Goal: Task Accomplishment & Management: Complete application form

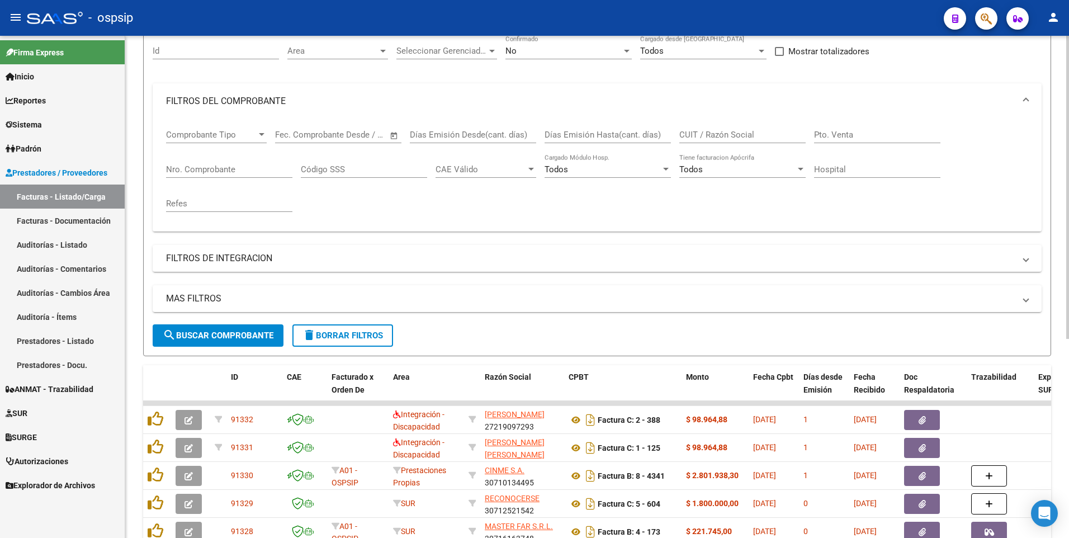
click at [208, 49] on input "Id" at bounding box center [216, 51] width 126 height 10
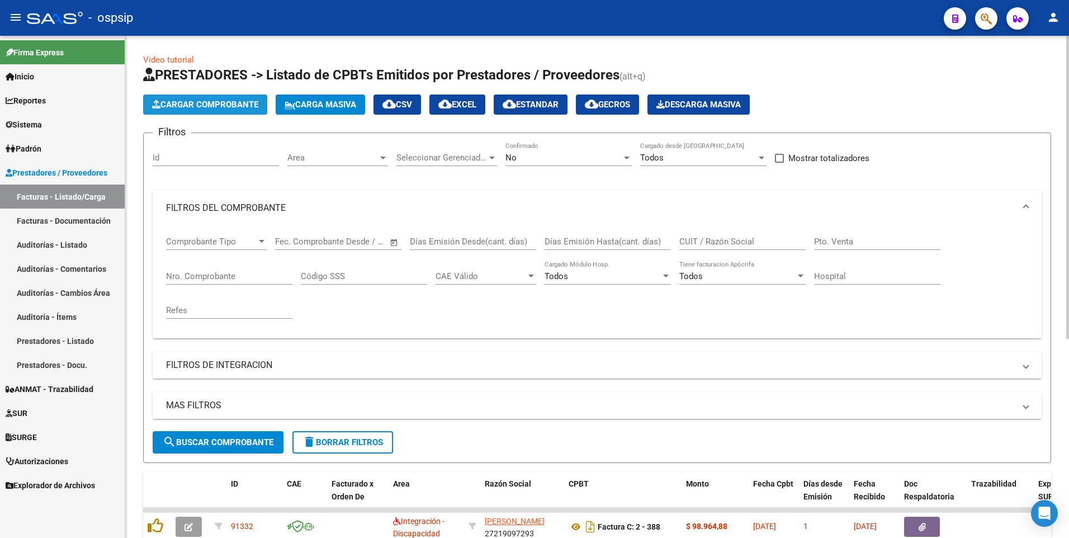
click at [225, 112] on button "Cargar Comprobante" at bounding box center [205, 104] width 124 height 20
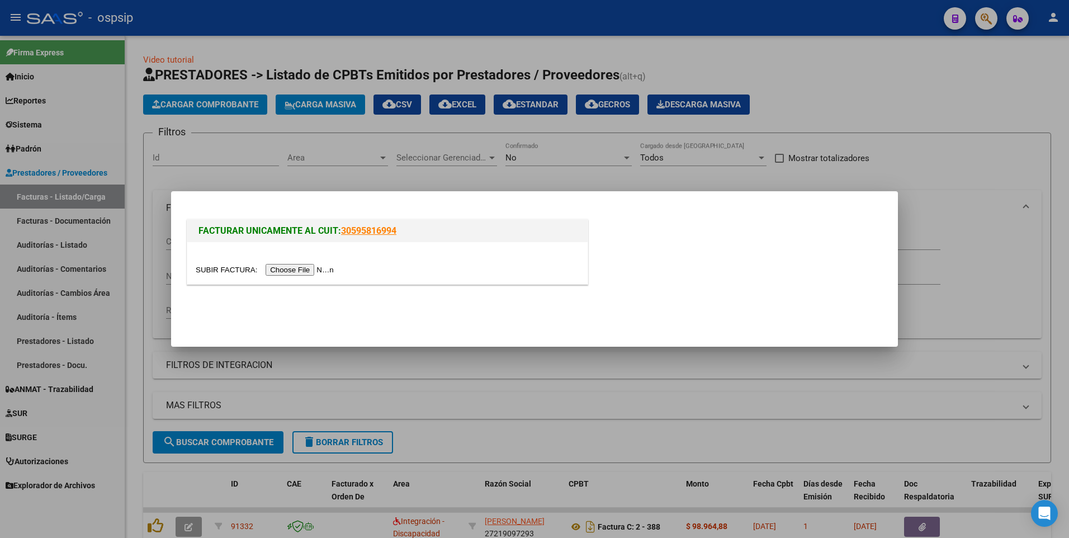
click at [274, 267] on input "file" at bounding box center [266, 270] width 141 height 12
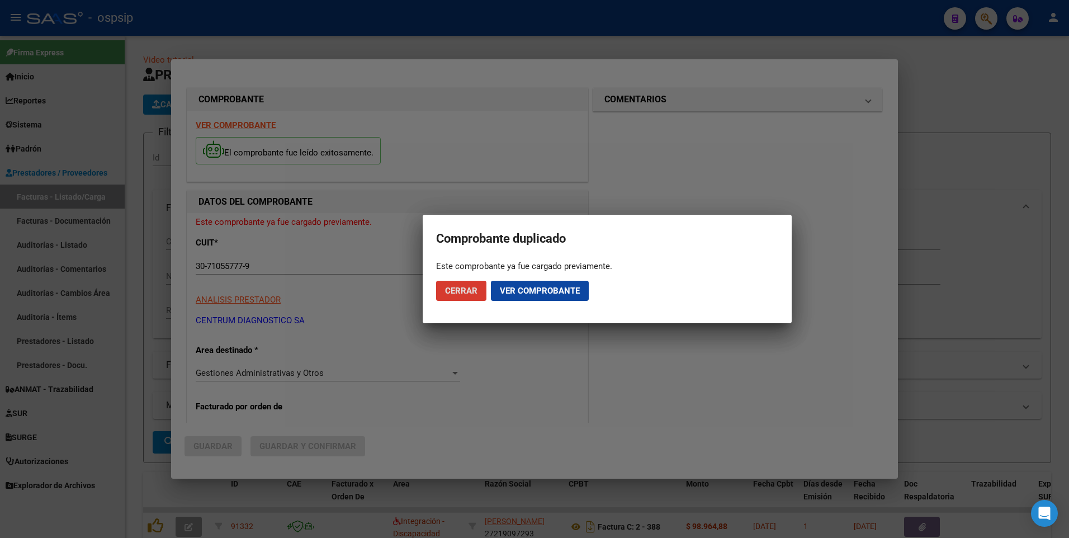
click at [475, 28] on div at bounding box center [534, 269] width 1069 height 538
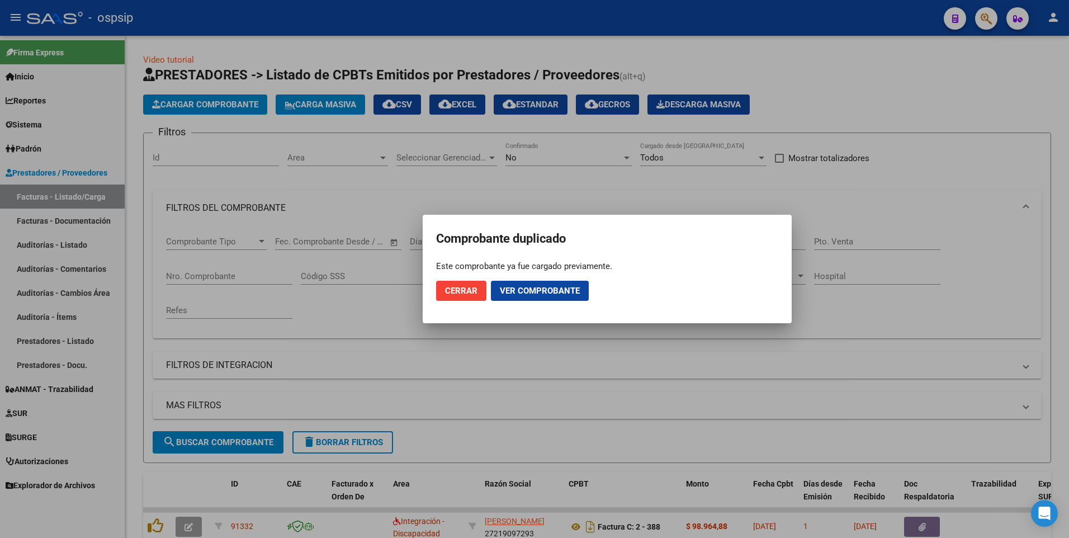
click at [529, 297] on button "Ver comprobante" at bounding box center [540, 291] width 98 height 20
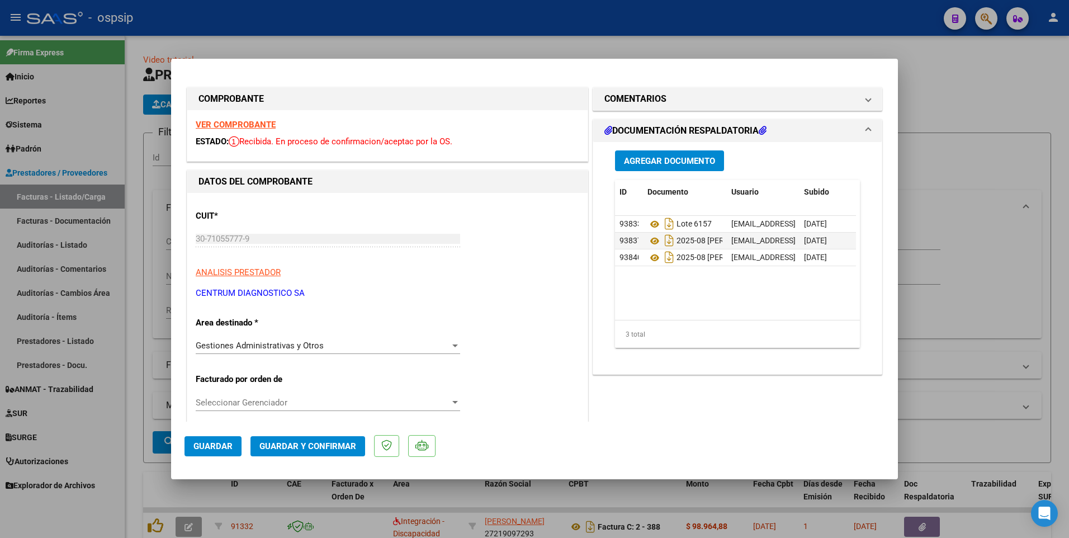
type input "$ 0,00"
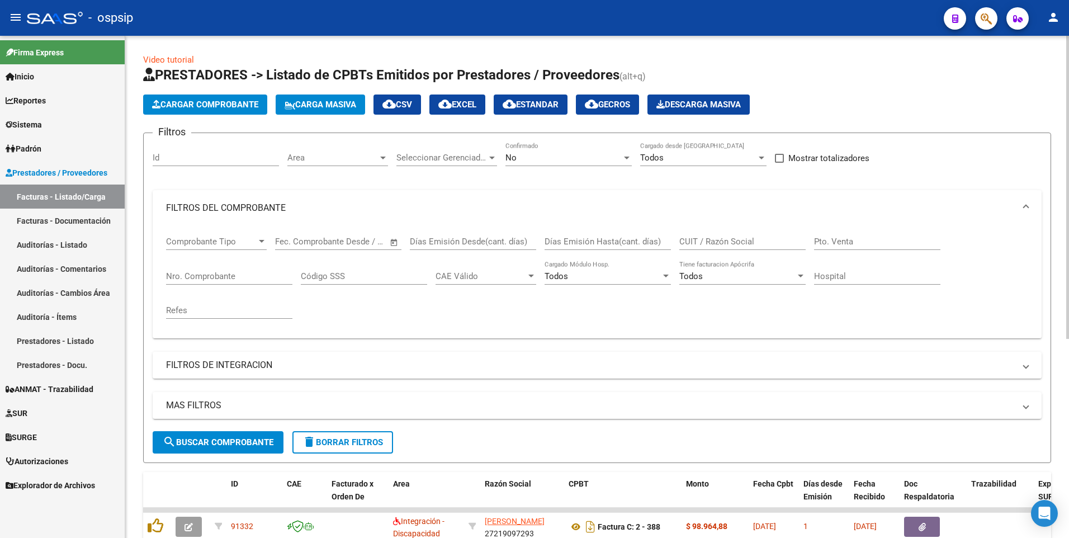
click at [692, 240] on input "CUIT / Razón Social" at bounding box center [742, 241] width 126 height 10
type input "3"
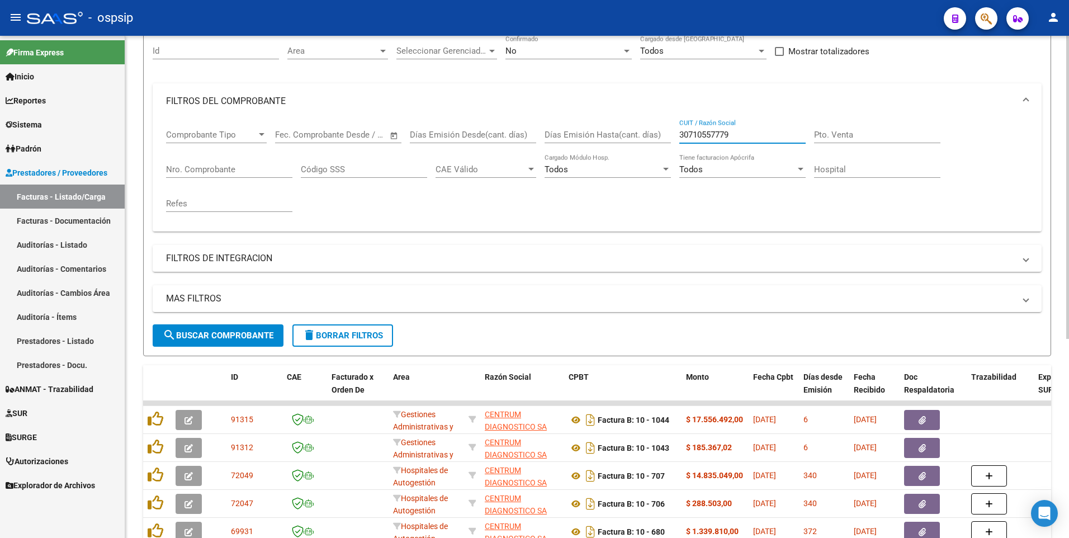
scroll to position [224, 0]
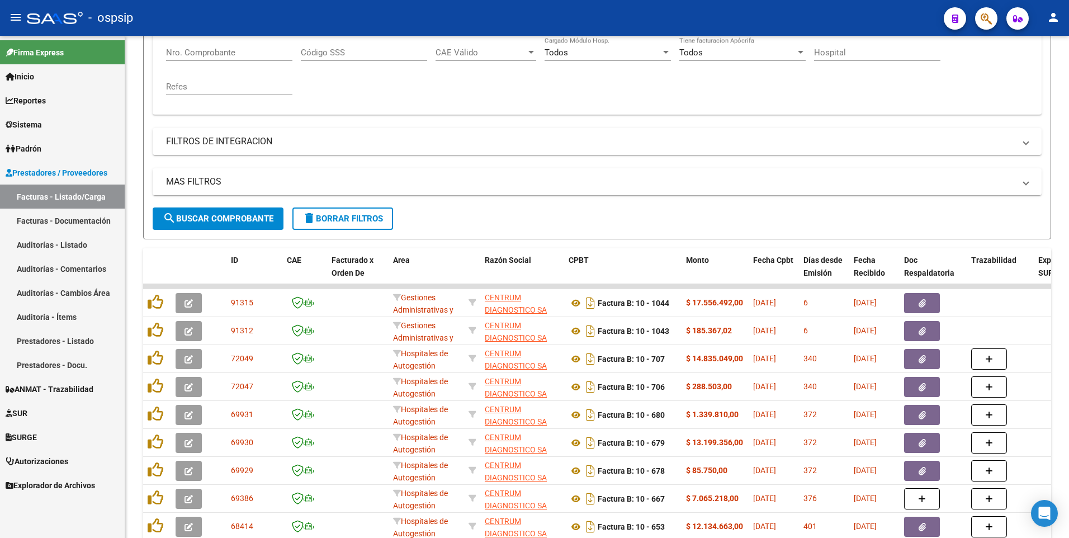
click at [462, 6] on div "- ospsip" at bounding box center [481, 18] width 908 height 25
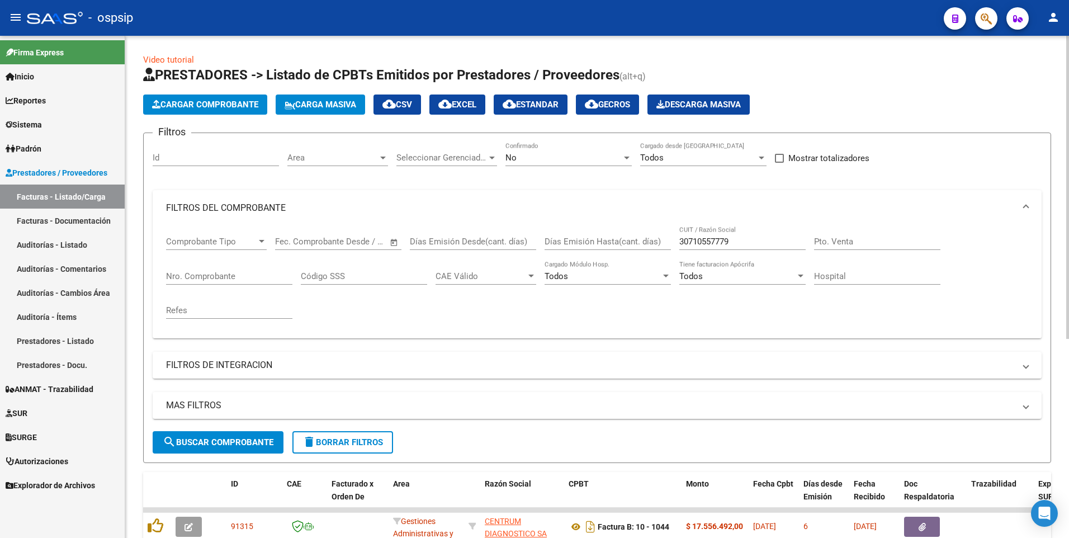
click at [760, 235] on div "30710557779 CUIT / Razón Social" at bounding box center [742, 238] width 126 height 24
click at [759, 237] on input "30710557779" at bounding box center [742, 241] width 126 height 10
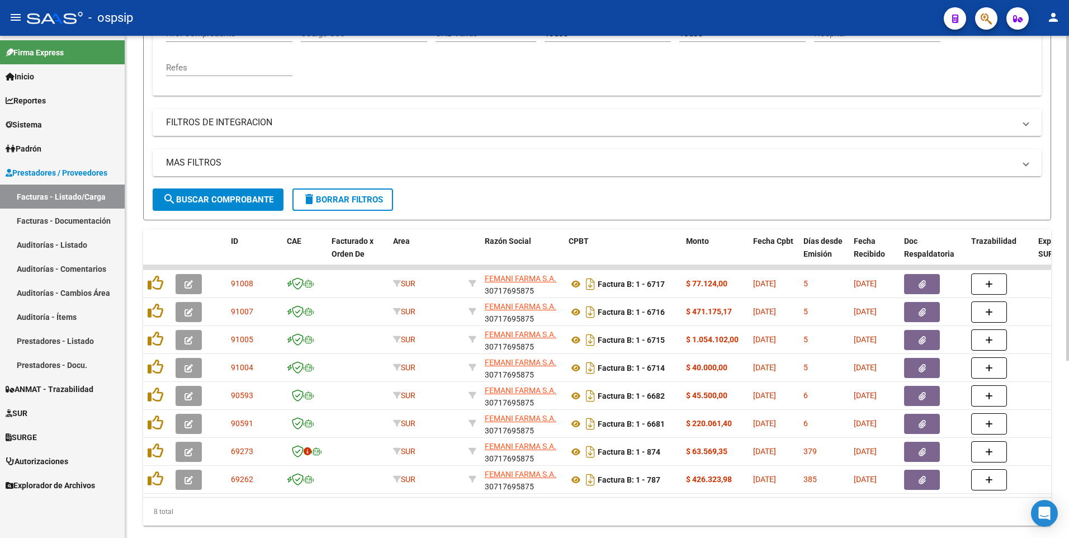
scroll to position [163, 0]
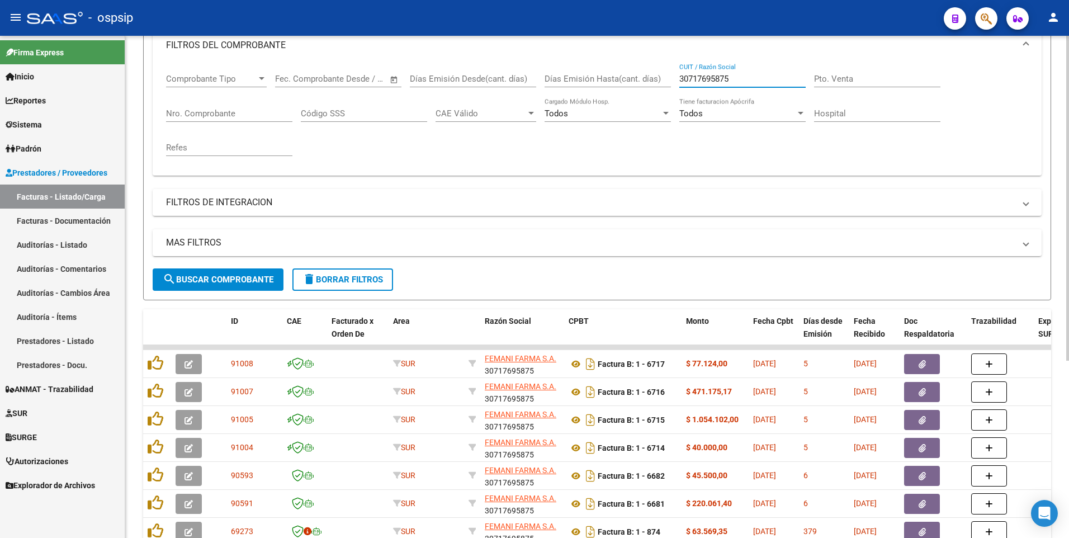
click at [742, 79] on input "30717695875" at bounding box center [742, 79] width 126 height 10
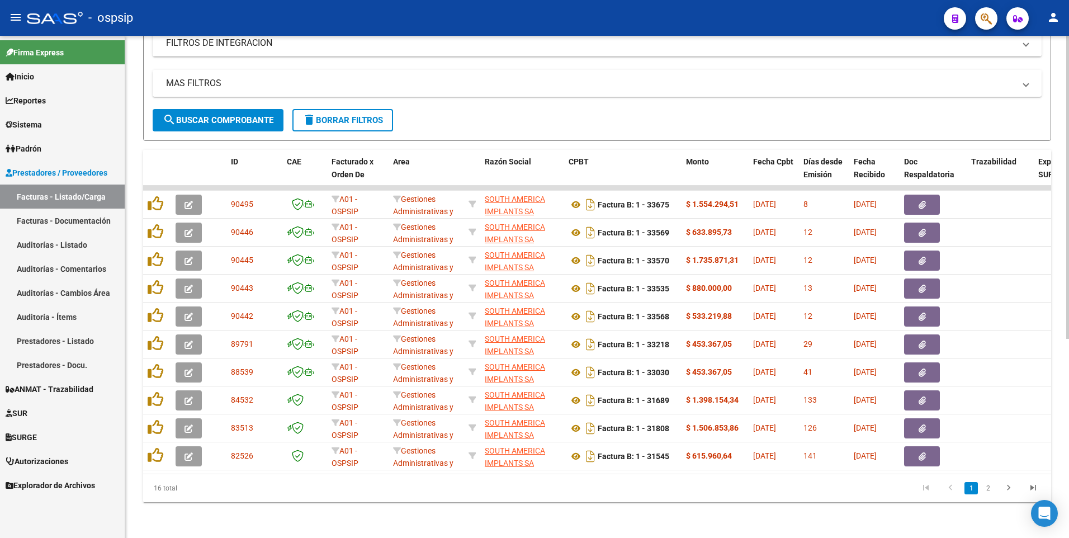
scroll to position [330, 0]
type input "30711903522"
click at [402, 20] on div "- ospsip" at bounding box center [481, 18] width 908 height 25
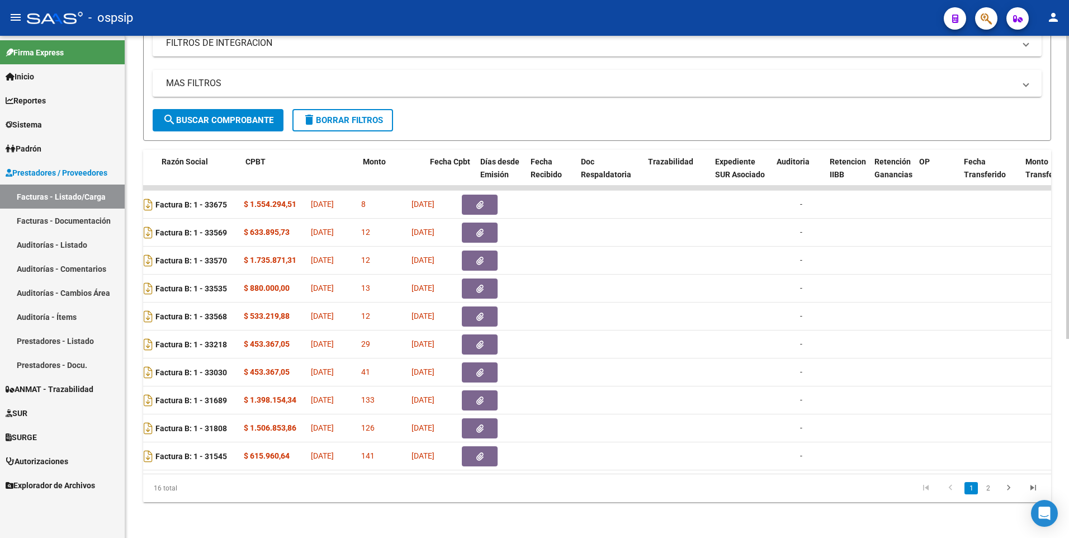
scroll to position [0, 0]
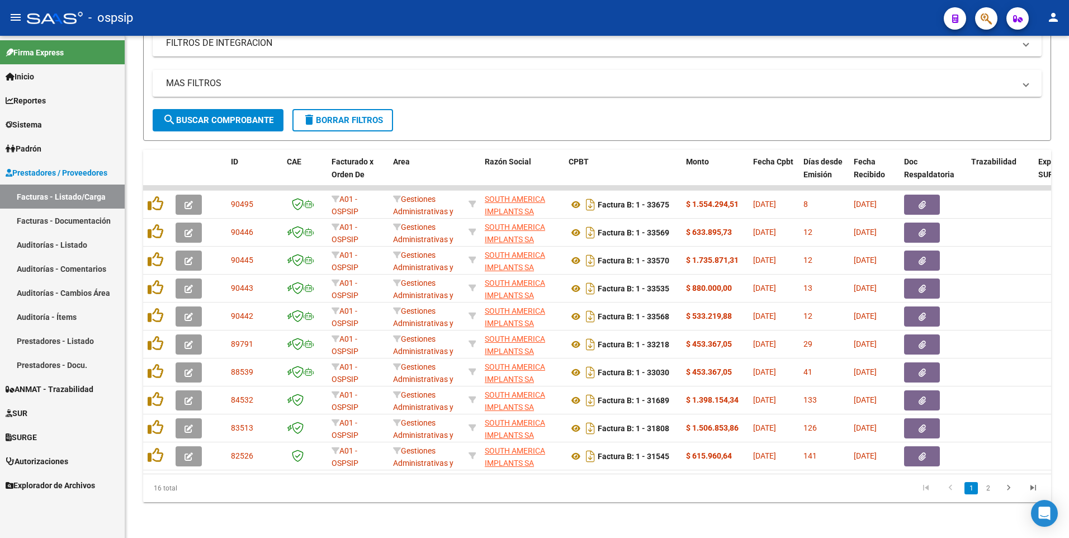
click at [461, 15] on div "- ospsip" at bounding box center [481, 18] width 908 height 25
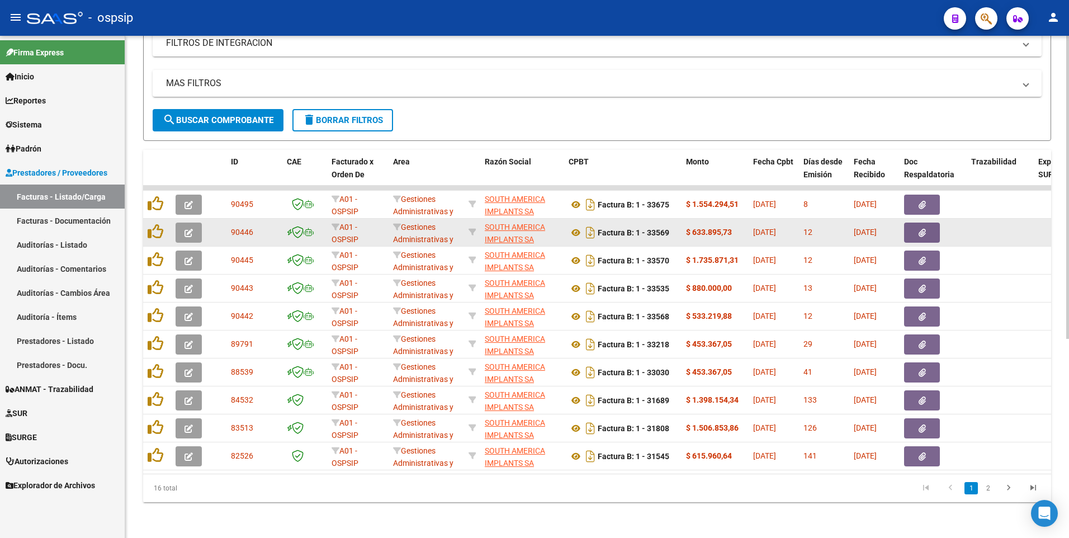
click at [186, 229] on icon "button" at bounding box center [188, 233] width 8 height 8
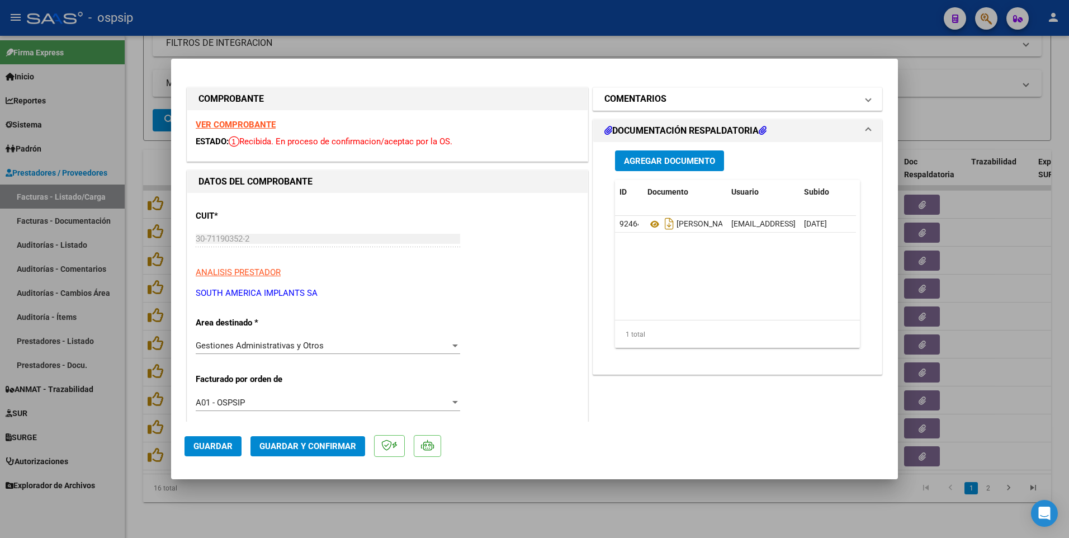
click at [661, 99] on h1 "COMENTARIOS" at bounding box center [635, 98] width 62 height 13
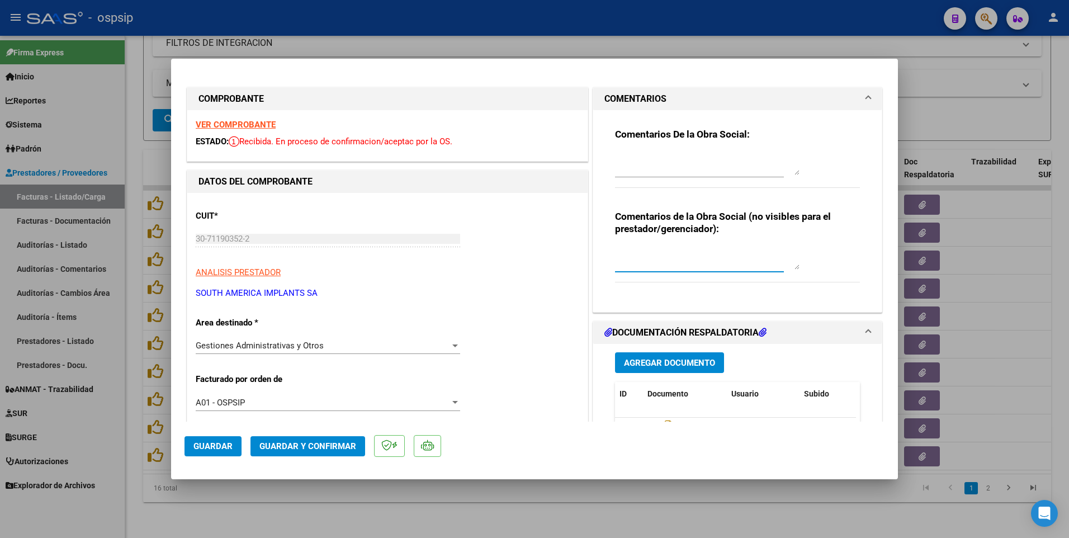
click at [672, 261] on textarea at bounding box center [707, 258] width 184 height 22
type textarea "s"
type textarea "SALIO POR PRESUPUESTO"
click at [229, 449] on span "Guardar" at bounding box center [212, 446] width 39 height 10
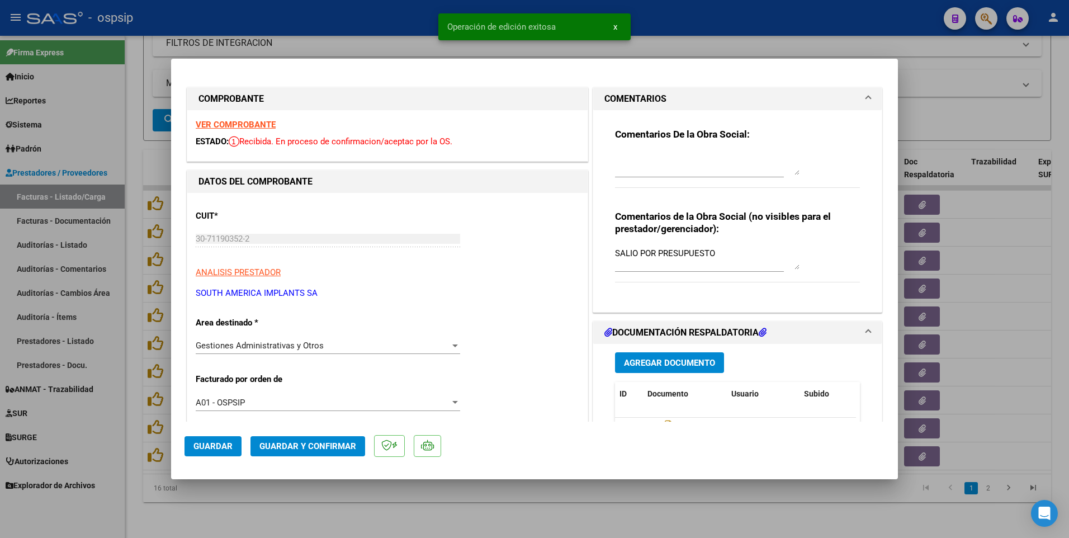
click at [697, 16] on div at bounding box center [534, 269] width 1069 height 538
type input "$ 0,00"
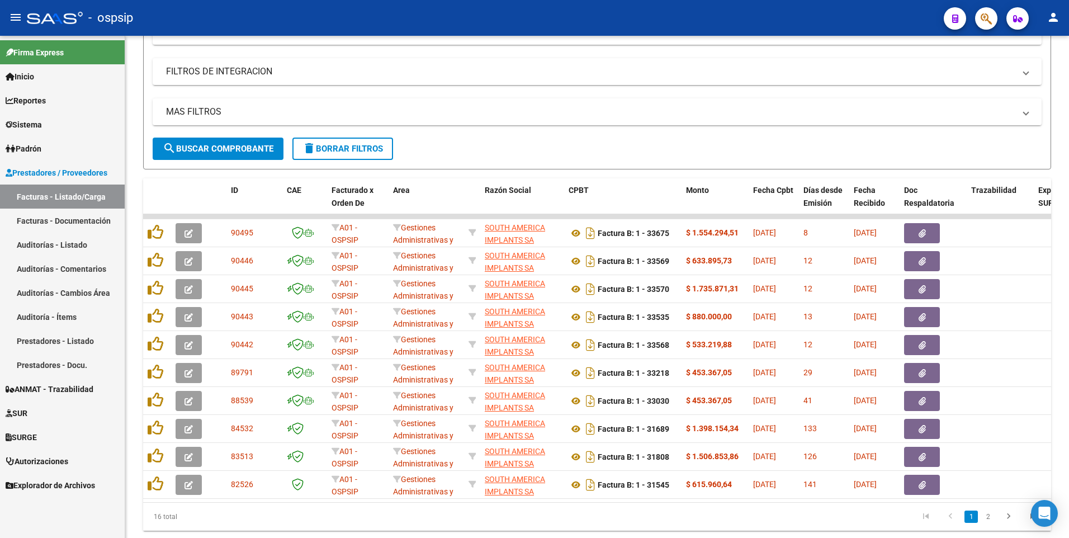
scroll to position [274, 0]
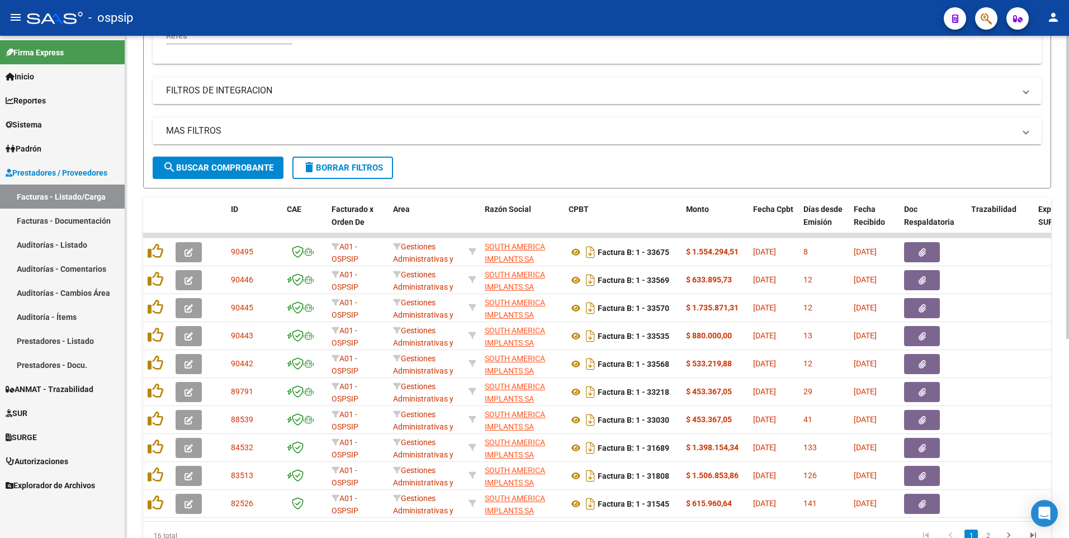
drag, startPoint x: 427, startPoint y: 10, endPoint x: 569, endPoint y: 103, distance: 170.4
click at [427, 10] on div "- ospsip" at bounding box center [481, 18] width 908 height 25
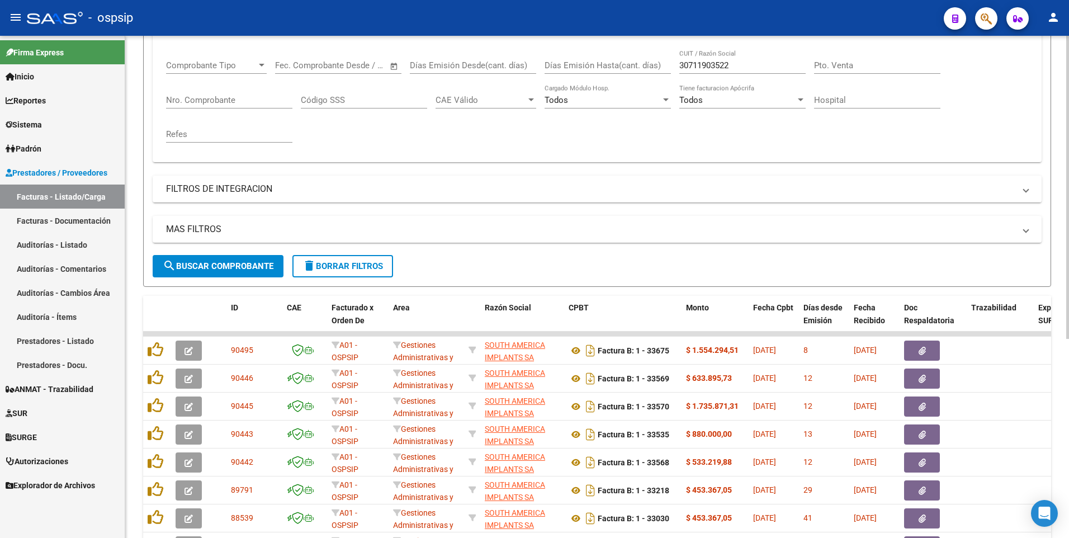
scroll to position [51, 0]
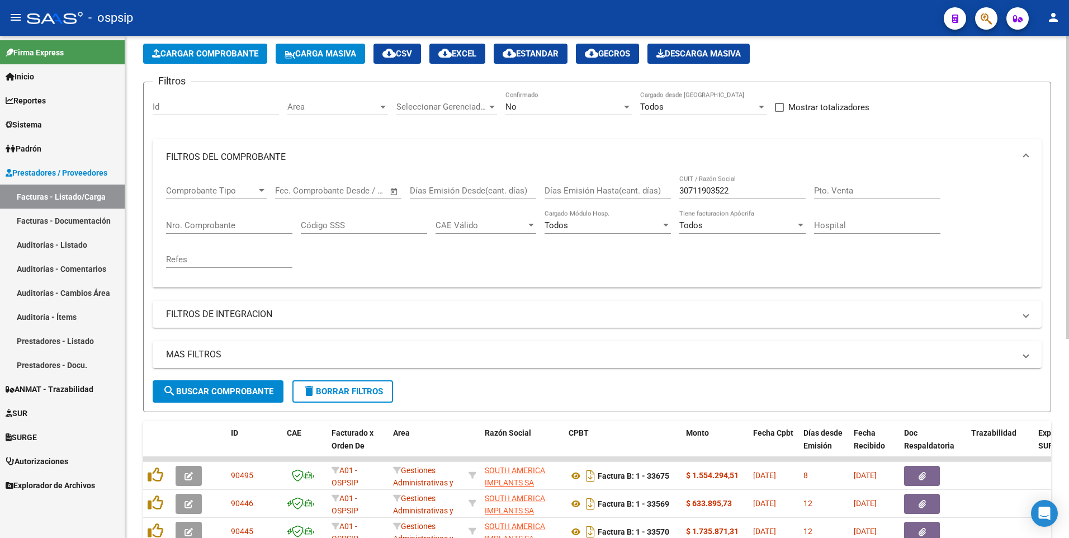
click at [747, 189] on input "30711903522" at bounding box center [742, 191] width 126 height 10
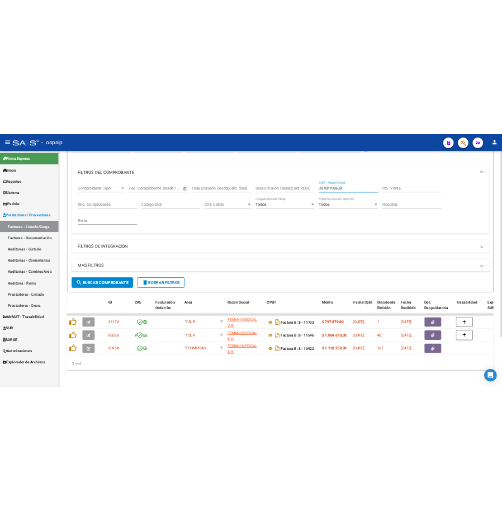
scroll to position [135, 0]
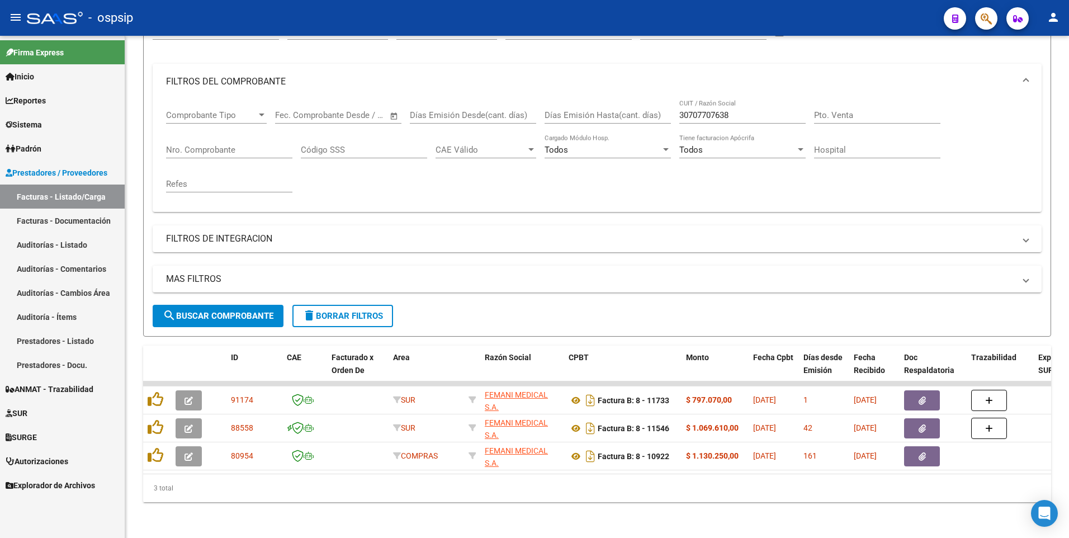
drag, startPoint x: 445, startPoint y: 19, endPoint x: 464, endPoint y: 19, distance: 19.0
click at [445, 19] on div "- ospsip" at bounding box center [481, 18] width 908 height 25
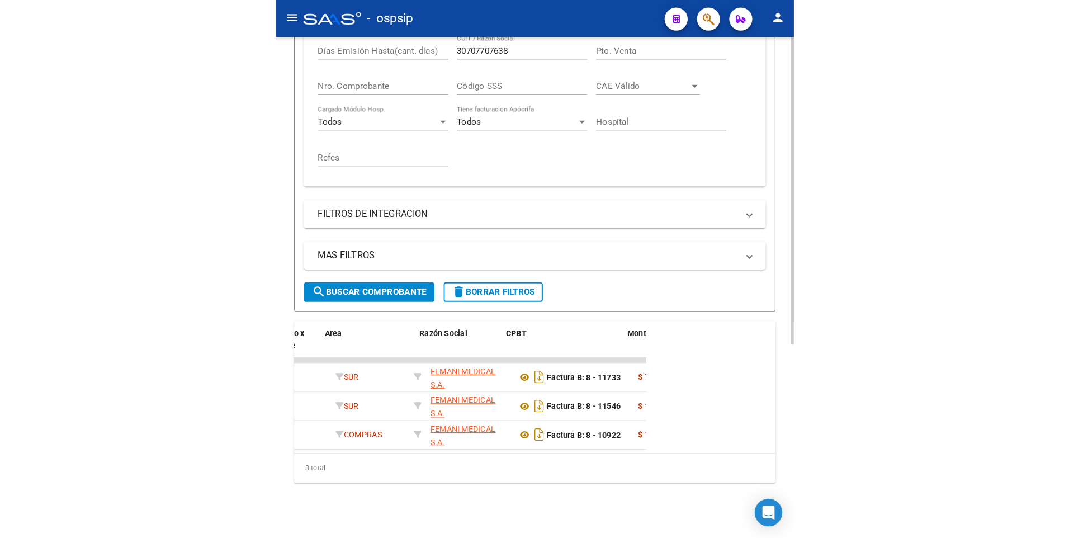
scroll to position [0, 220]
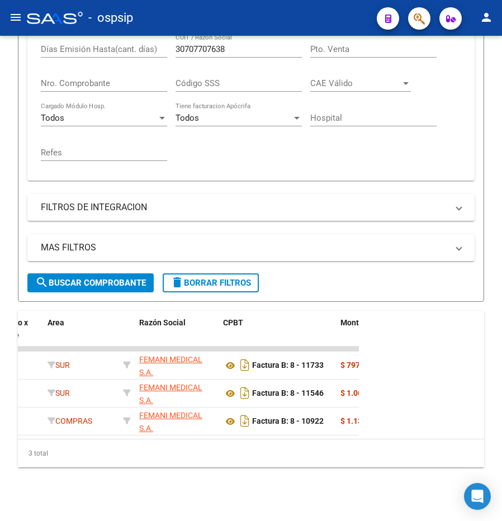
click at [293, 21] on div "- ospsip" at bounding box center [197, 18] width 341 height 25
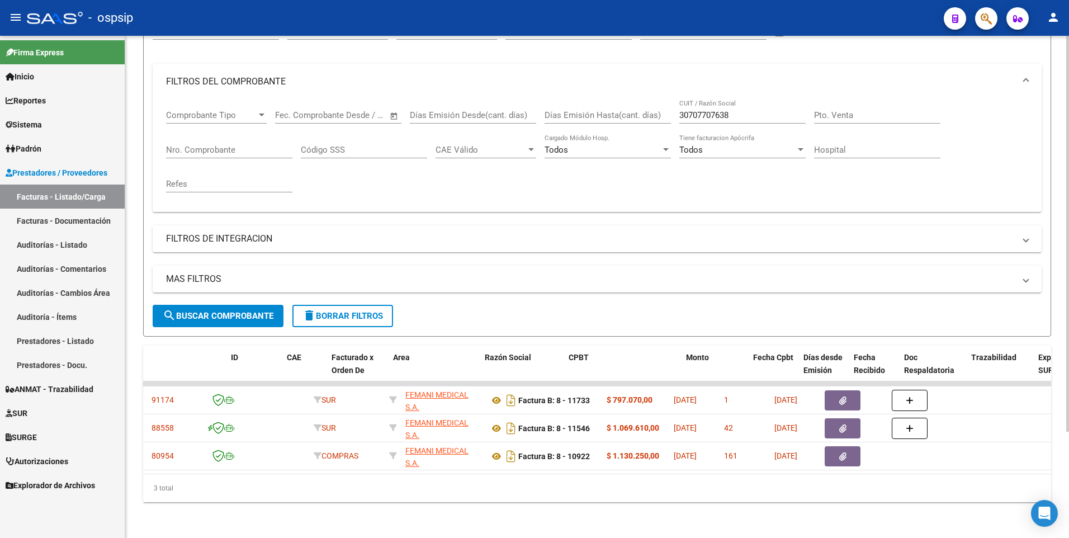
scroll to position [0, 0]
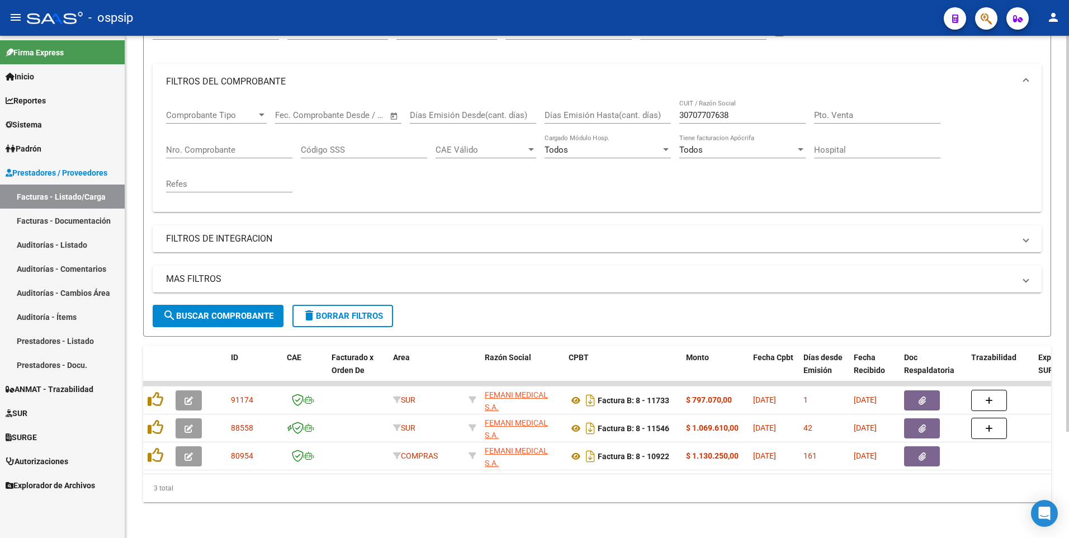
click at [769, 110] on input "30707707638" at bounding box center [742, 115] width 126 height 10
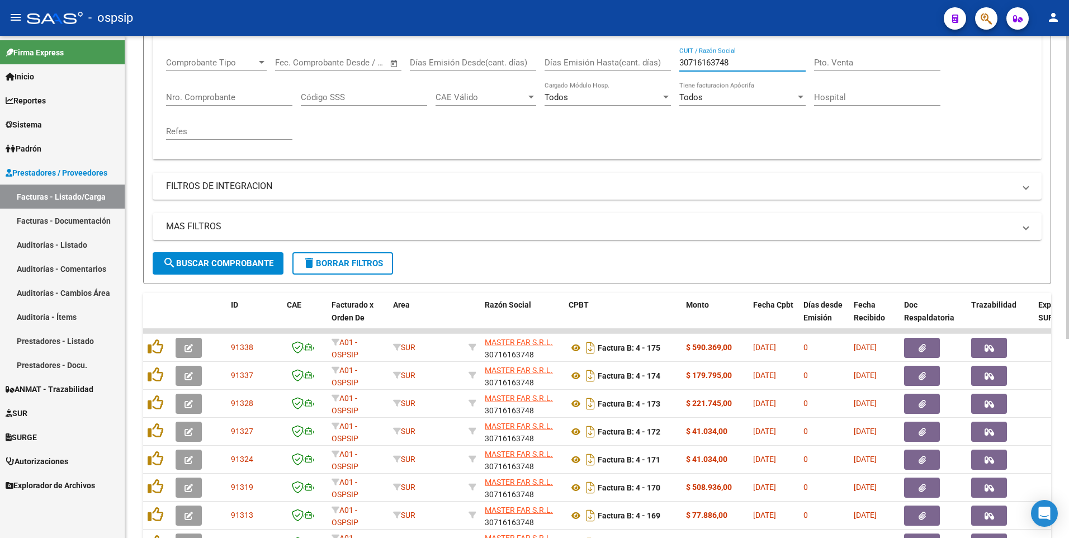
scroll to position [302, 0]
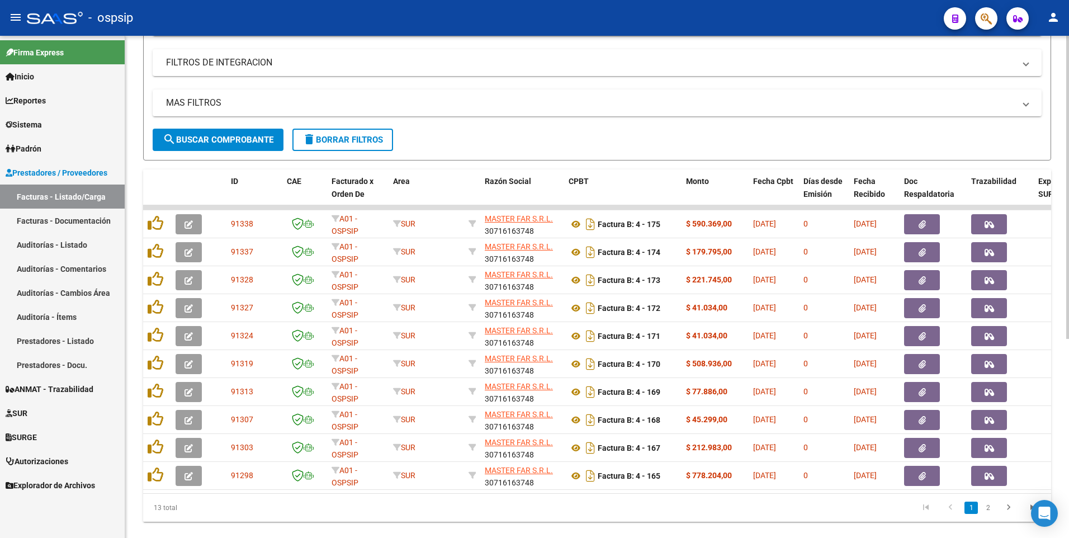
type input "30716163748"
click at [574, 508] on datatable-pager "1 2" at bounding box center [686, 507] width 717 height 19
drag, startPoint x: 370, startPoint y: 145, endPoint x: 354, endPoint y: 146, distance: 15.1
click at [370, 145] on button "delete Borrar Filtros" at bounding box center [342, 140] width 101 height 22
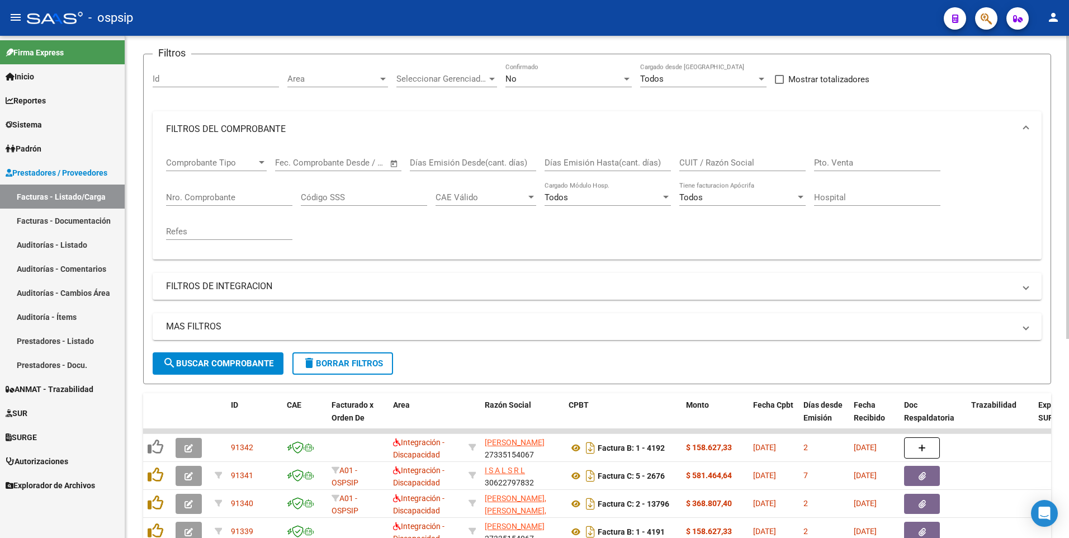
scroll to position [0, 0]
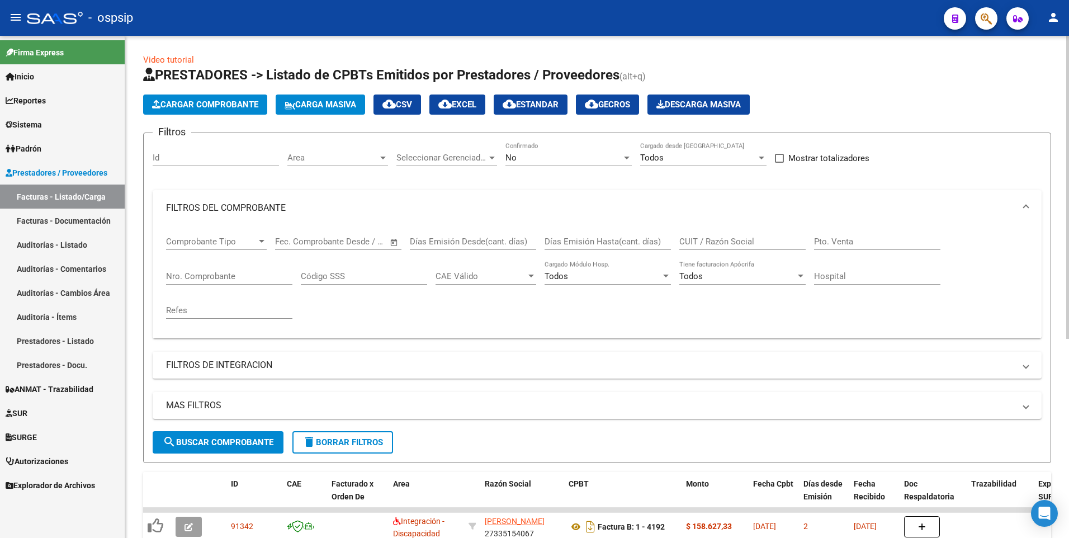
click at [211, 107] on span "Cargar Comprobante" at bounding box center [205, 105] width 106 height 10
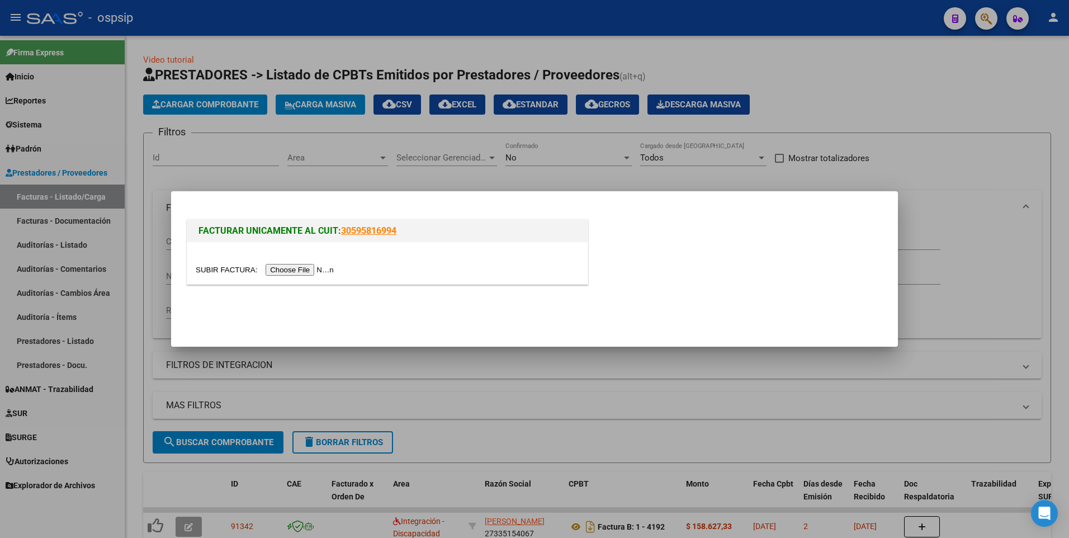
click at [277, 273] on input "file" at bounding box center [266, 270] width 141 height 12
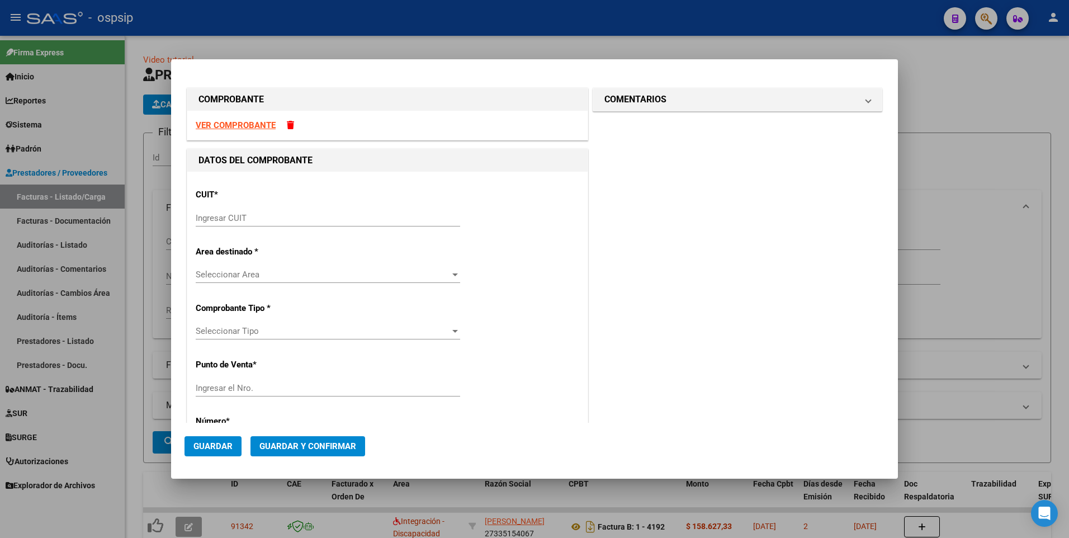
click at [294, 123] on div "VER COMPROBANTE" at bounding box center [387, 126] width 400 height 30
click at [289, 126] on span at bounding box center [290, 125] width 7 height 8
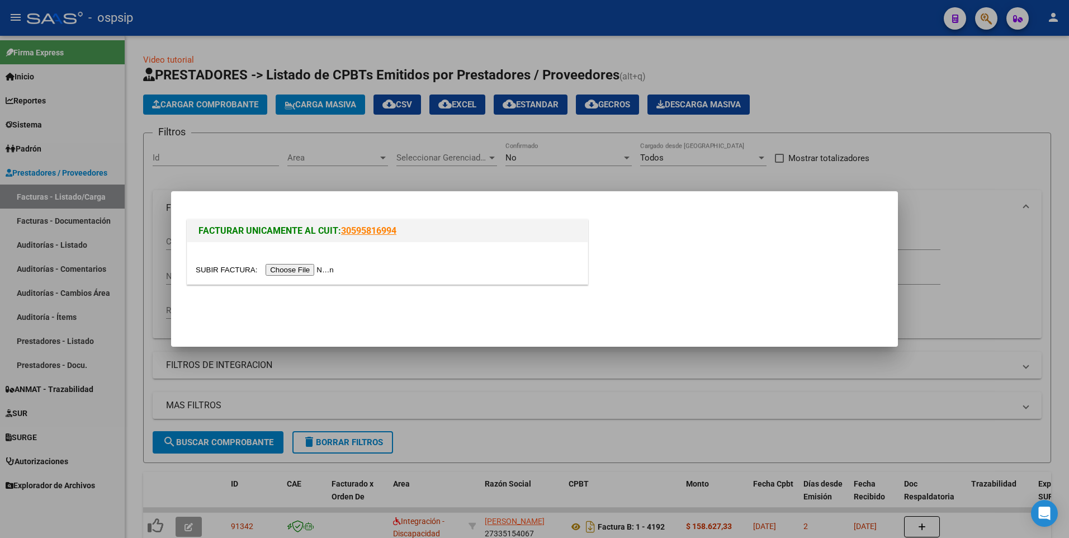
click at [285, 267] on input "file" at bounding box center [266, 270] width 141 height 12
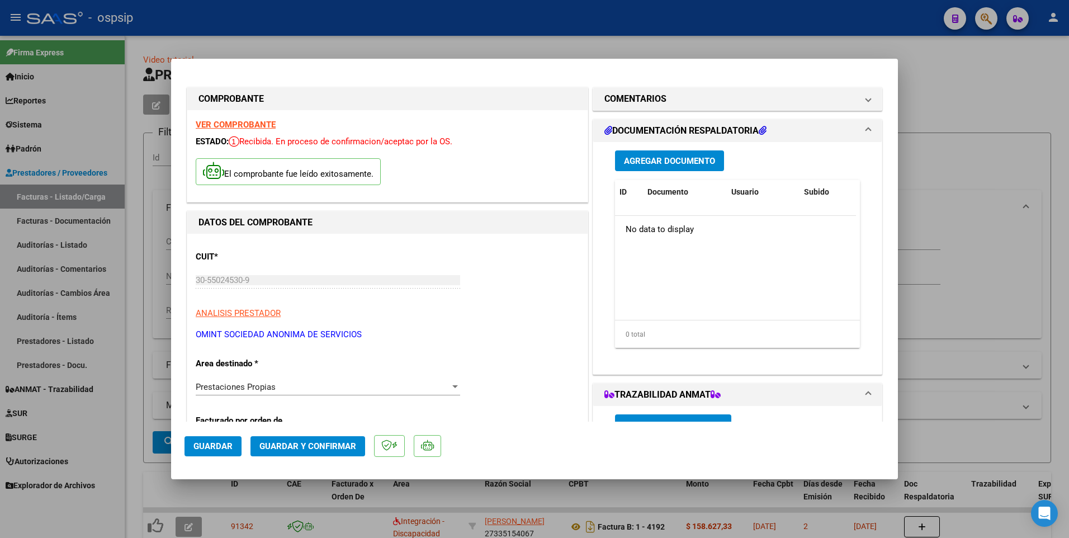
click at [190, 448] on button "Guardar" at bounding box center [212, 446] width 57 height 20
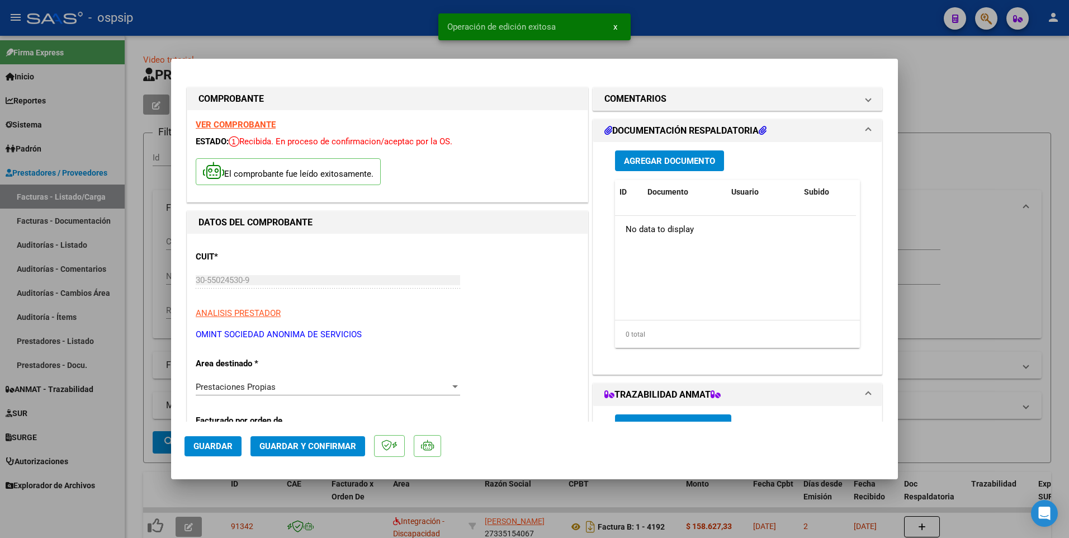
click at [296, 27] on div at bounding box center [534, 269] width 1069 height 538
type input "$ 0,00"
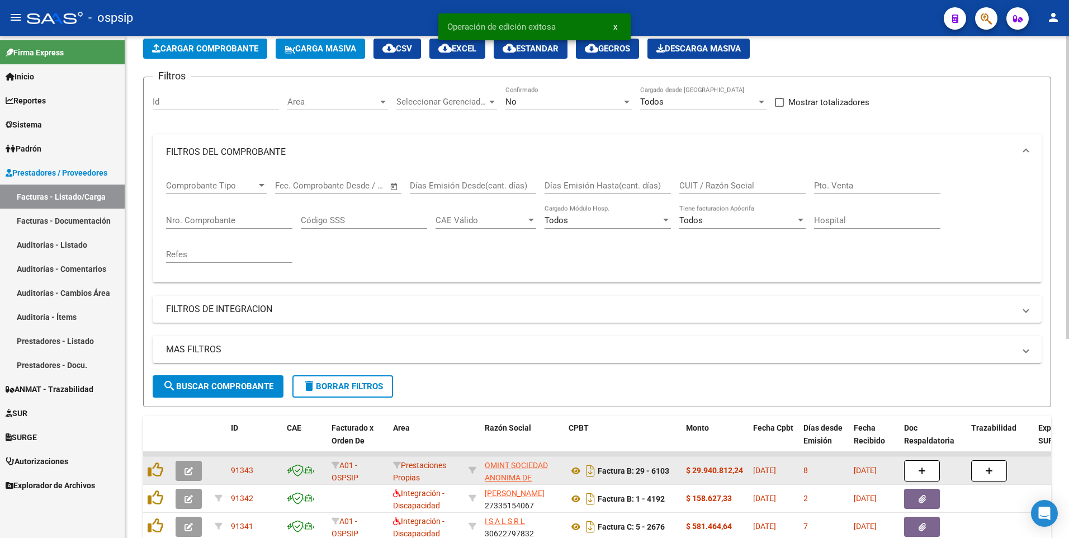
scroll to position [112, 0]
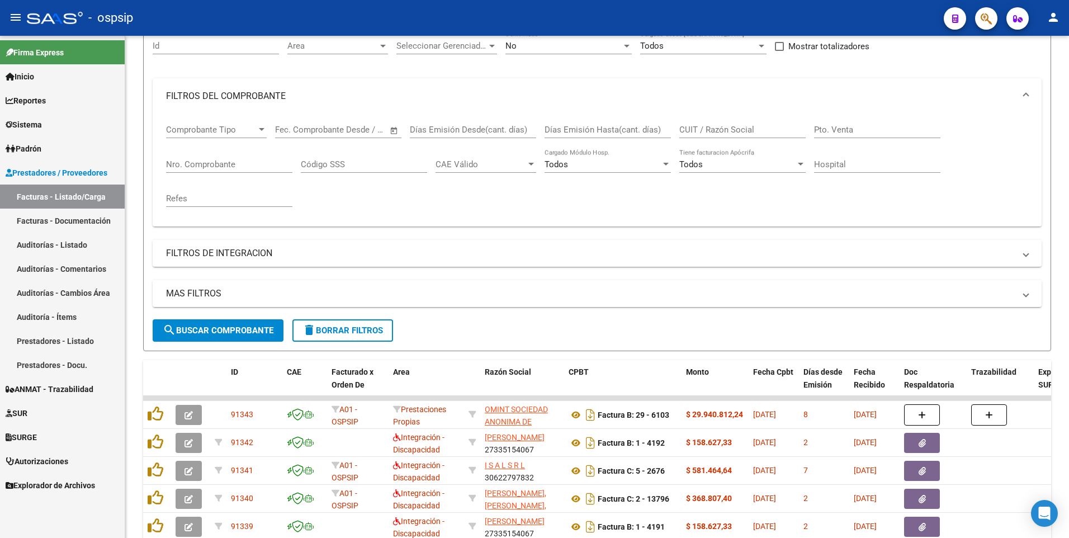
click at [313, 13] on div "- ospsip" at bounding box center [481, 18] width 908 height 25
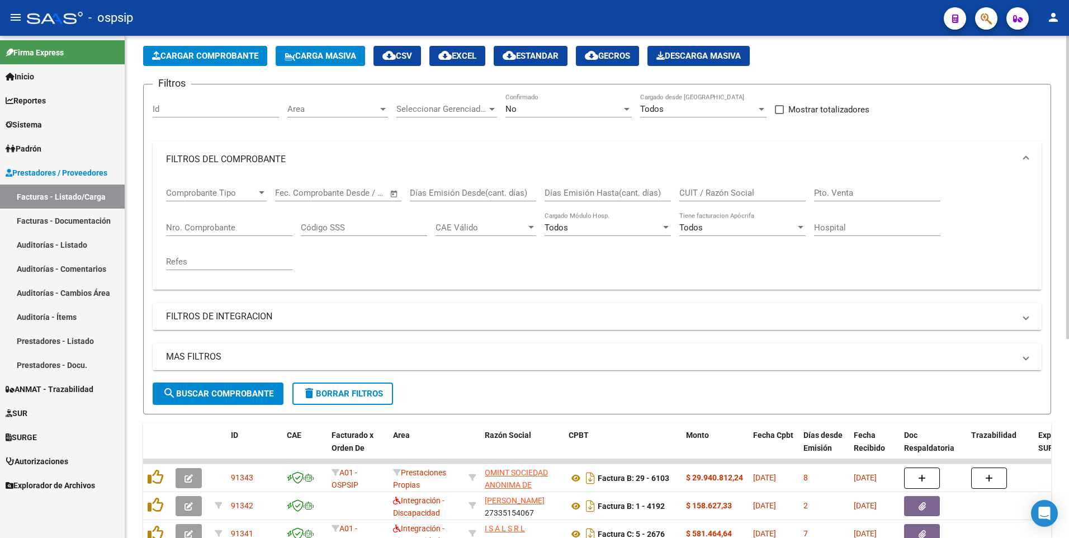
scroll to position [0, 0]
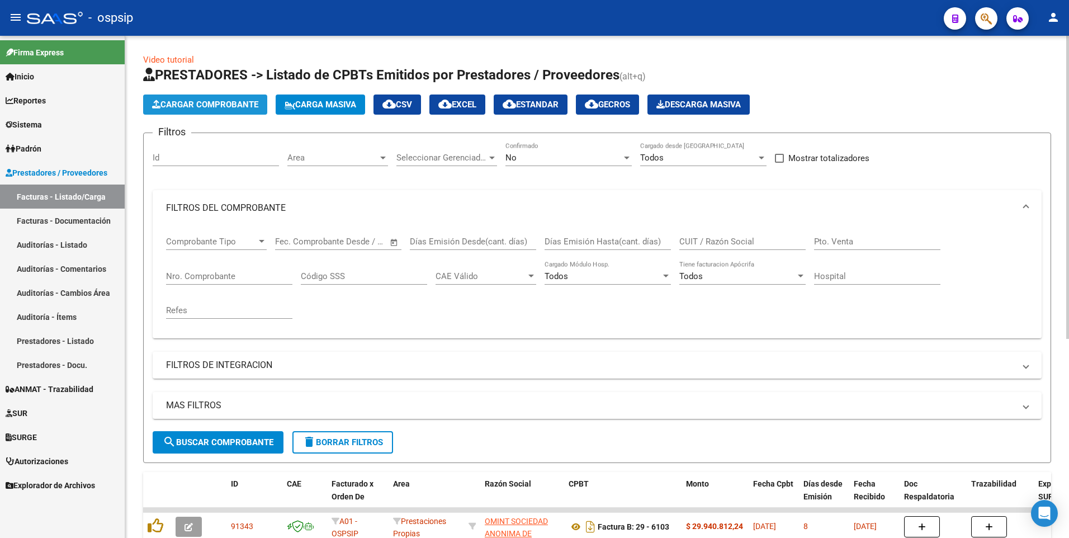
click at [230, 106] on span "Cargar Comprobante" at bounding box center [205, 105] width 106 height 10
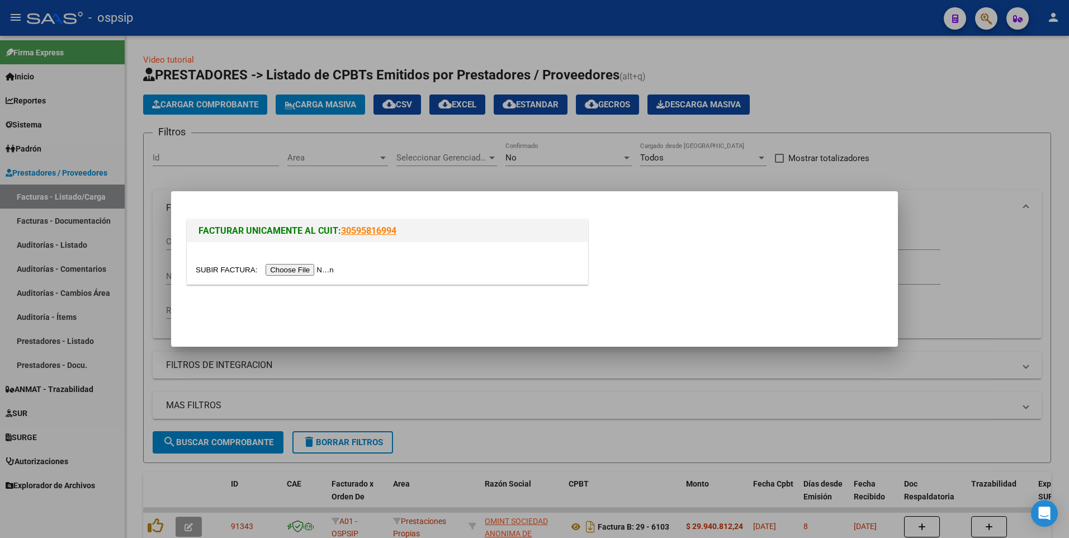
click at [272, 269] on input "file" at bounding box center [266, 270] width 141 height 12
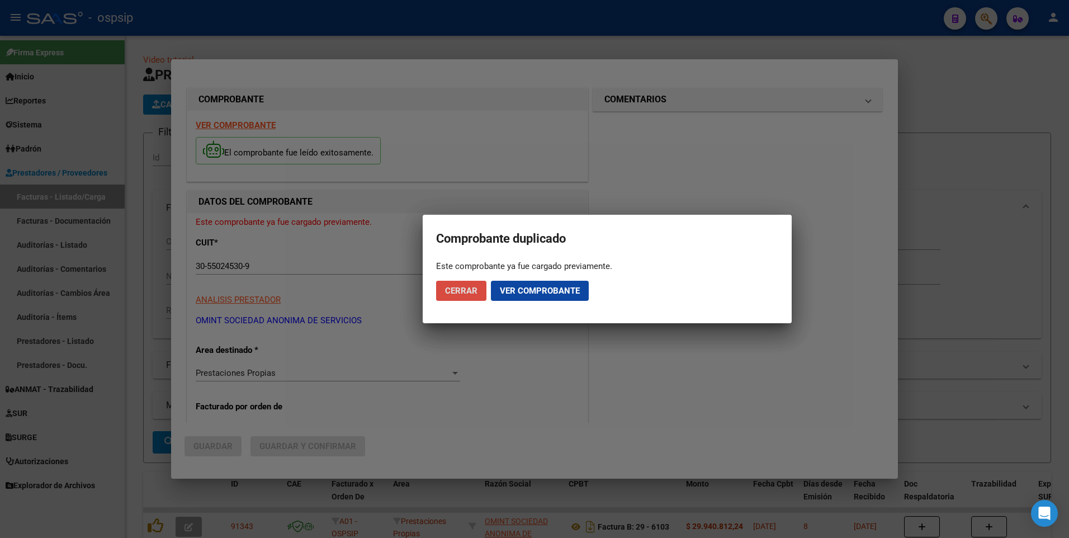
click at [471, 293] on span "Cerrar" at bounding box center [461, 291] width 32 height 10
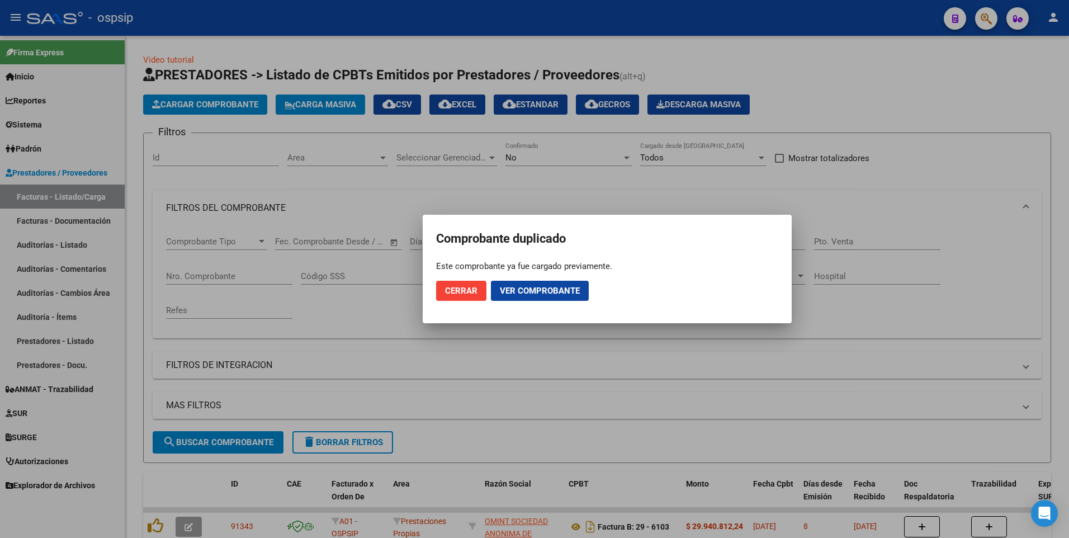
click at [337, 33] on div at bounding box center [534, 269] width 1069 height 538
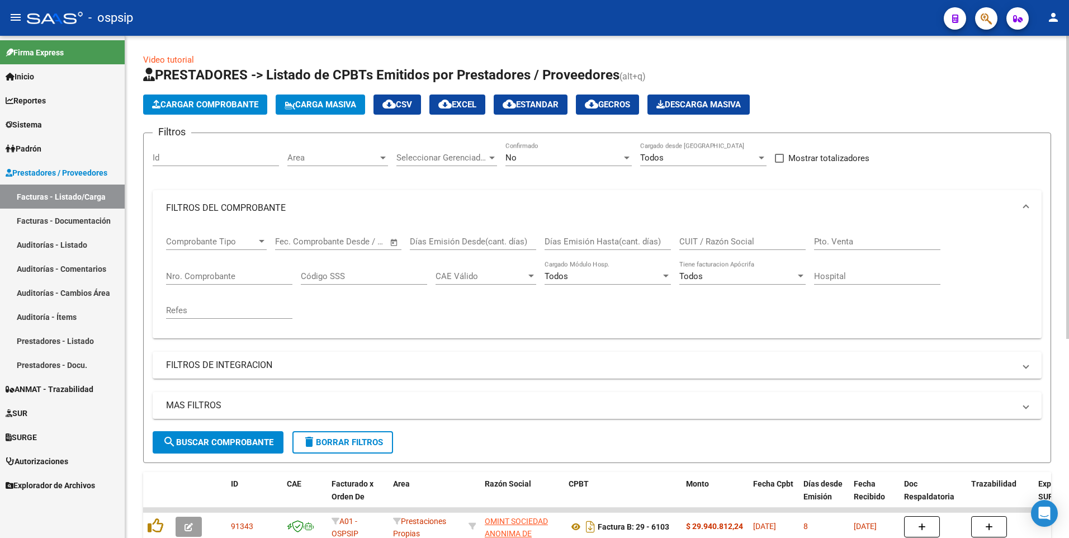
click at [746, 242] on input "CUIT / Razón Social" at bounding box center [742, 241] width 126 height 10
type input "30550245309"
click at [239, 99] on button "Cargar Comprobante" at bounding box center [205, 104] width 124 height 20
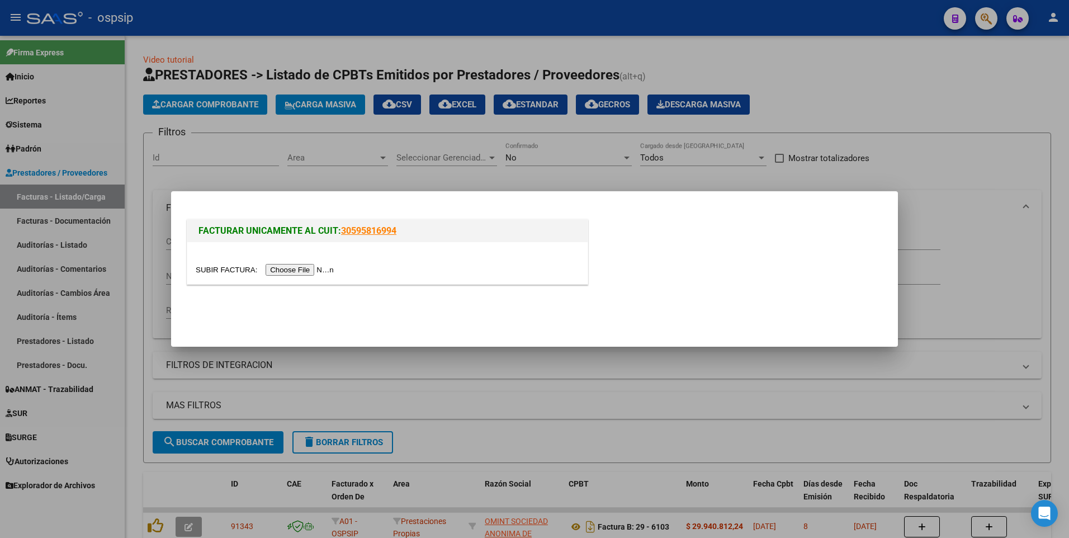
click at [293, 266] on input "file" at bounding box center [266, 270] width 141 height 12
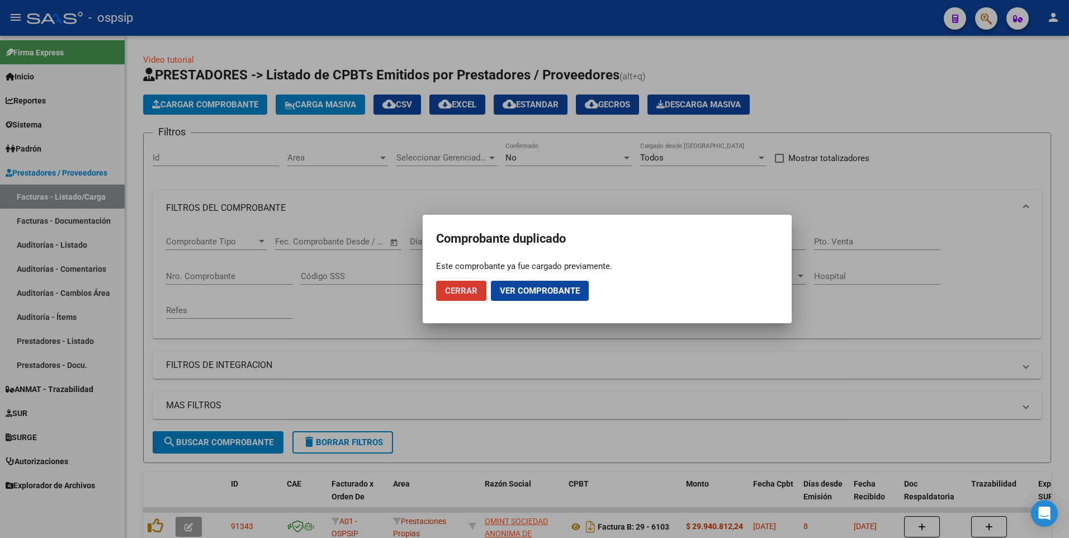
click at [607, 190] on div at bounding box center [534, 269] width 1069 height 538
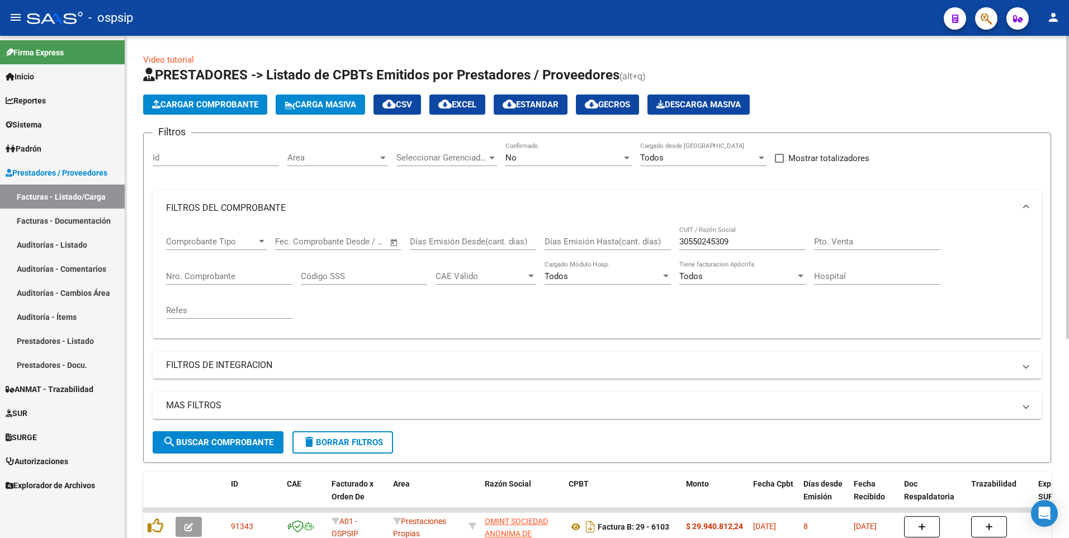
click at [226, 115] on app-list-header "PRESTADORES -> Listado de CPBTs Emitidos por Prestadores / Proveedores (alt+q) …" at bounding box center [597, 264] width 908 height 397
click at [254, 103] on span "Cargar Comprobante" at bounding box center [205, 105] width 106 height 10
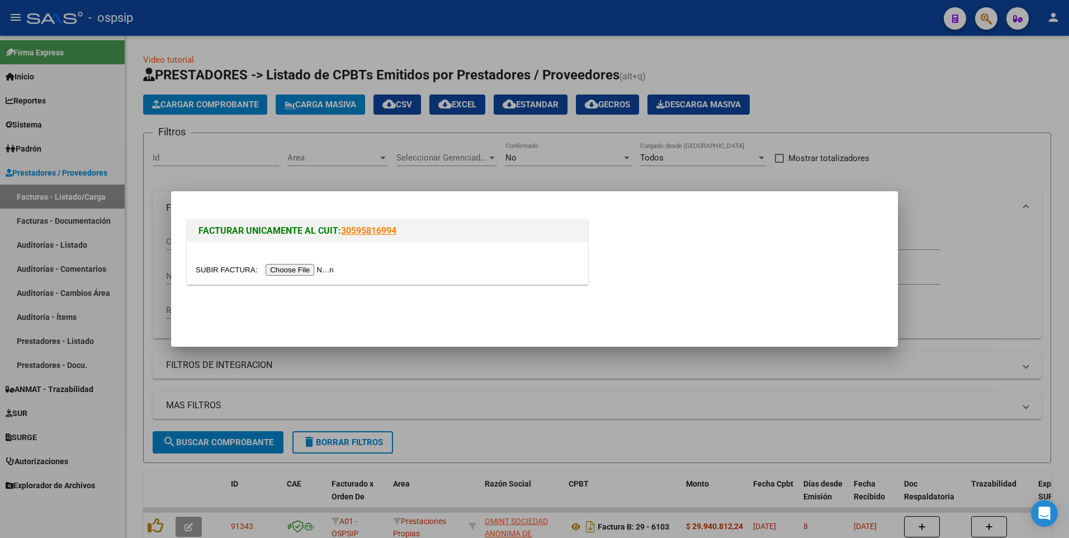
click at [311, 268] on input "file" at bounding box center [266, 270] width 141 height 12
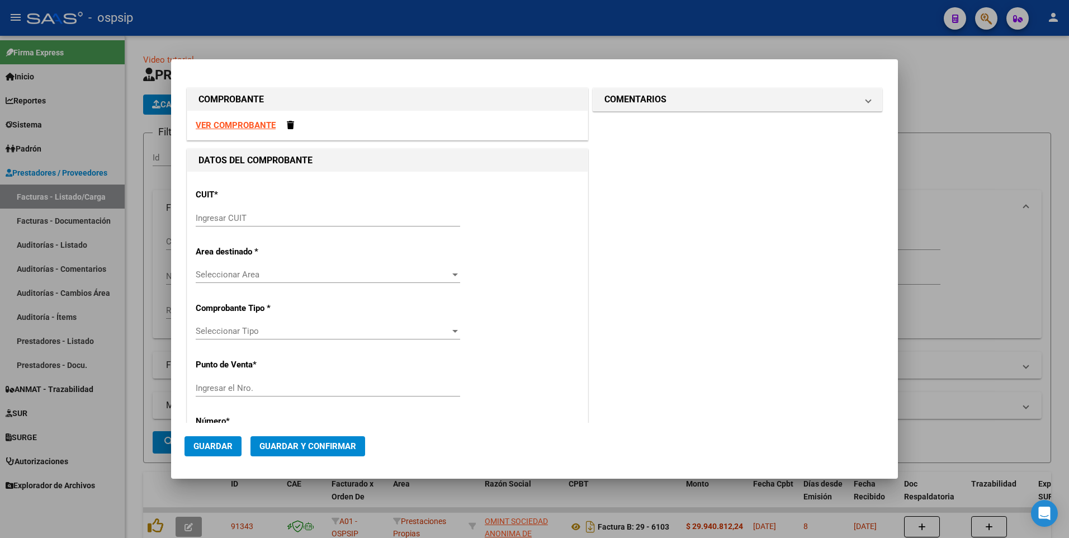
drag, startPoint x: 254, startPoint y: 118, endPoint x: 248, endPoint y: 121, distance: 7.0
click at [254, 118] on div "VER COMPROBANTE" at bounding box center [387, 126] width 400 height 30
click at [247, 124] on strong "VER COMPROBANTE" at bounding box center [236, 125] width 80 height 10
click at [263, 216] on input "Ingresar CUIT" at bounding box center [328, 218] width 264 height 10
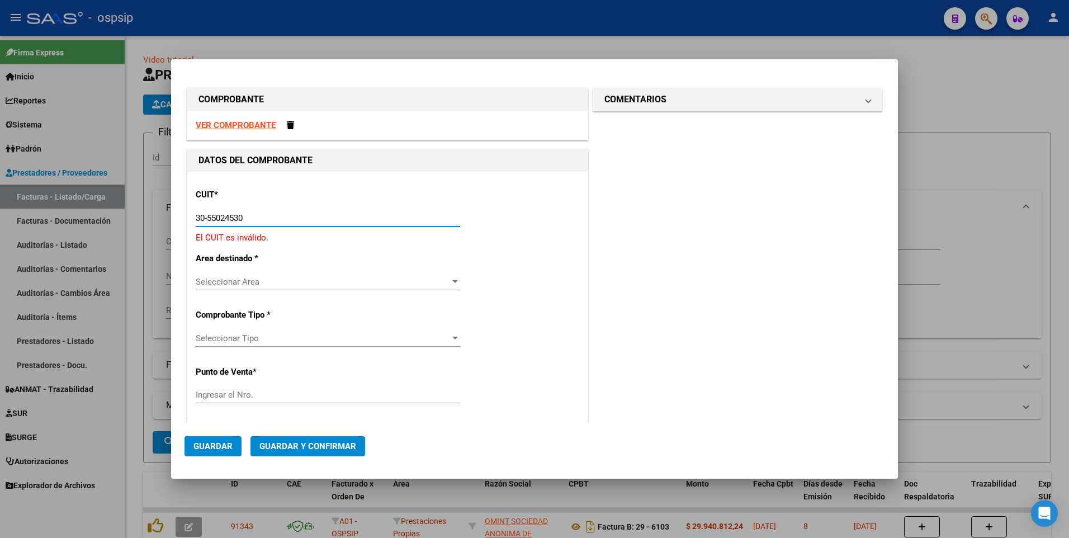
type input "30-55024530-9"
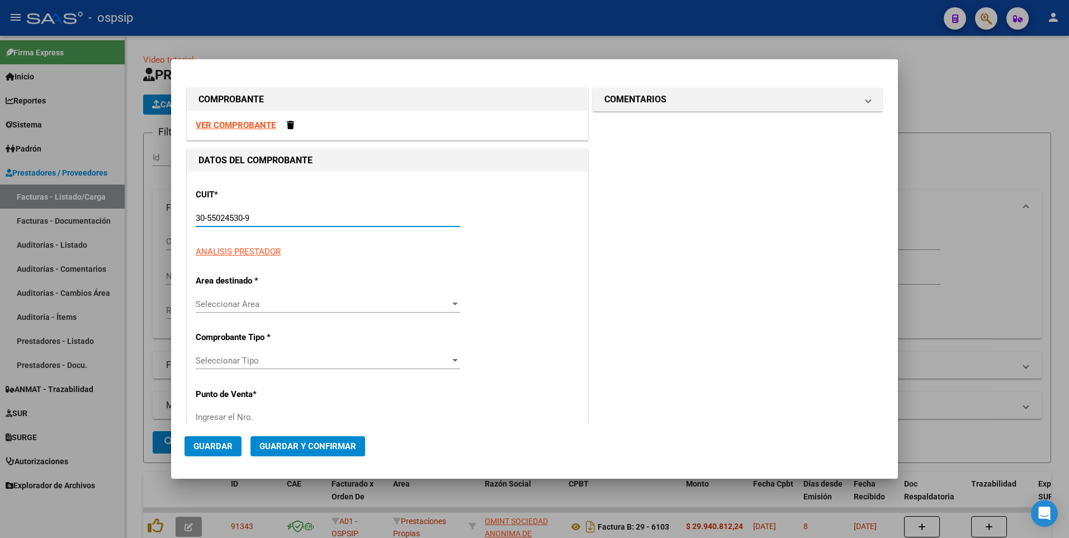
type input "29"
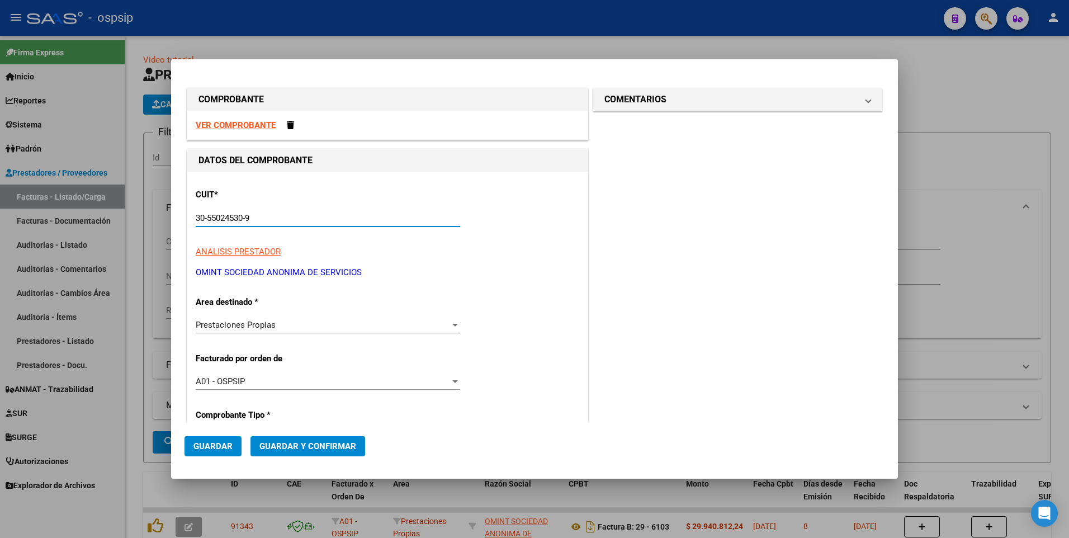
type input "30-55024530-9"
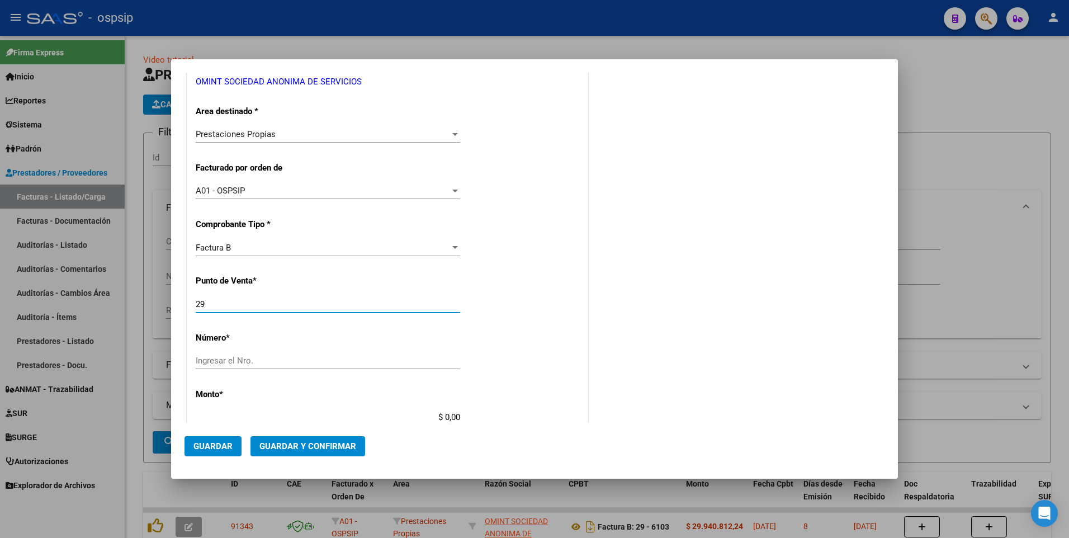
type input "2"
type input "42"
type input "7216"
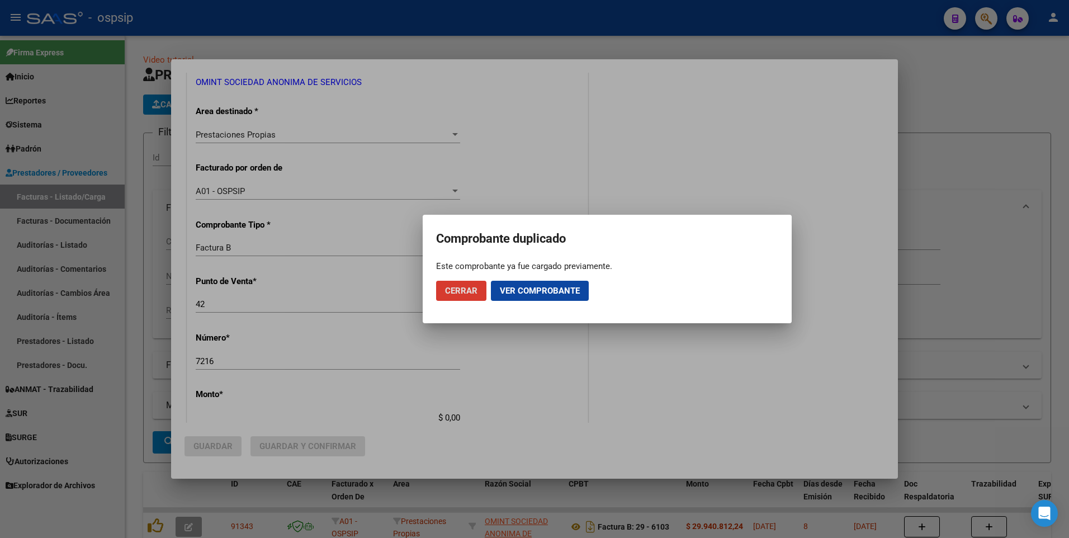
click at [465, 292] on span "Cerrar" at bounding box center [461, 291] width 32 height 10
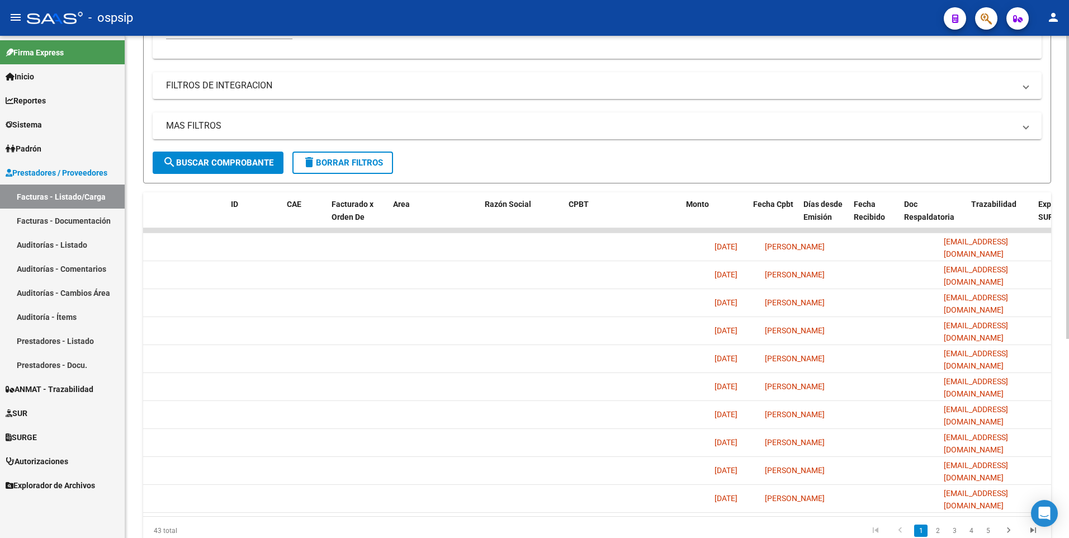
scroll to position [0, 0]
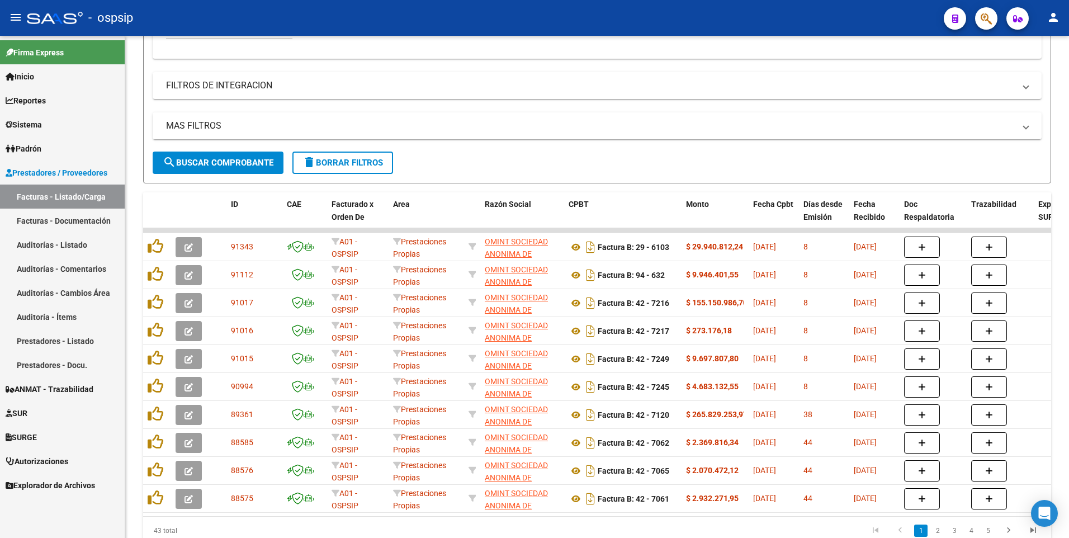
click at [315, 15] on div "- ospsip" at bounding box center [481, 18] width 908 height 25
click at [353, 174] on form "Filtros Id Area Area Seleccionar Gerenciador Seleccionar Gerenciador No Confirm…" at bounding box center [597, 18] width 908 height 330
click at [347, 171] on button "delete Borrar Filtros" at bounding box center [342, 163] width 101 height 22
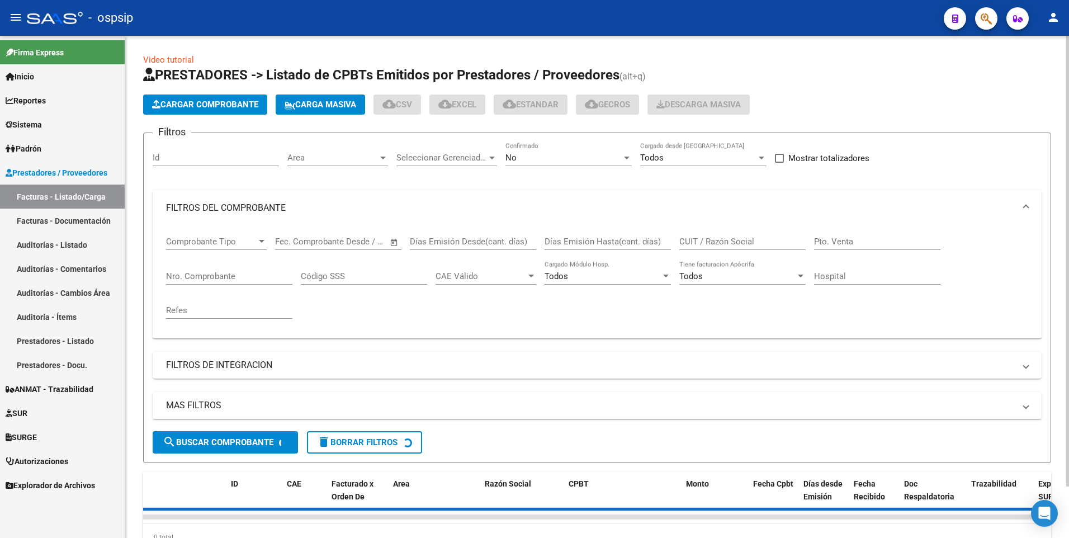
click at [199, 99] on button "Cargar Comprobante" at bounding box center [205, 104] width 124 height 20
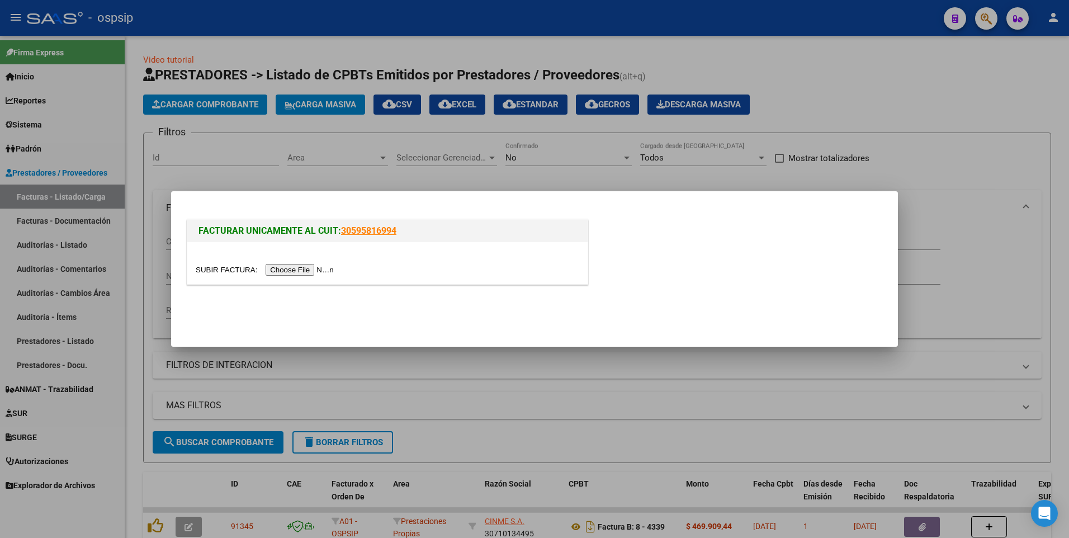
click at [288, 262] on div at bounding box center [387, 263] width 400 height 42
click at [286, 274] on input "file" at bounding box center [266, 270] width 141 height 12
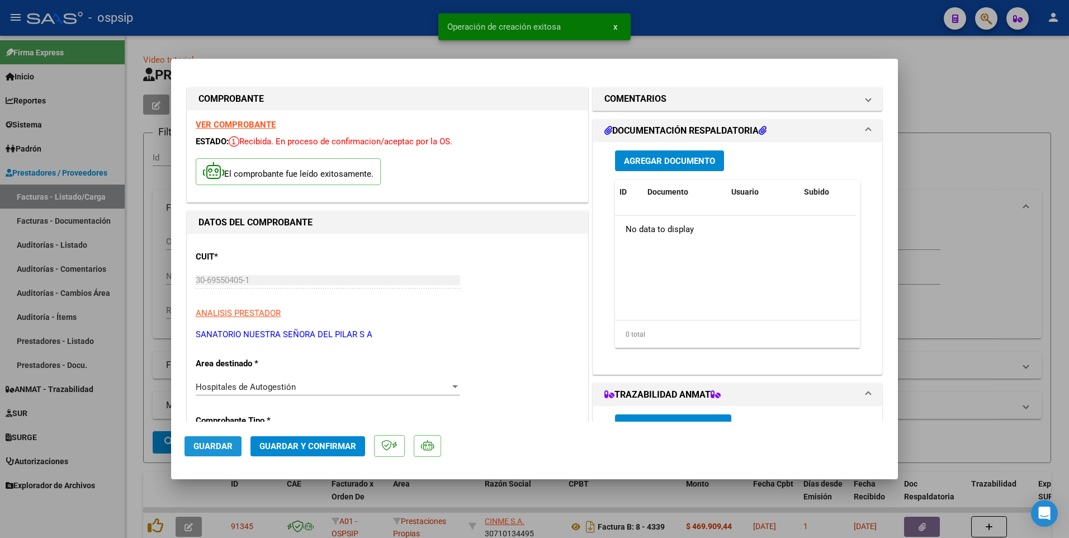
click at [224, 447] on span "Guardar" at bounding box center [212, 446] width 39 height 10
click at [390, 34] on div at bounding box center [534, 269] width 1069 height 538
type input "$ 0,00"
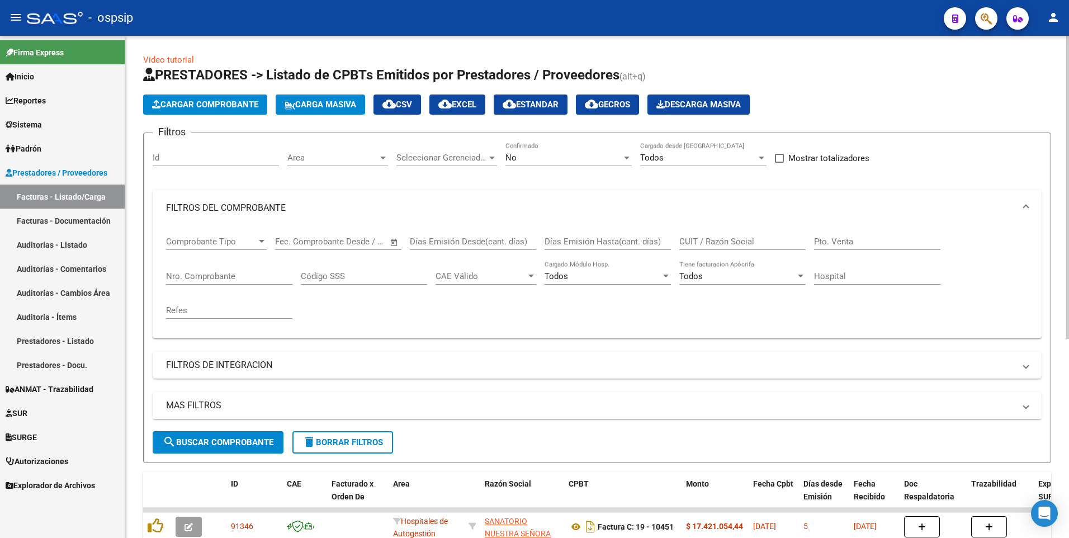
click at [212, 111] on button "Cargar Comprobante" at bounding box center [205, 104] width 124 height 20
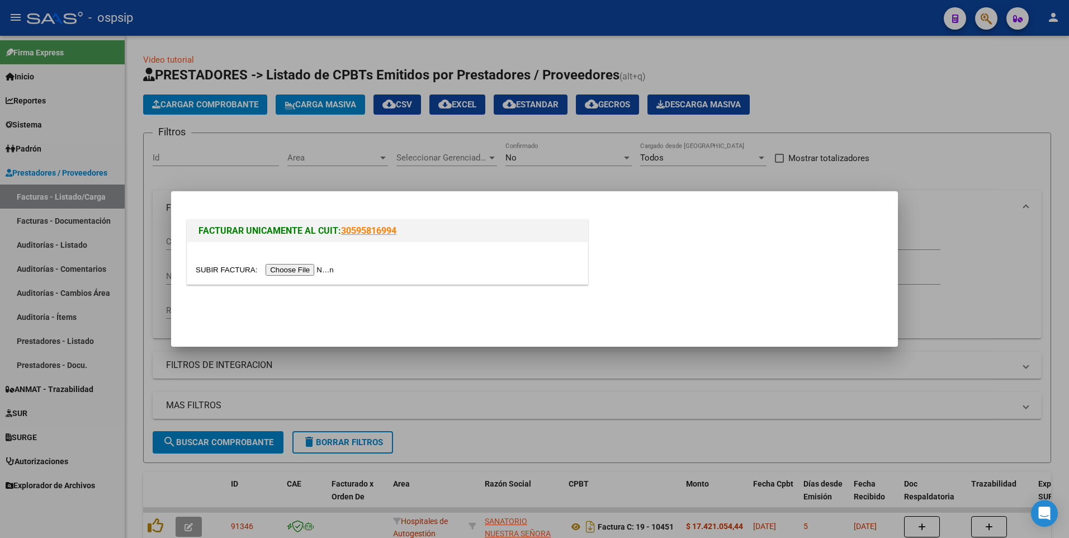
click at [275, 267] on input "file" at bounding box center [266, 270] width 141 height 12
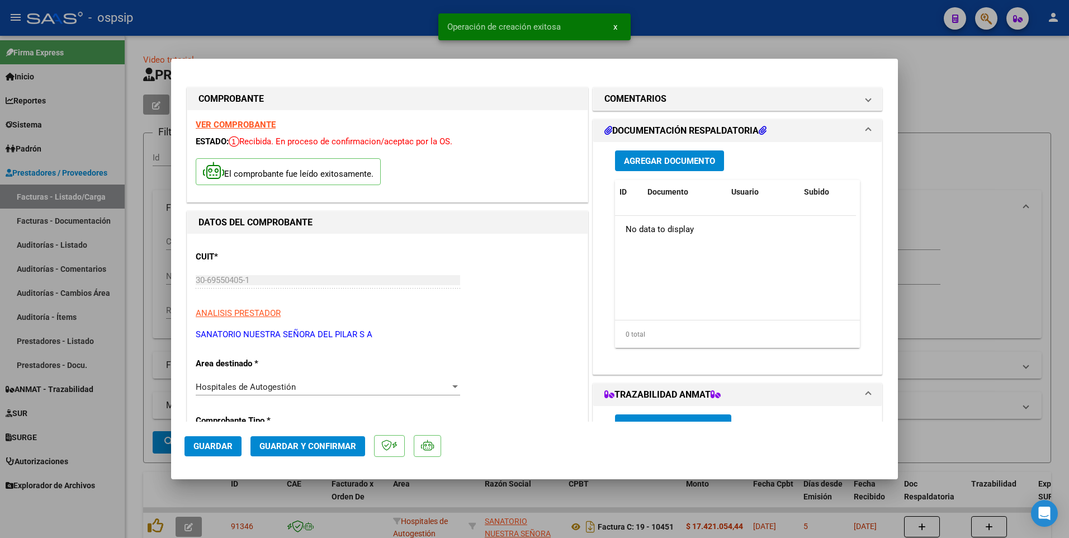
click at [224, 440] on button "Guardar" at bounding box center [212, 446] width 57 height 20
click at [141, 326] on div at bounding box center [534, 269] width 1069 height 538
type input "$ 0,00"
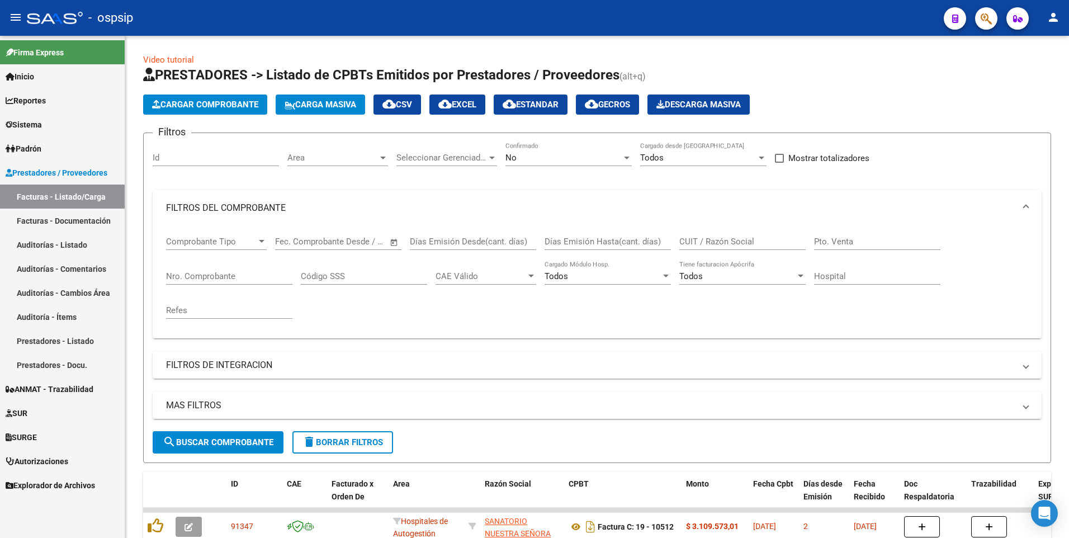
click at [425, 24] on div "- ospsip" at bounding box center [481, 18] width 908 height 25
click at [712, 243] on input "CUIT / Razón Social" at bounding box center [742, 241] width 126 height 10
click at [532, 157] on div "No" at bounding box center [563, 158] width 116 height 10
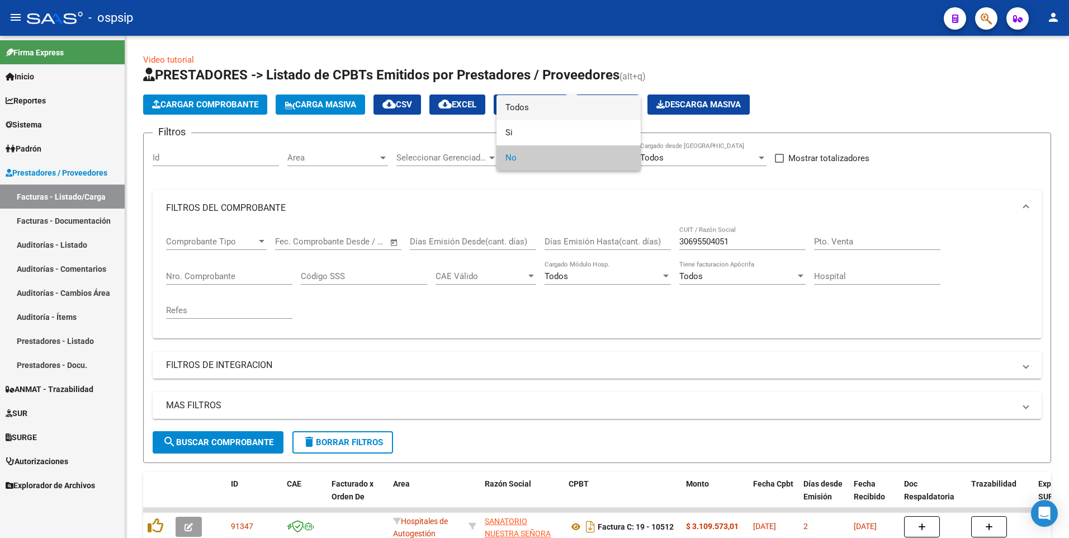
click at [543, 107] on span "Todos" at bounding box center [568, 107] width 126 height 25
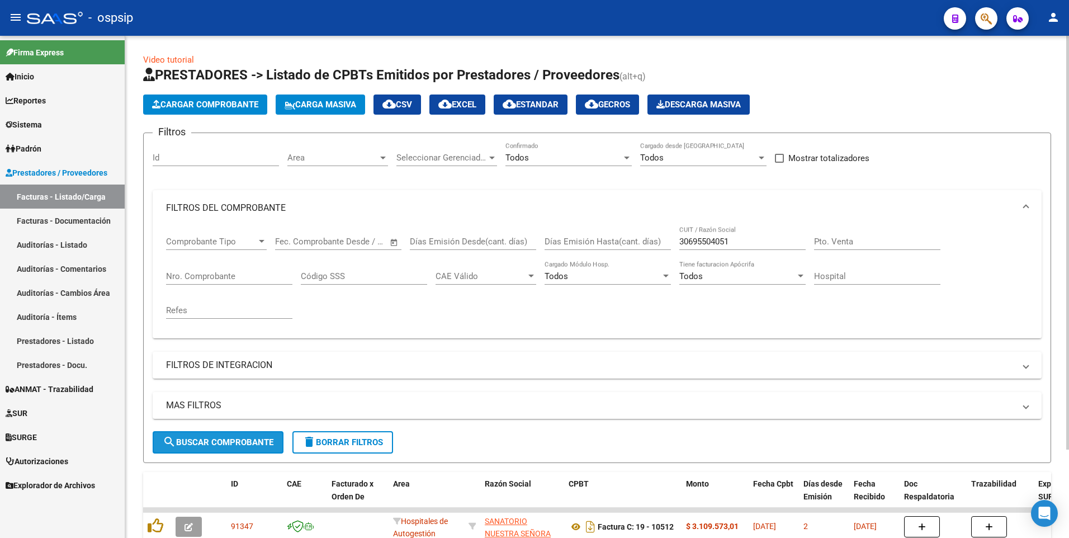
click at [232, 448] on button "search Buscar Comprobante" at bounding box center [218, 442] width 131 height 22
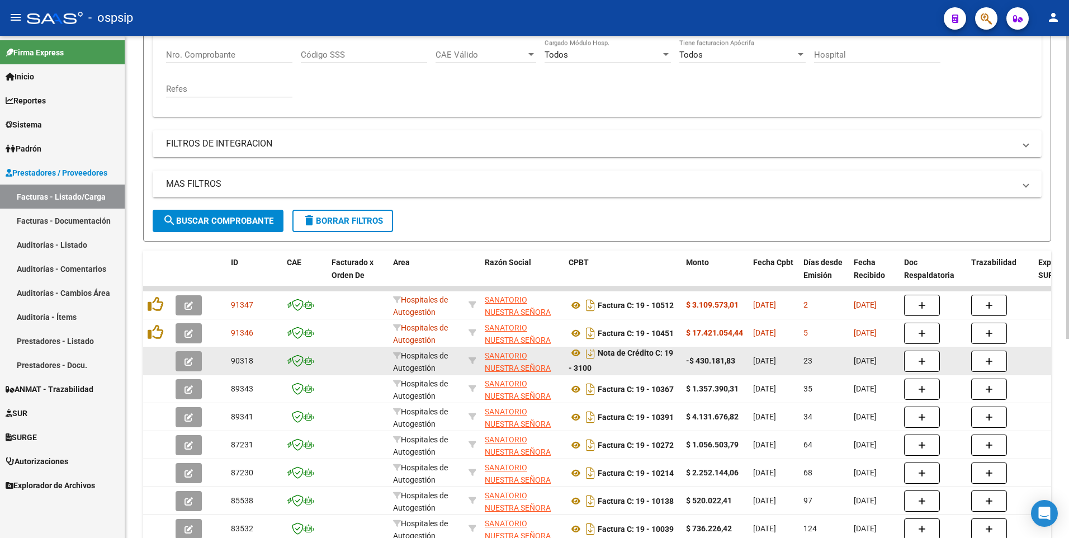
scroll to position [7, 0]
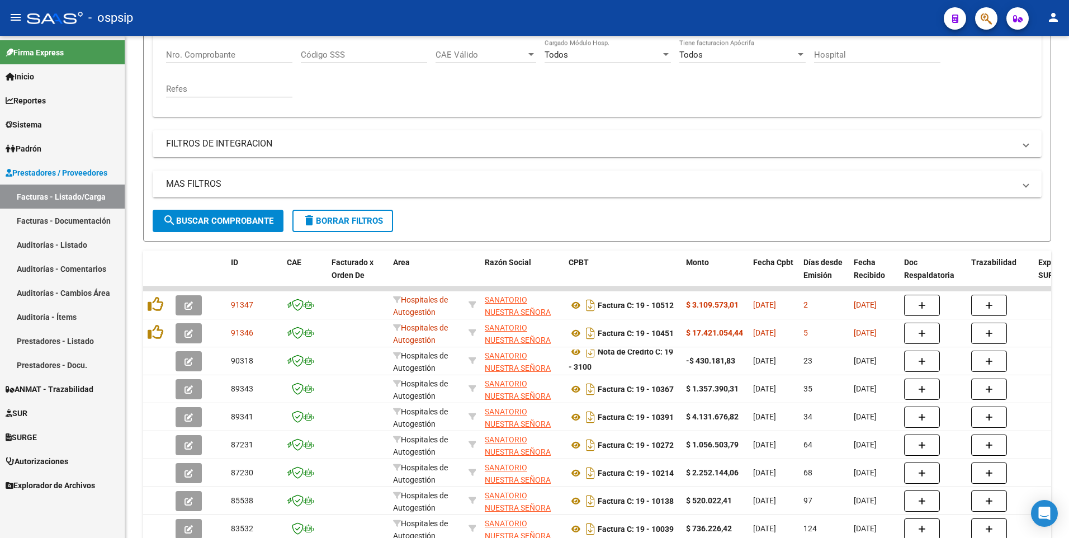
drag, startPoint x: 433, startPoint y: 12, endPoint x: 440, endPoint y: 27, distance: 17.3
click at [433, 12] on div "- ospsip" at bounding box center [481, 18] width 908 height 25
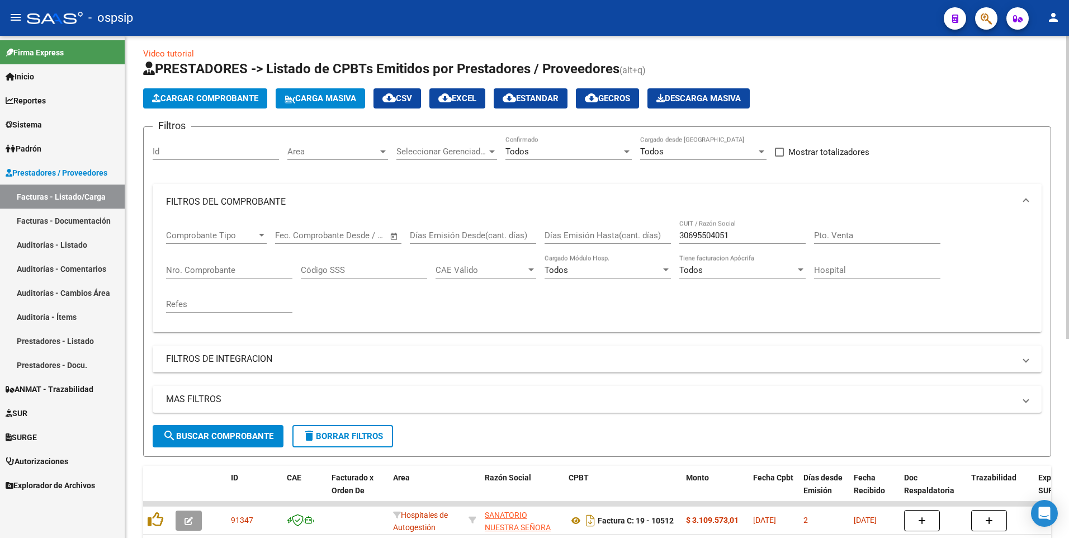
scroll to position [0, 0]
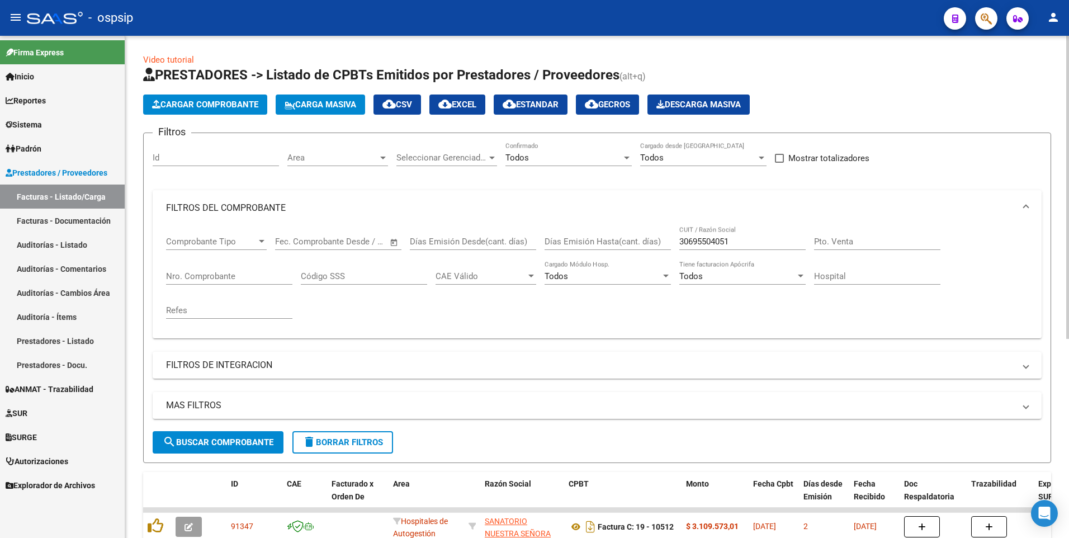
click at [741, 243] on input "30695504051" at bounding box center [742, 241] width 126 height 10
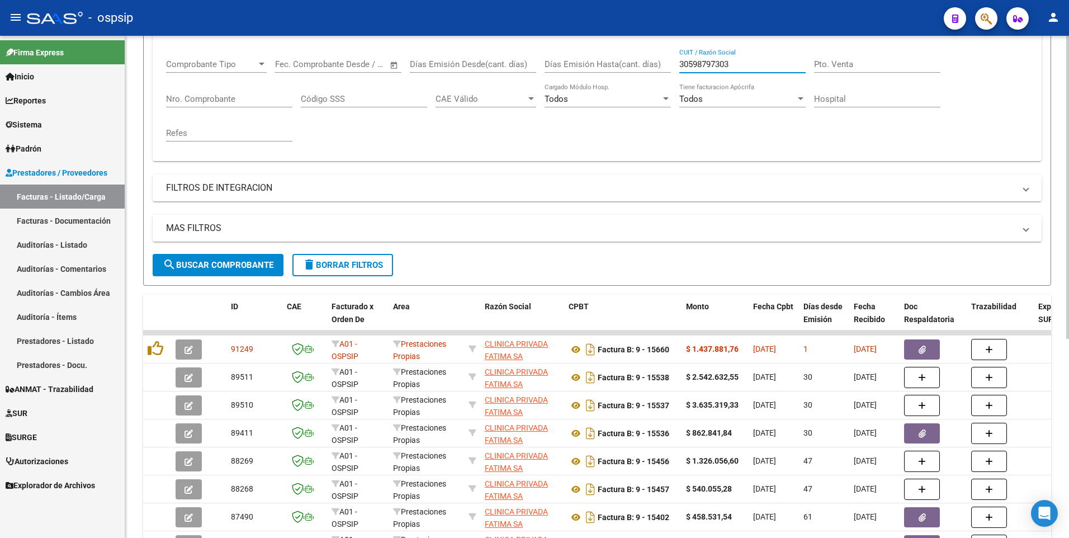
scroll to position [112, 0]
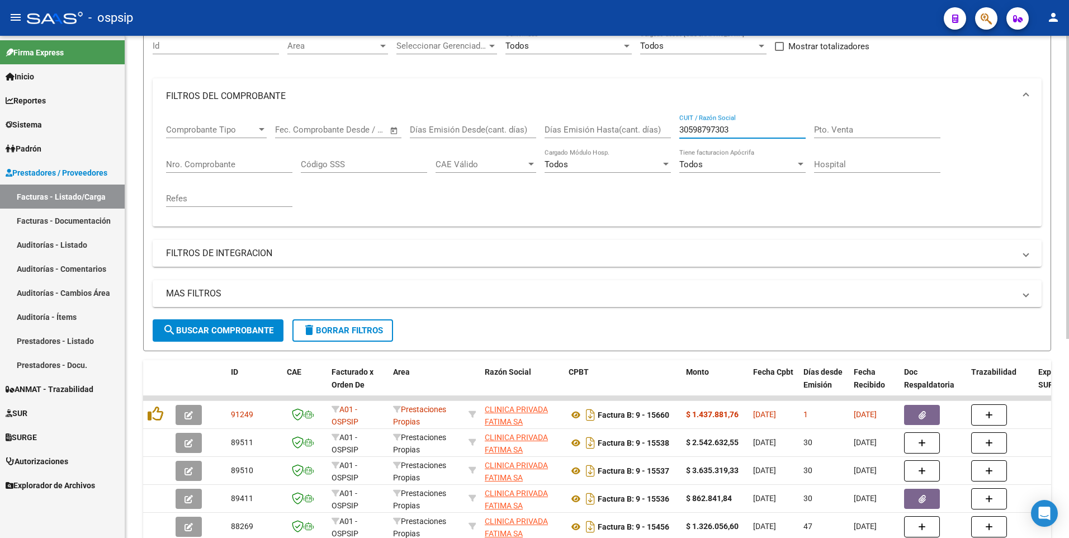
click at [769, 132] on input "30598797303" at bounding box center [742, 130] width 126 height 10
drag, startPoint x: 769, startPoint y: 132, endPoint x: 794, endPoint y: 98, distance: 42.4
click at [786, 121] on div "30598797303 CUIT / Razón Social" at bounding box center [742, 126] width 126 height 24
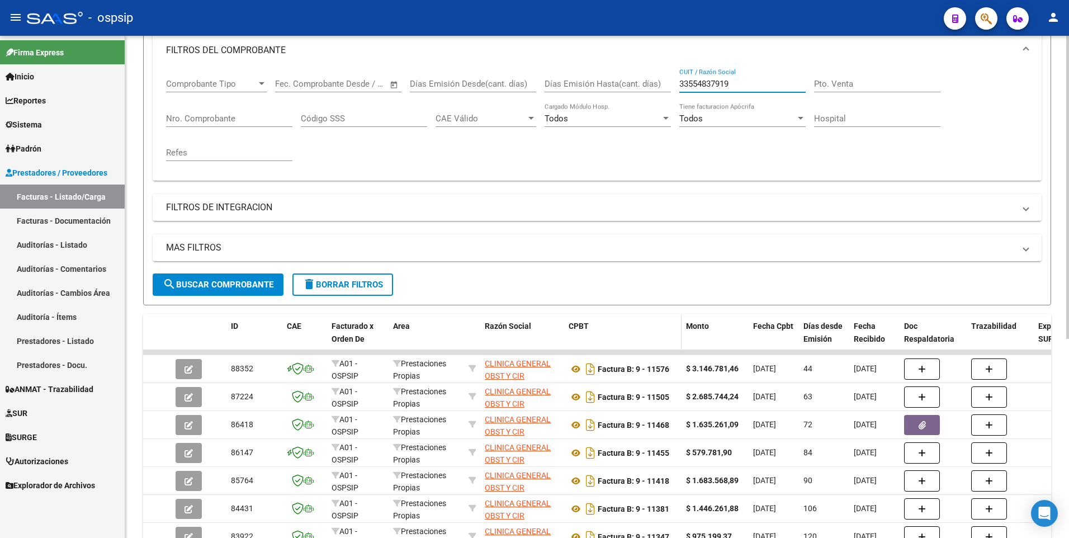
scroll to position [224, 0]
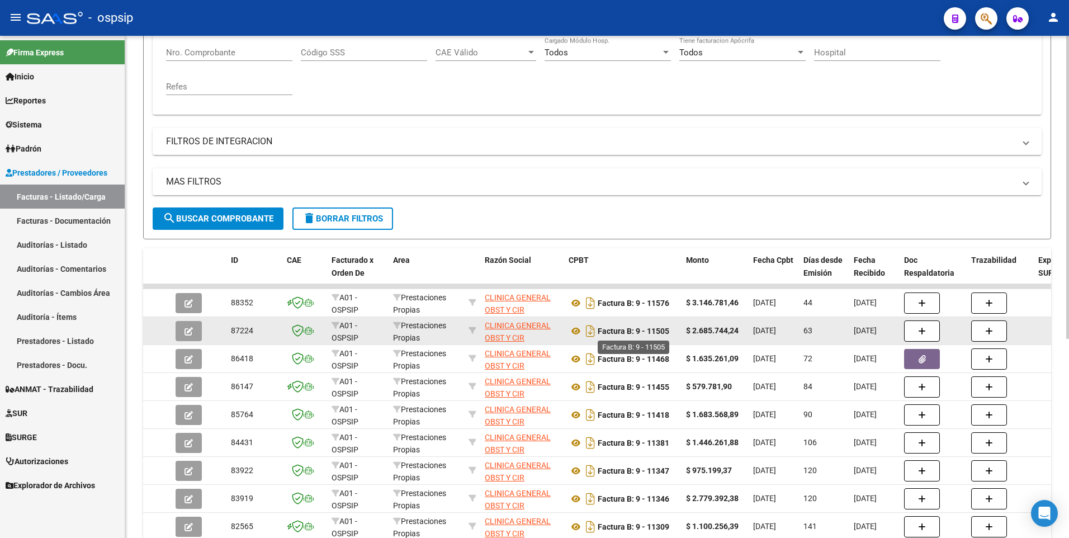
type input "33554837919"
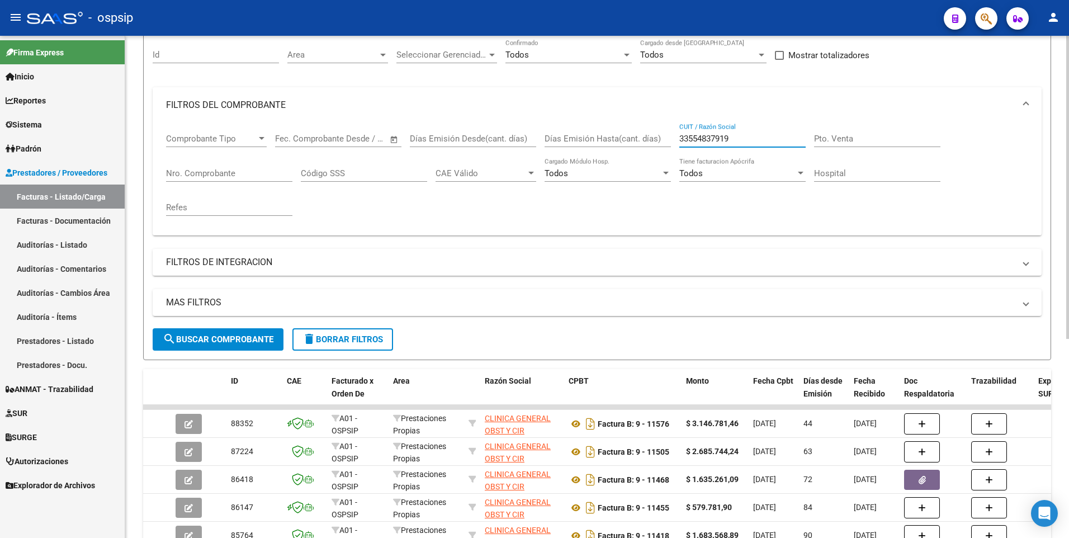
scroll to position [0, 0]
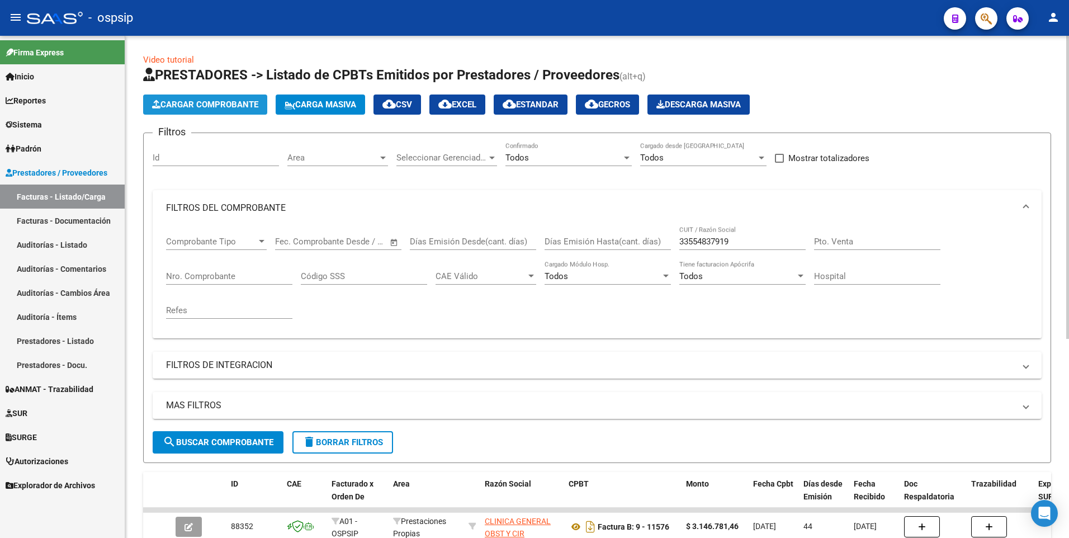
click at [244, 111] on button "Cargar Comprobante" at bounding box center [205, 104] width 124 height 20
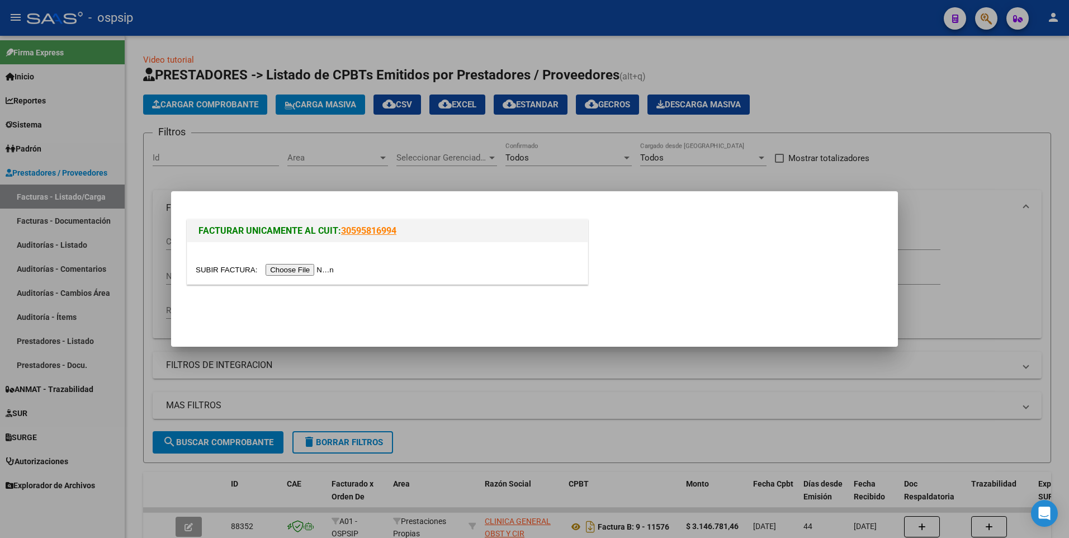
click at [299, 273] on input "file" at bounding box center [266, 270] width 141 height 12
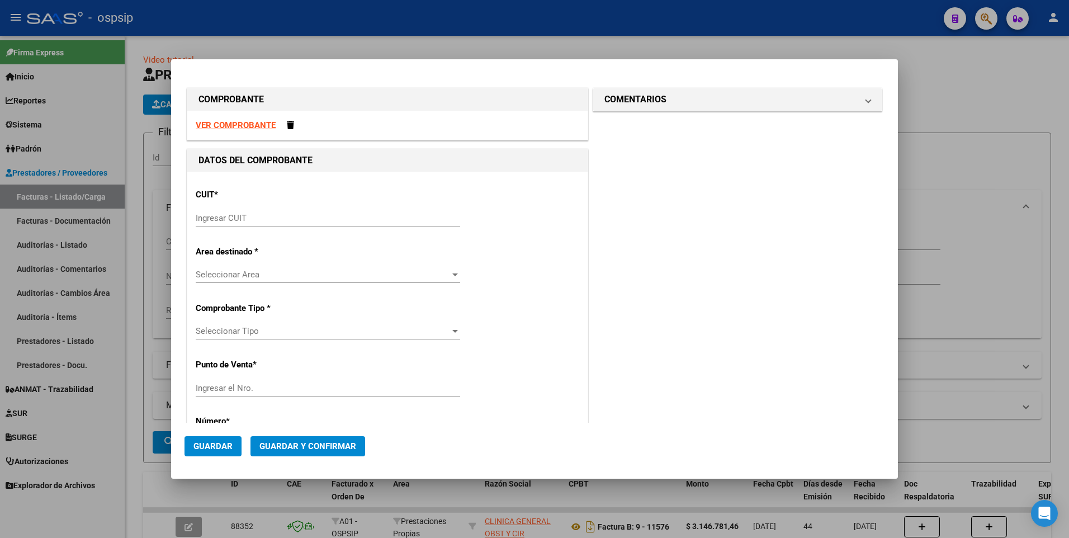
click at [240, 123] on strong "VER COMPROBANTE" at bounding box center [236, 125] width 80 height 10
click at [323, 221] on input "Ingresar CUIT" at bounding box center [328, 218] width 264 height 10
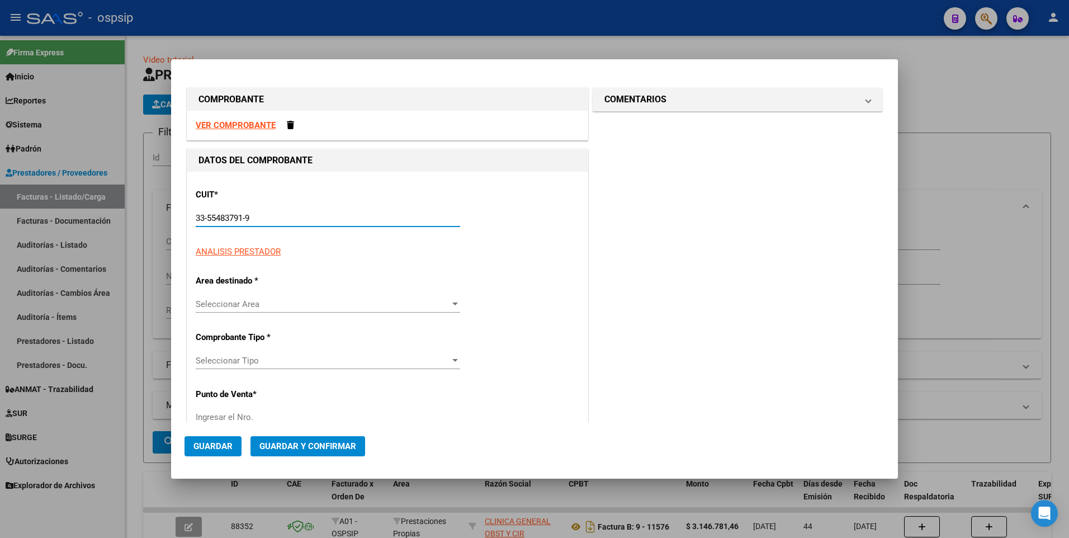
type input "33-55483791-9"
type input "9"
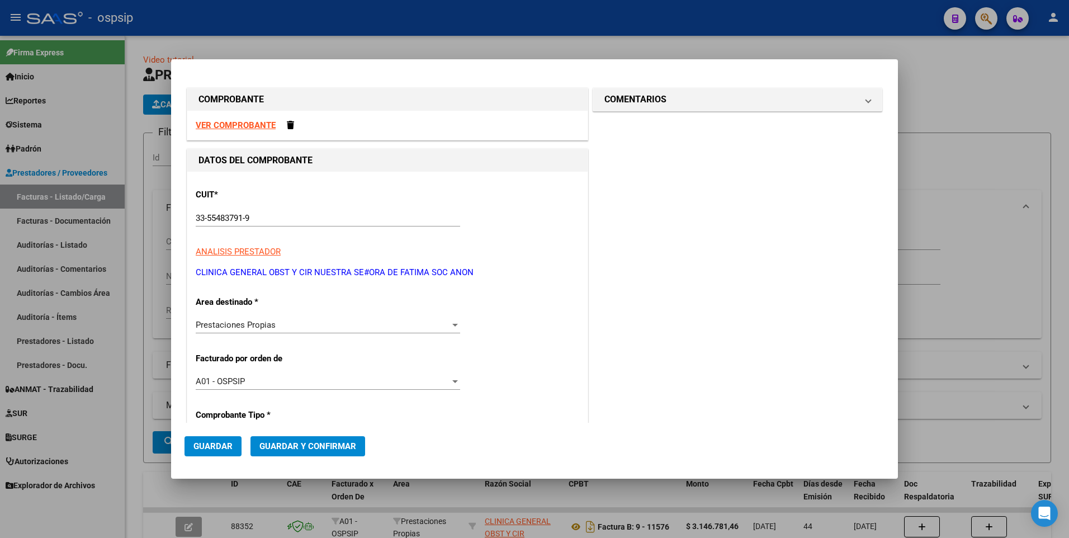
click at [246, 127] on strong "VER COMPROBANTE" at bounding box center [236, 125] width 80 height 10
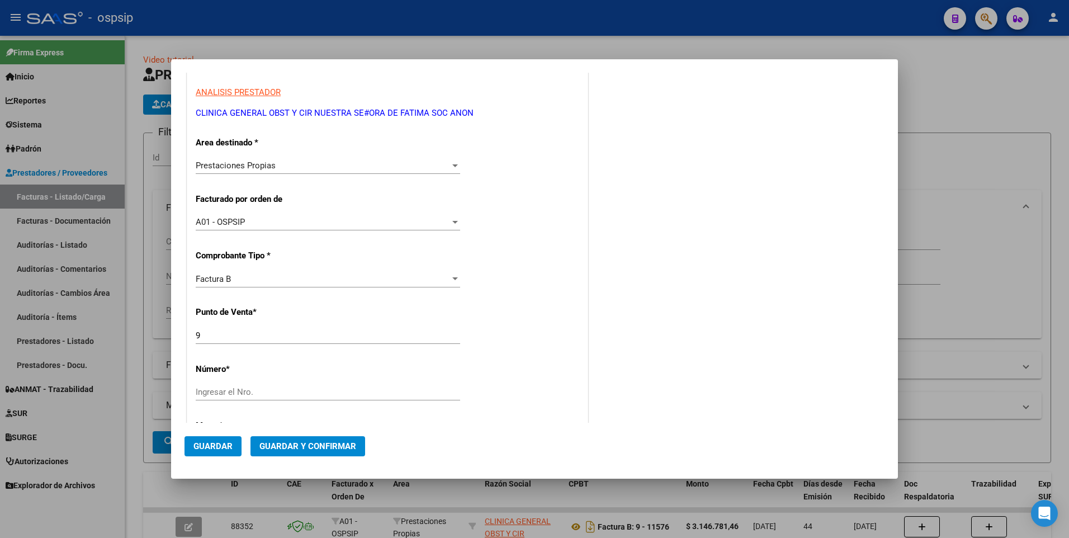
scroll to position [224, 0]
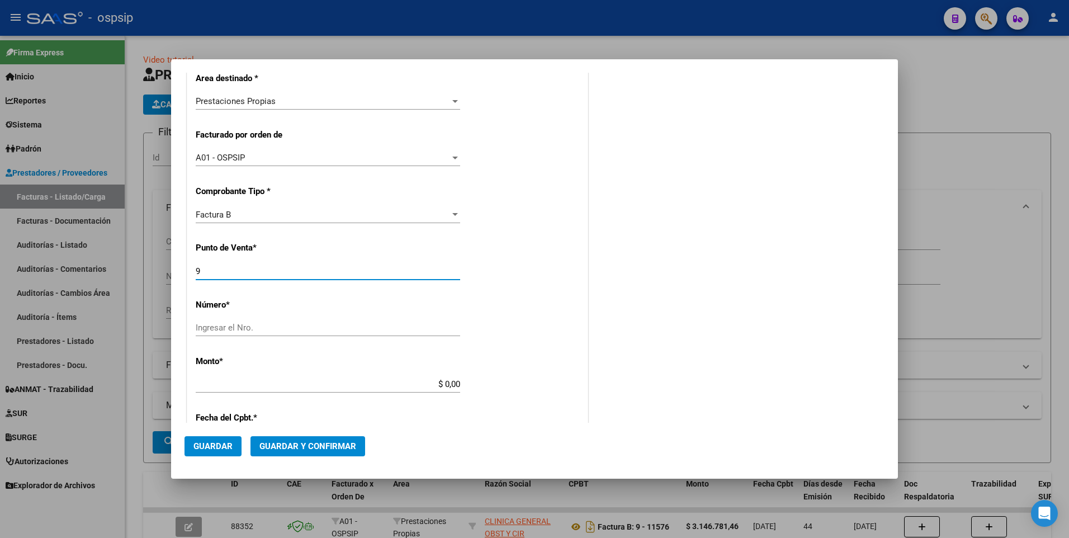
click at [276, 271] on input "9" at bounding box center [328, 271] width 264 height 10
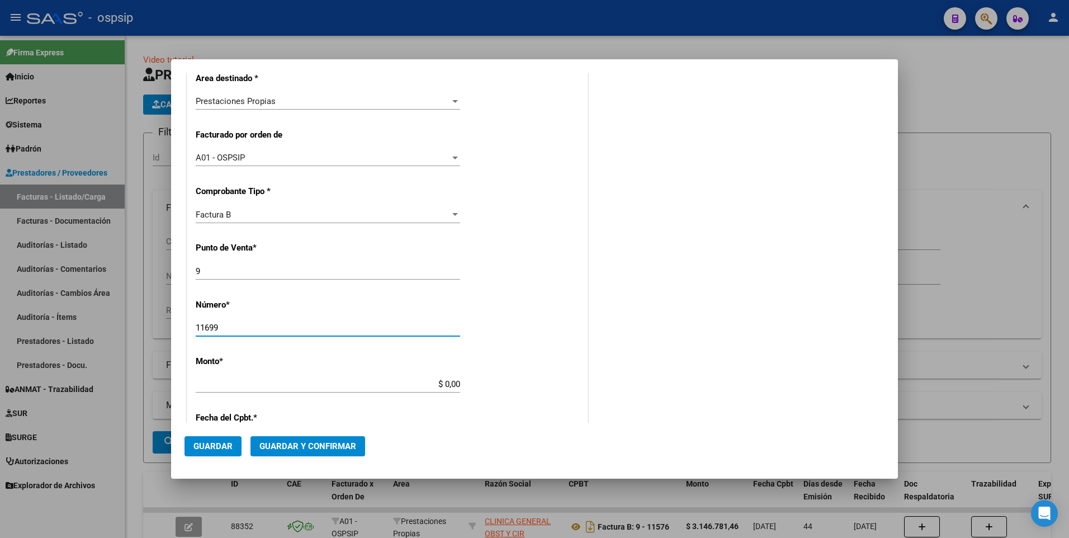
type input "11699"
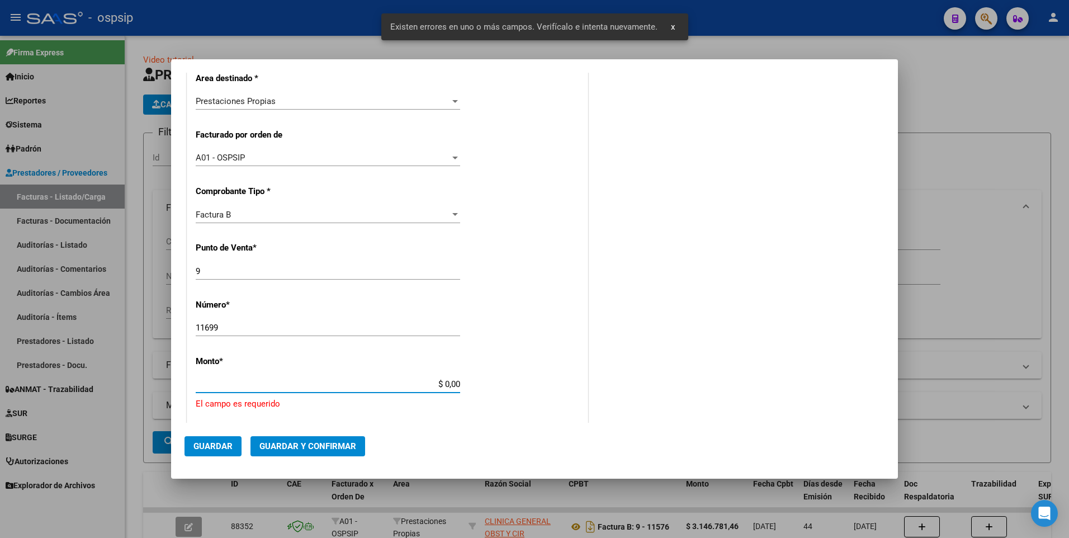
scroll to position [355, 0]
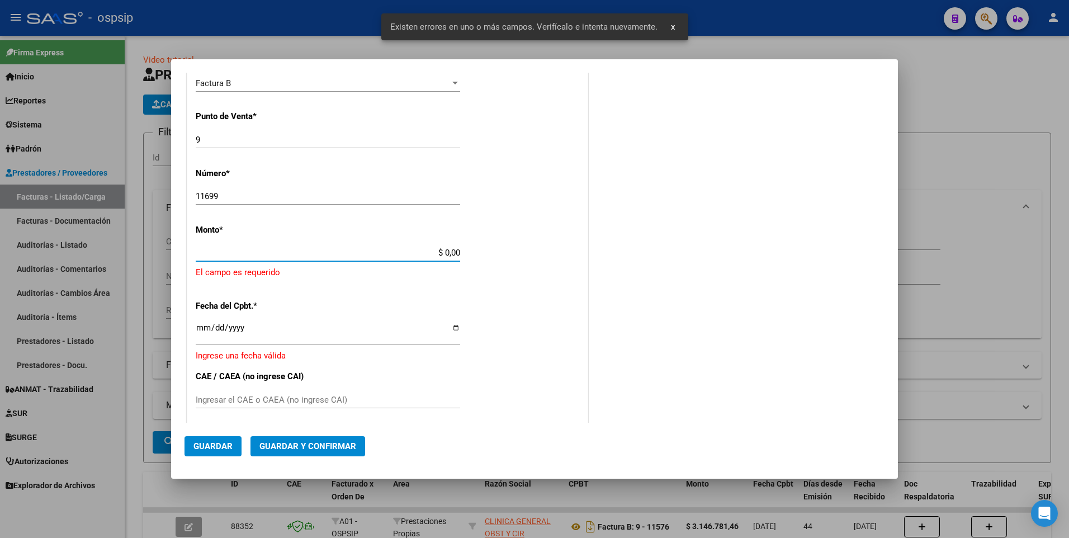
type input "$ 0,04"
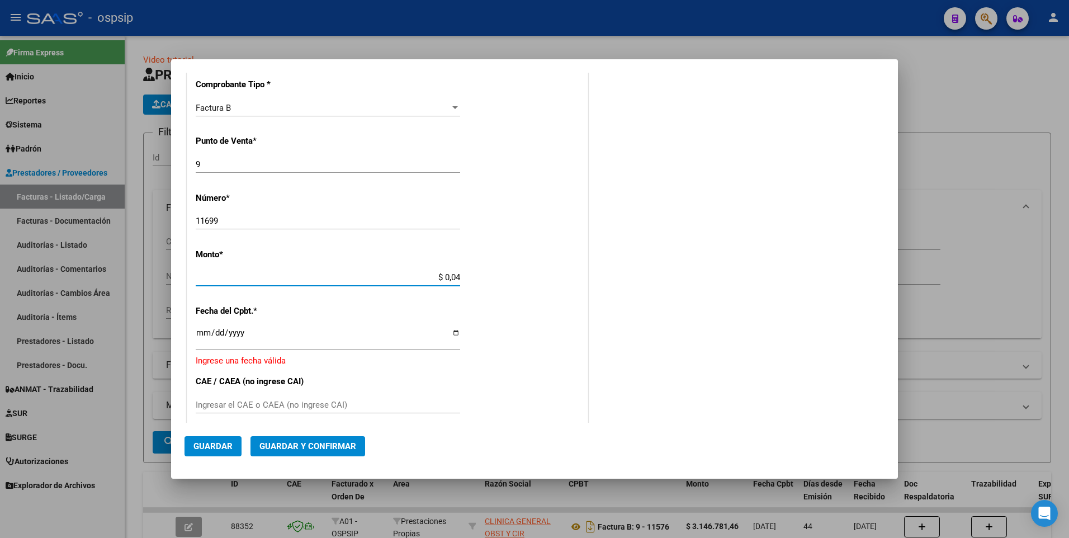
scroll to position [391, 0]
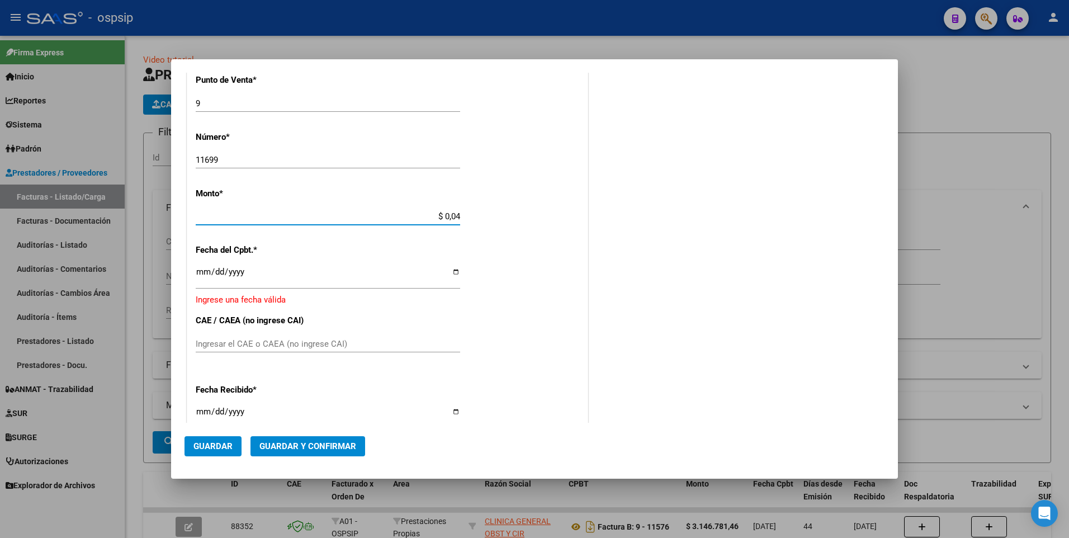
click at [301, 214] on input "$ 0,04" at bounding box center [328, 216] width 264 height 10
click at [275, 163] on input "11699" at bounding box center [328, 160] width 264 height 10
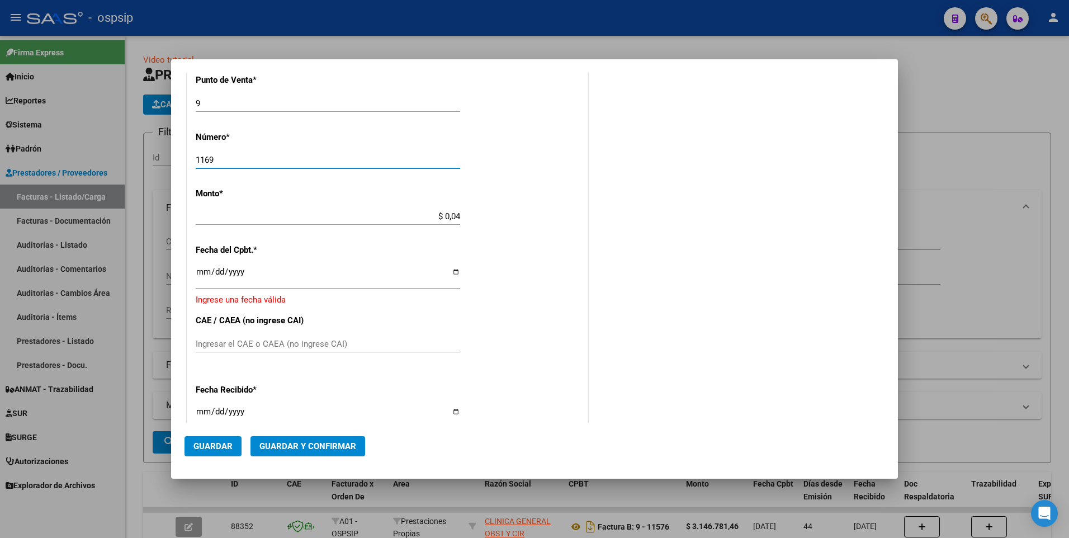
type input "11699"
type input "$ 4.567.453,42"
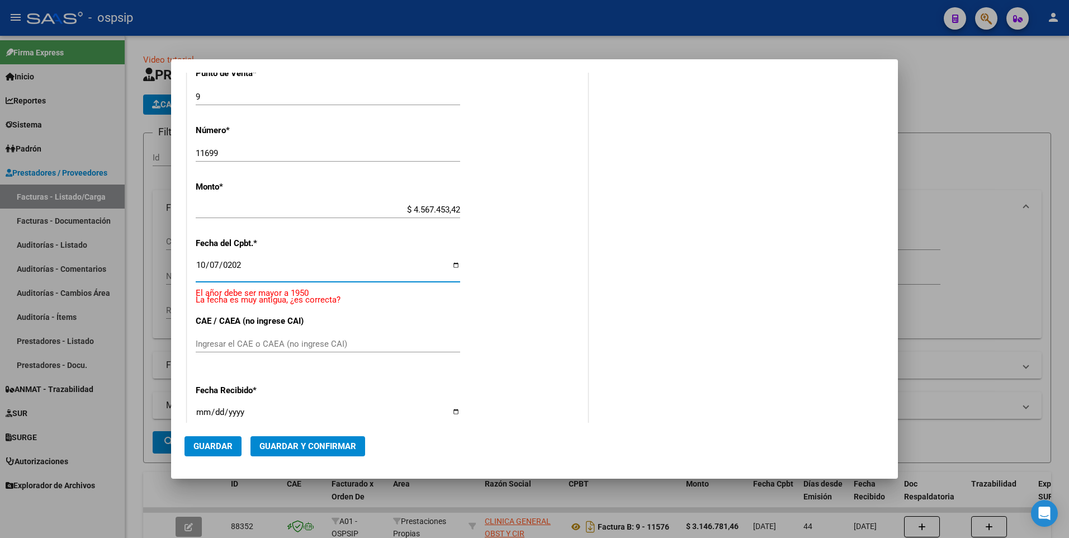
type input "[DATE]"
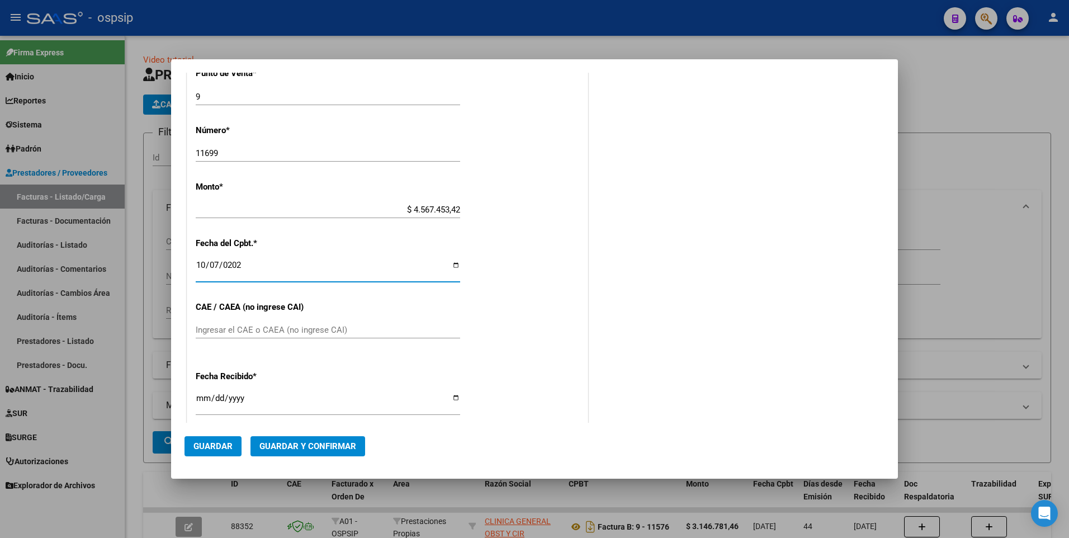
scroll to position [384, 0]
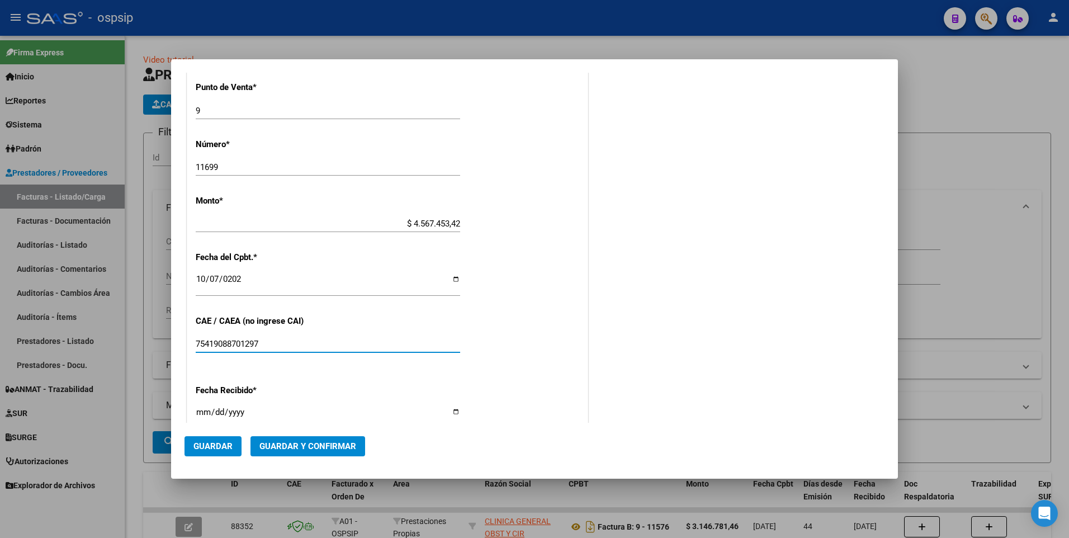
type input "75419088701297"
click at [216, 447] on span "Guardar" at bounding box center [212, 446] width 39 height 10
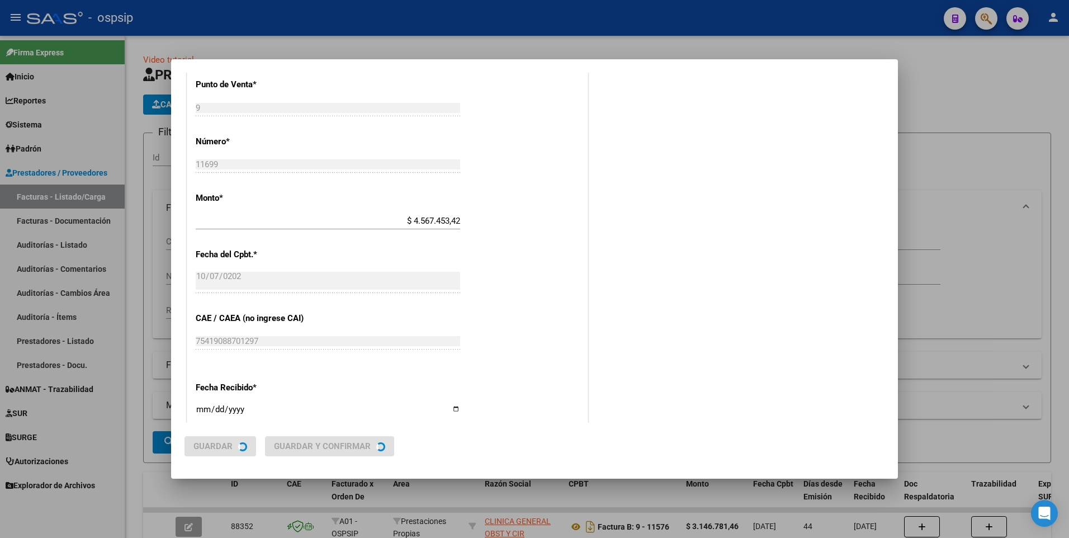
scroll to position [0, 0]
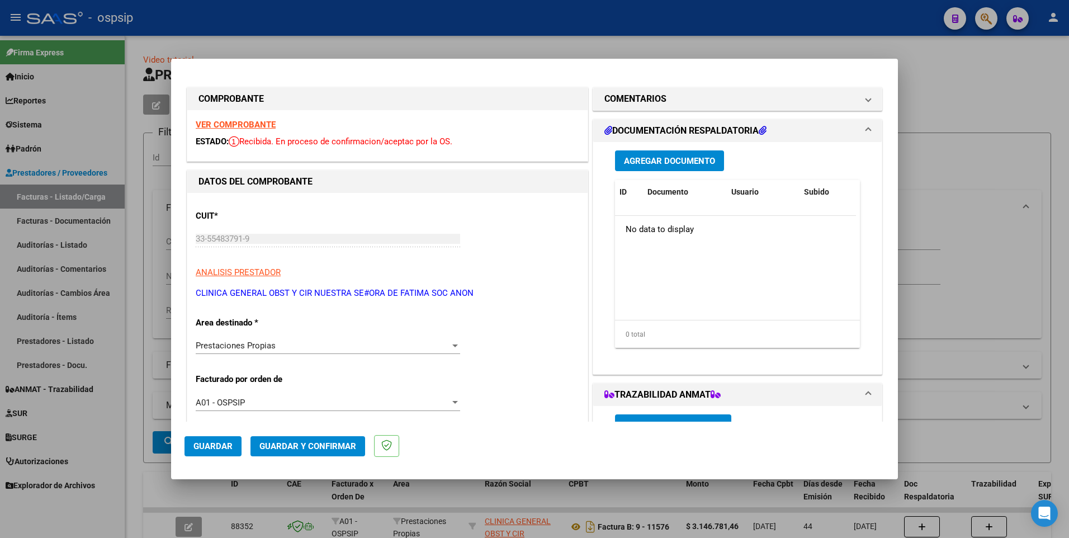
click at [350, 13] on div at bounding box center [534, 269] width 1069 height 538
type input "$ 0,00"
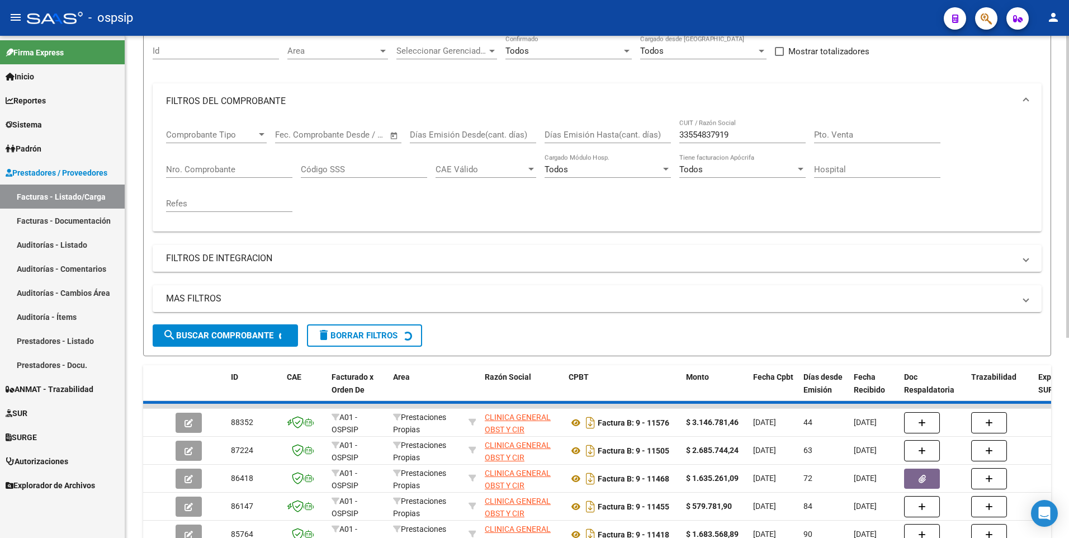
scroll to position [112, 0]
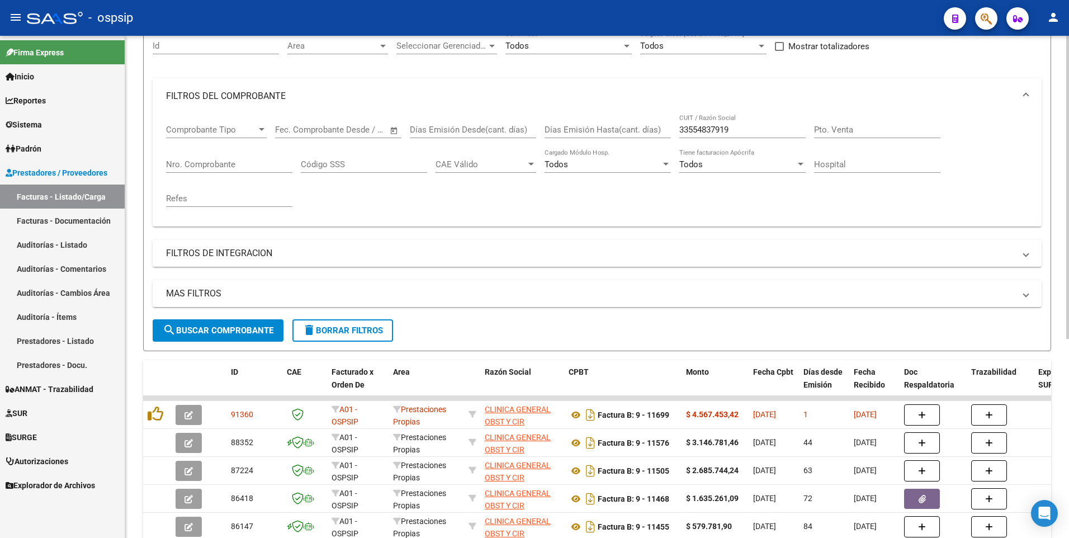
drag, startPoint x: 282, startPoint y: 23, endPoint x: 309, endPoint y: 47, distance: 35.2
click at [282, 23] on div "- ospsip" at bounding box center [481, 18] width 908 height 25
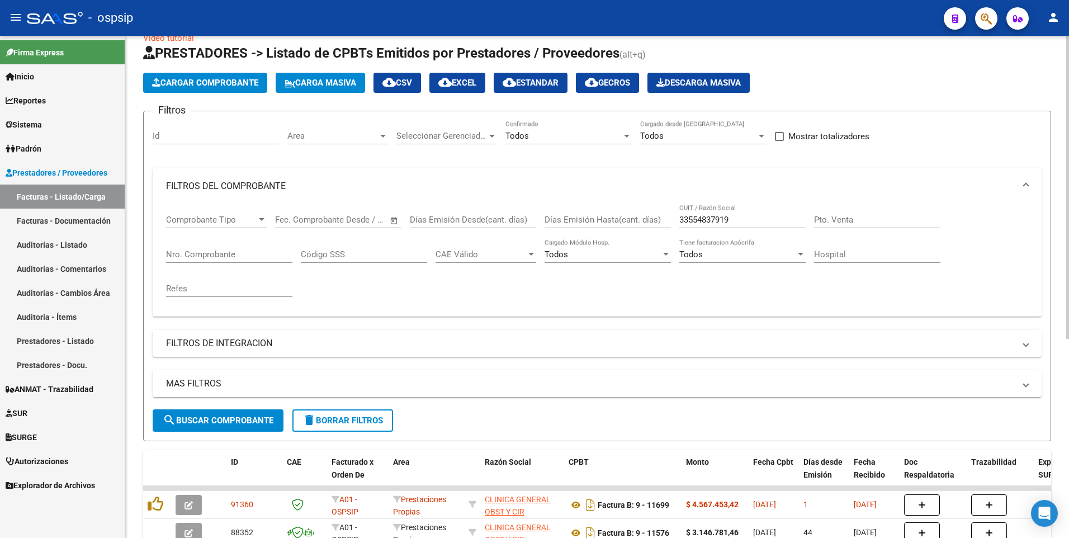
scroll to position [0, 0]
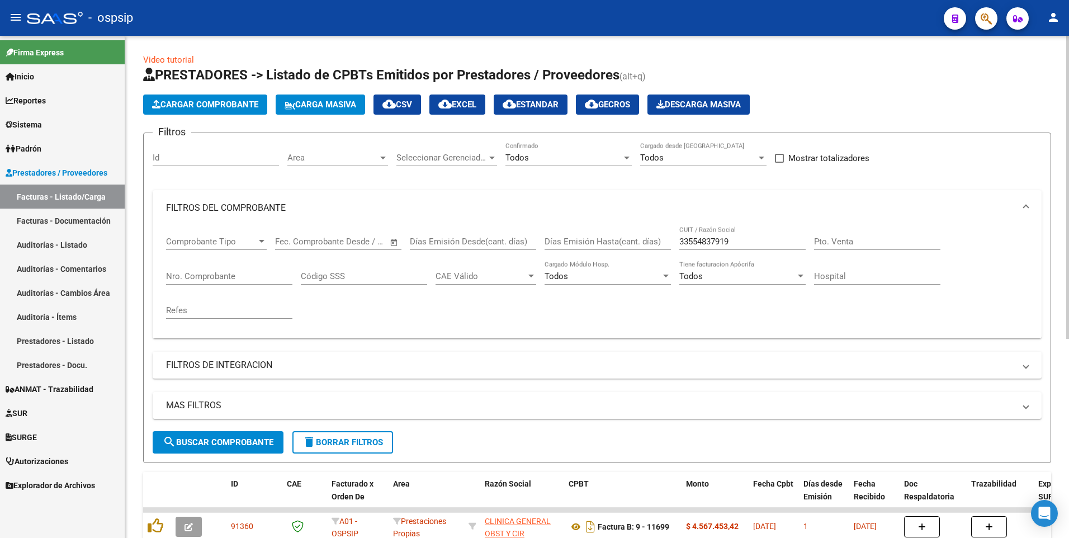
click at [247, 105] on span "Cargar Comprobante" at bounding box center [205, 105] width 106 height 10
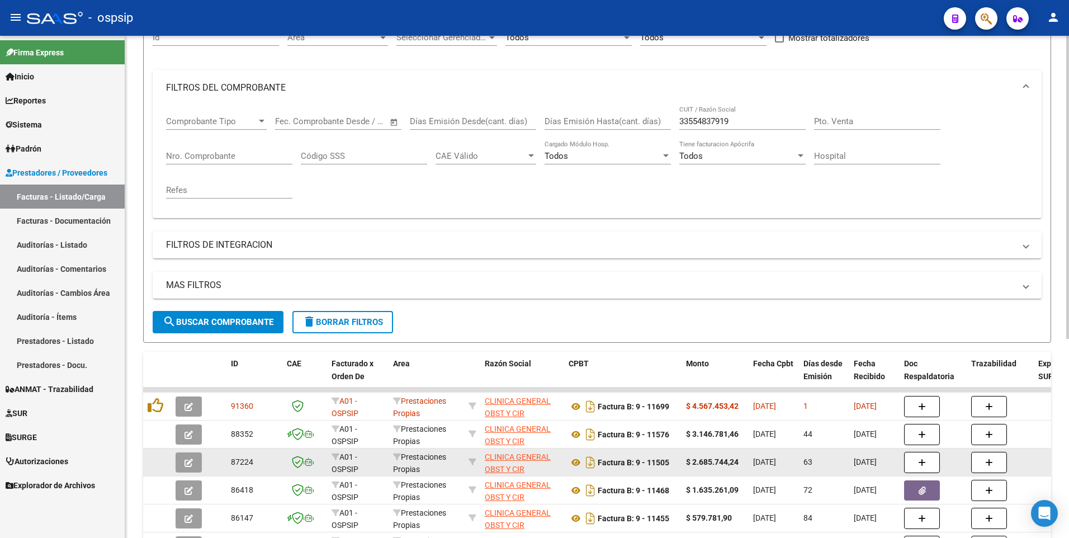
scroll to position [168, 0]
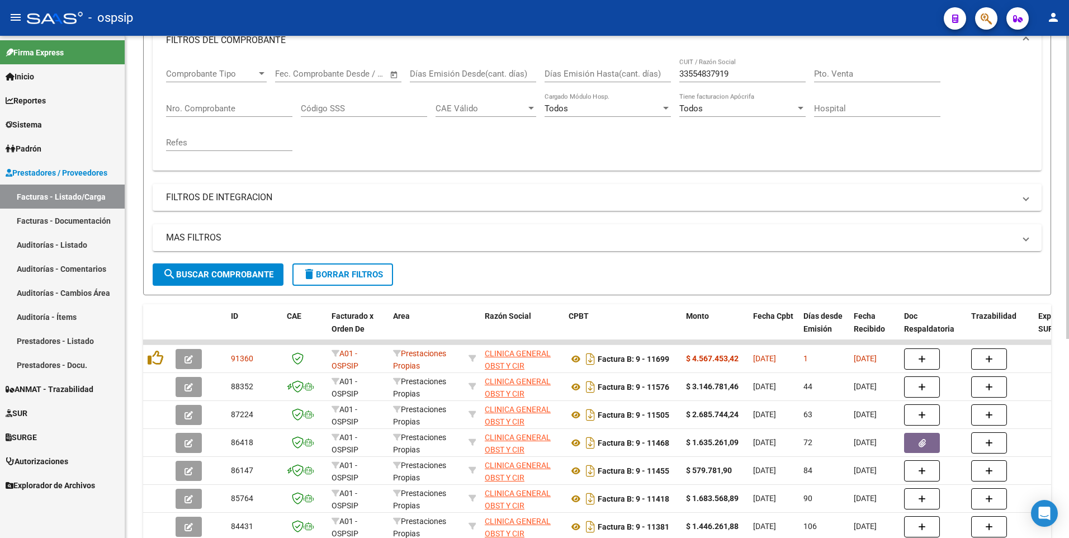
click at [343, 276] on span "delete Borrar Filtros" at bounding box center [342, 274] width 81 height 10
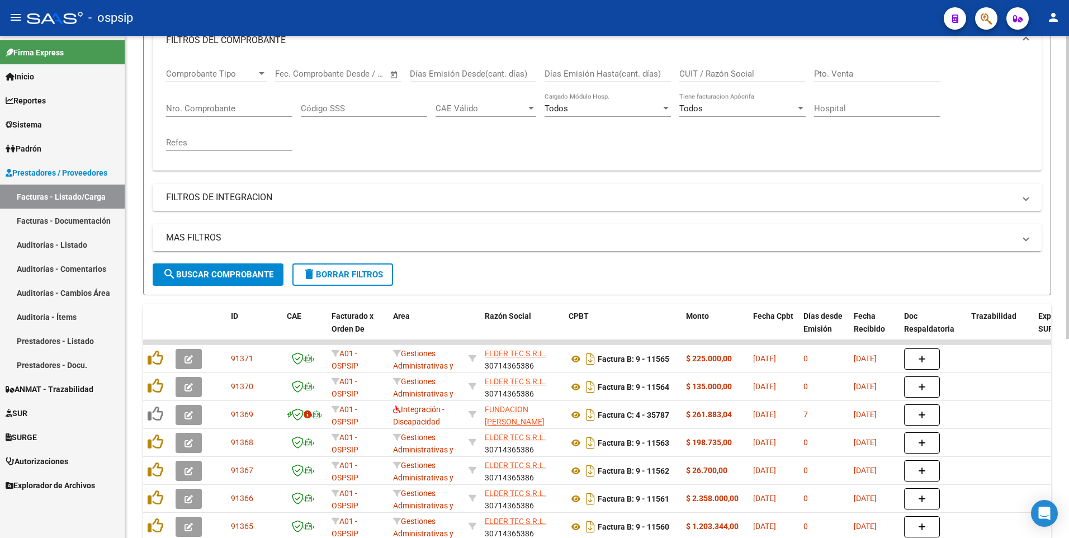
scroll to position [0, 0]
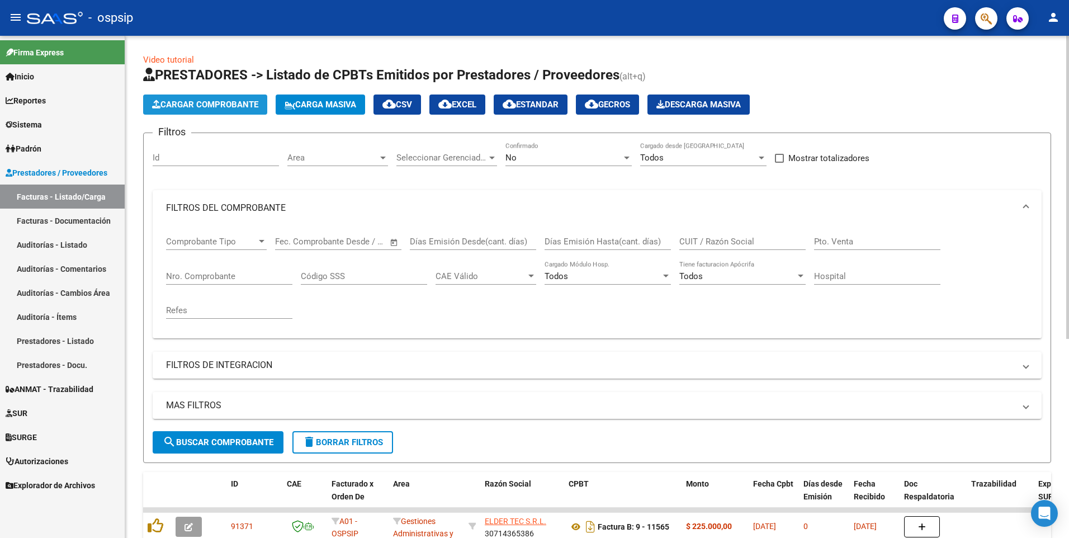
click at [219, 103] on span "Cargar Comprobante" at bounding box center [205, 105] width 106 height 10
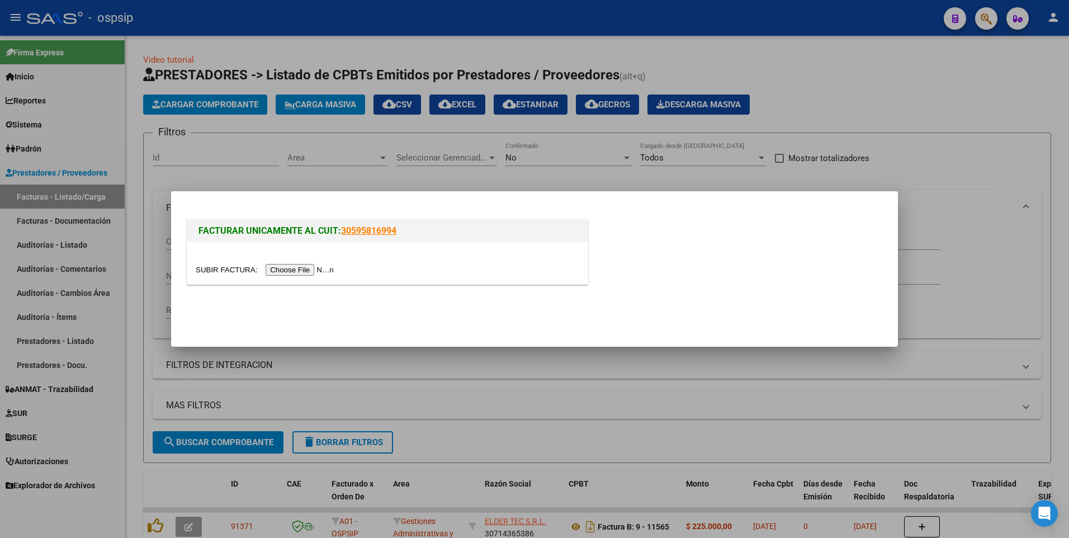
click at [296, 273] on input "file" at bounding box center [266, 270] width 141 height 12
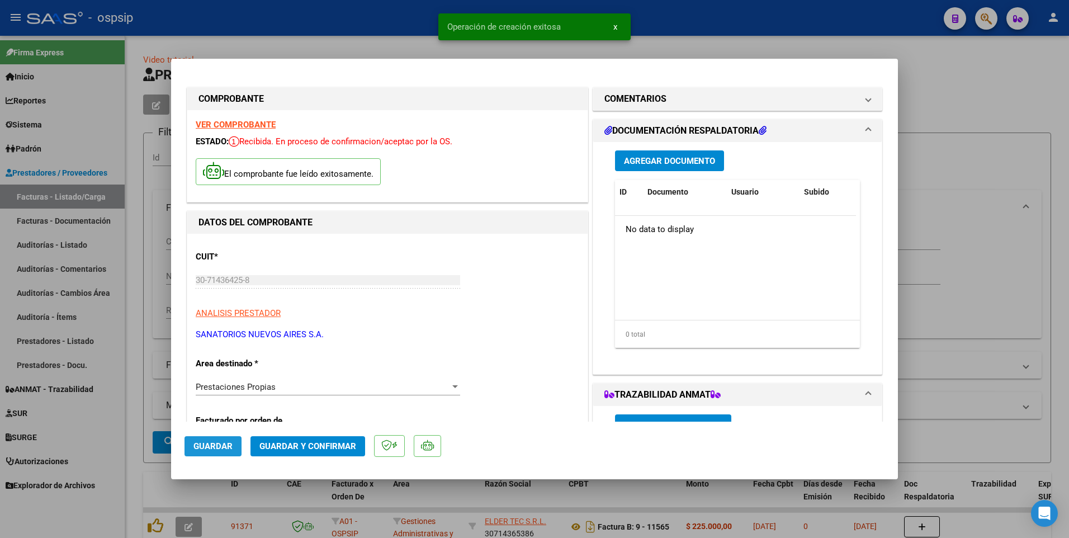
click at [223, 447] on span "Guardar" at bounding box center [212, 446] width 39 height 10
click at [372, 14] on div at bounding box center [534, 269] width 1069 height 538
type input "$ 0,00"
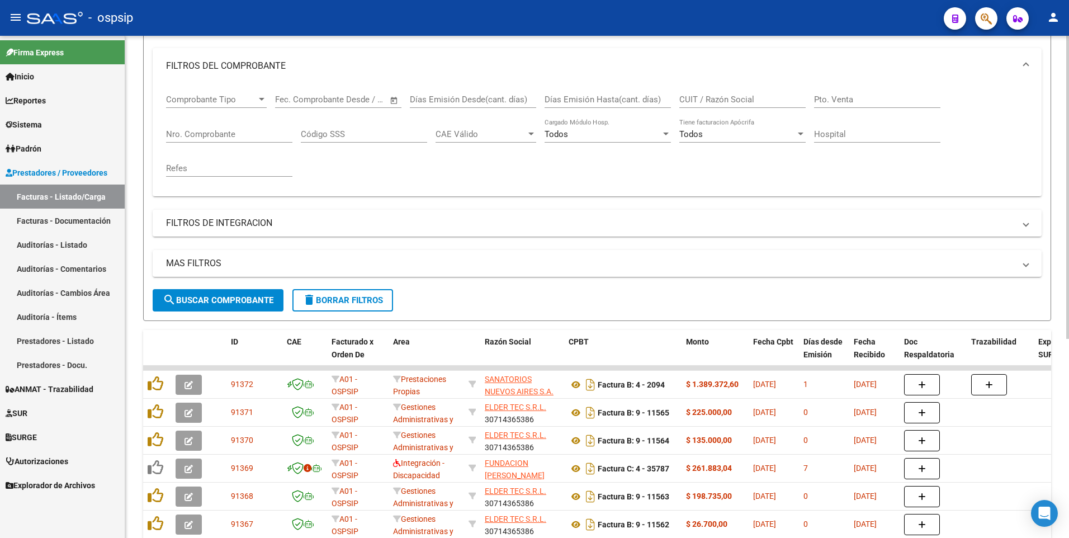
scroll to position [112, 0]
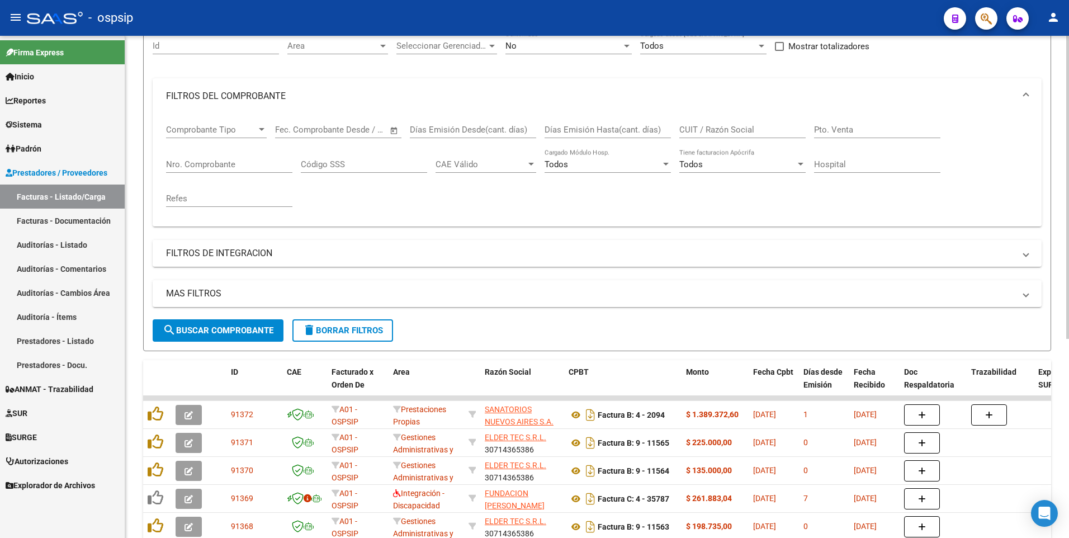
click at [752, 134] on input "CUIT / Razón Social" at bounding box center [742, 130] width 126 height 10
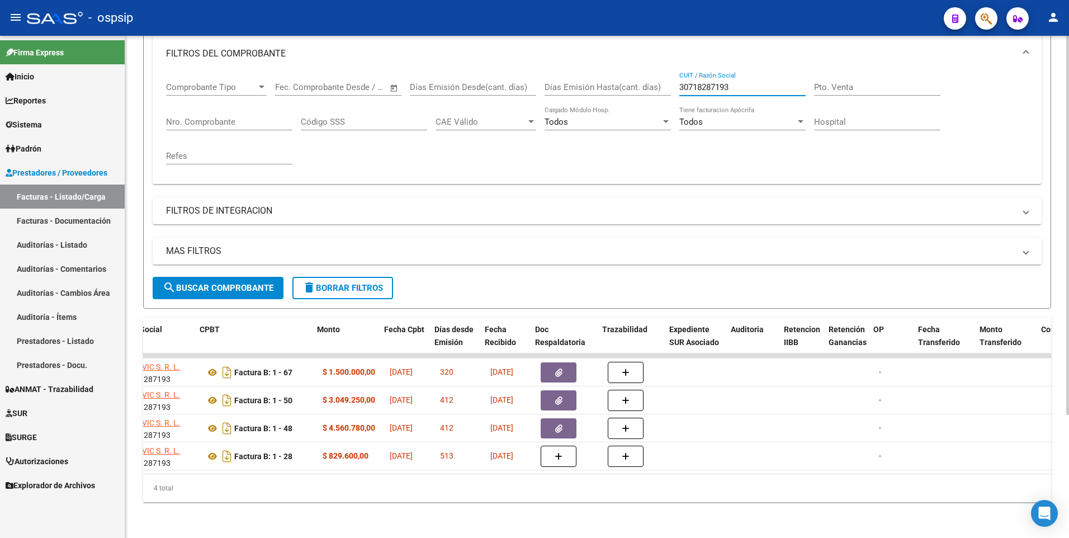
scroll to position [0, 0]
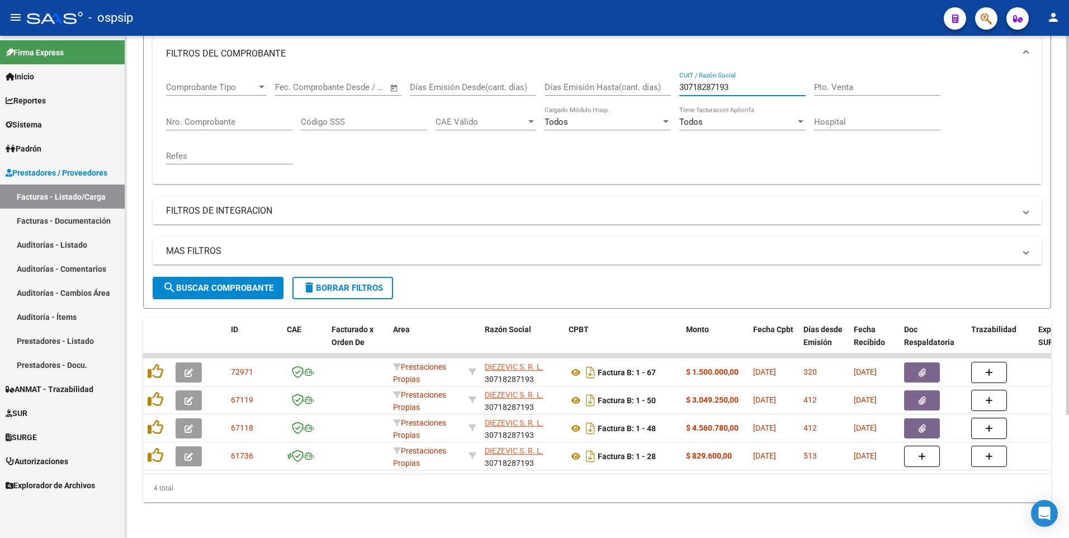
click at [310, 510] on div "Video tutorial PRESTADORES -> Listado de CPBTs Emitidos por Prestadores / Prove…" at bounding box center [597, 209] width 944 height 656
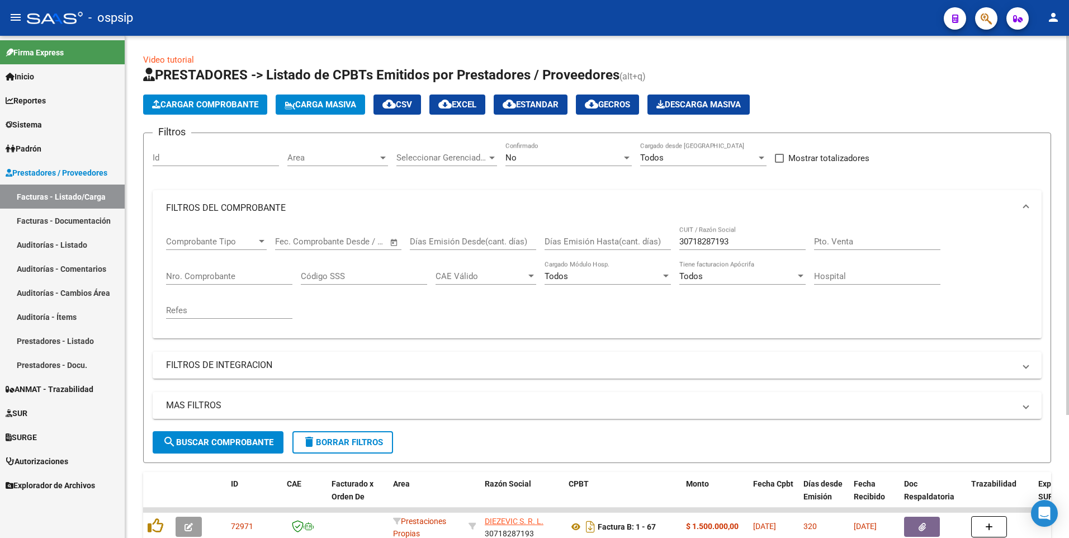
click at [551, 160] on div "No" at bounding box center [563, 158] width 116 height 10
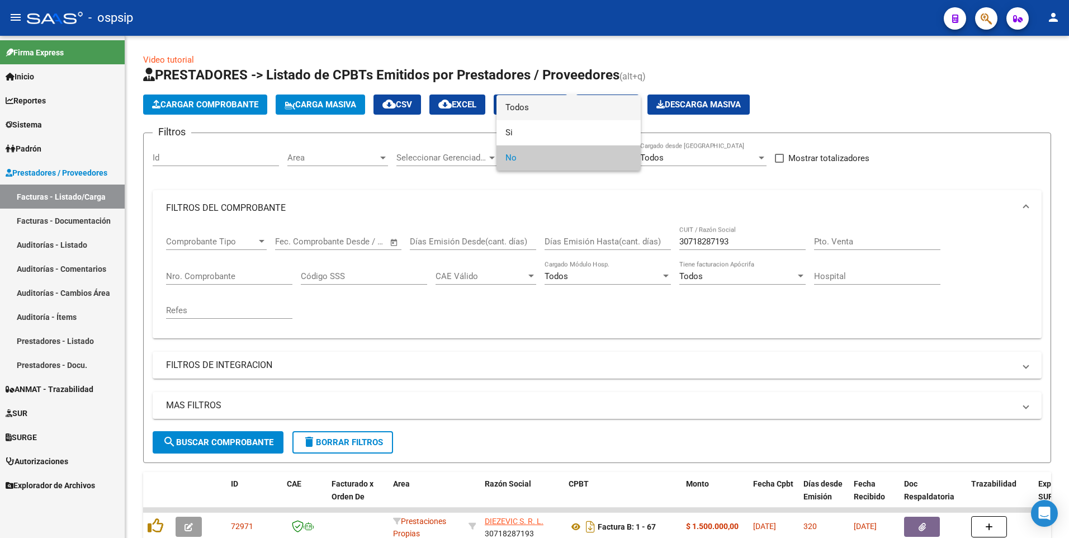
click at [545, 109] on span "Todos" at bounding box center [568, 107] width 126 height 25
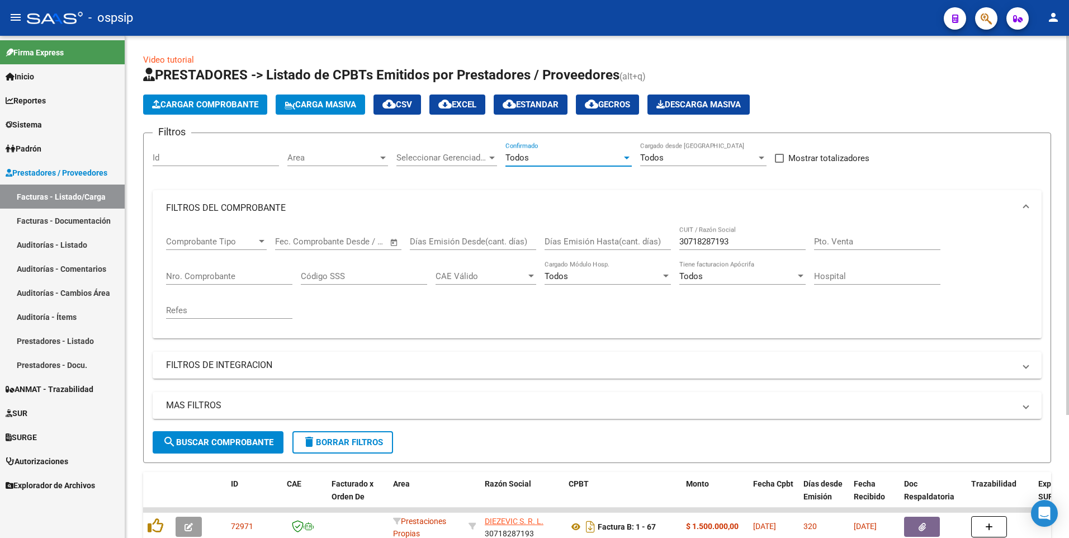
click at [225, 447] on span "search Buscar Comprobante" at bounding box center [218, 442] width 111 height 10
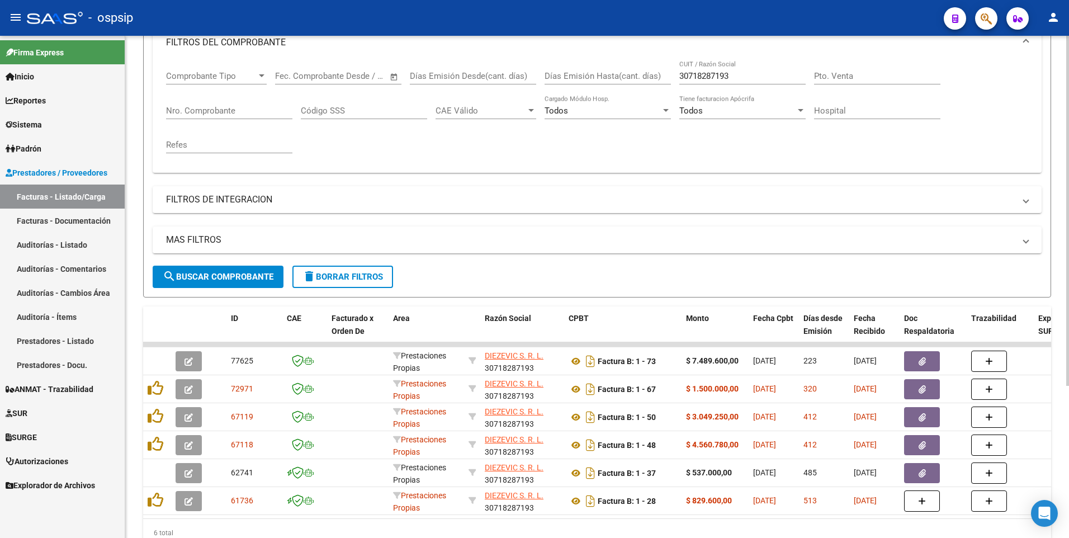
click at [746, 75] on input "30718287193" at bounding box center [742, 76] width 126 height 10
drag, startPoint x: 746, startPoint y: 75, endPoint x: 735, endPoint y: 63, distance: 17.0
click at [740, 75] on input "30718287193" at bounding box center [742, 76] width 126 height 10
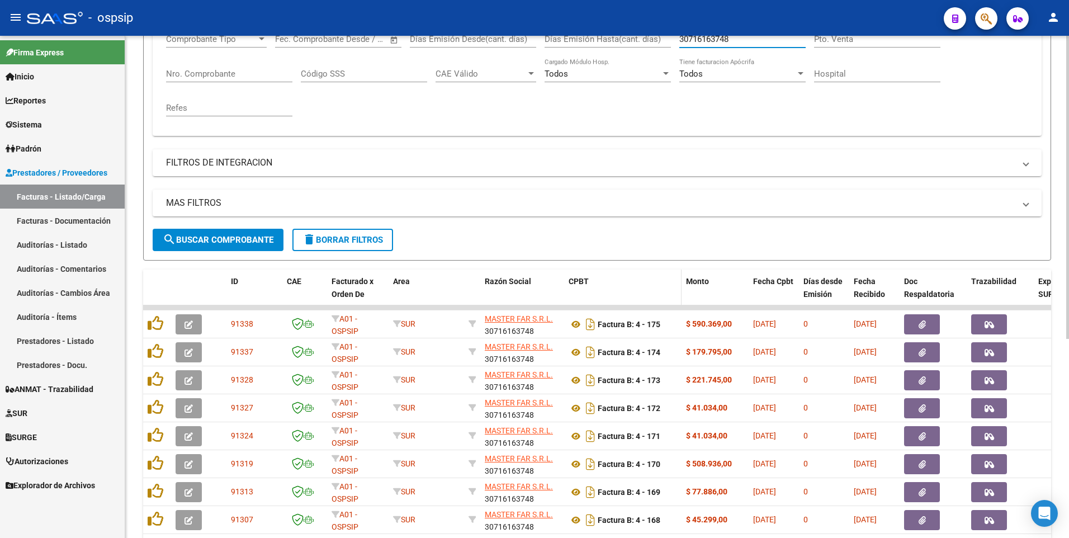
scroll to position [330, 0]
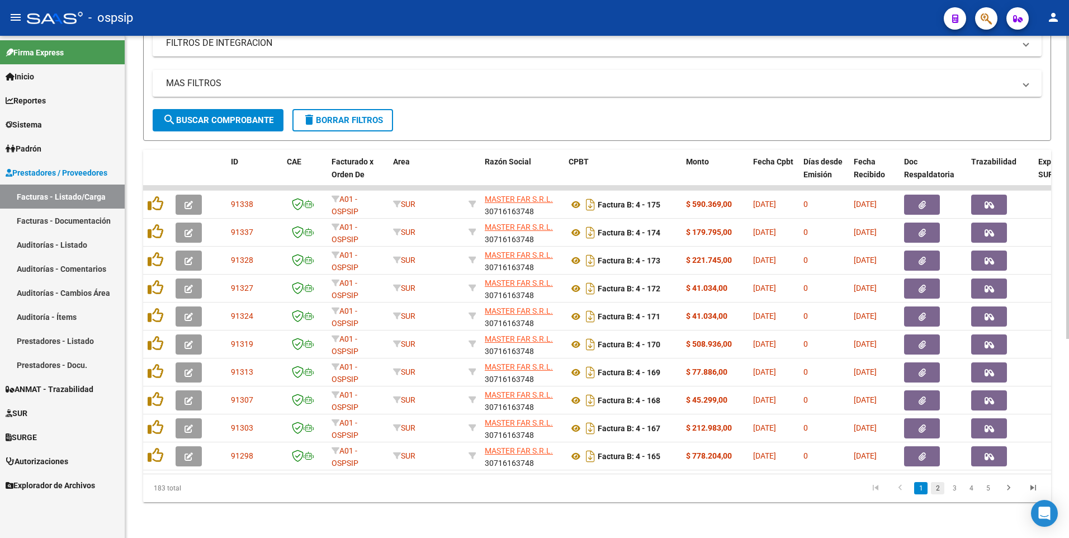
type input "30716163748"
click at [937, 490] on link "2" at bounding box center [937, 488] width 13 height 12
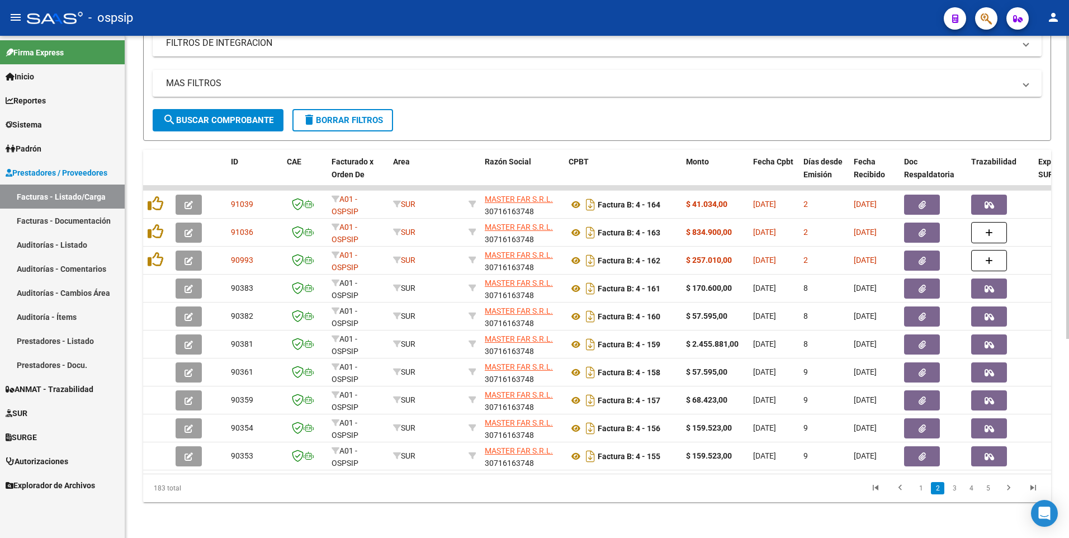
drag, startPoint x: 391, startPoint y: 20, endPoint x: 428, endPoint y: 38, distance: 41.0
click at [391, 20] on div "- ospsip" at bounding box center [481, 18] width 908 height 25
click at [924, 490] on link "1" at bounding box center [920, 488] width 13 height 12
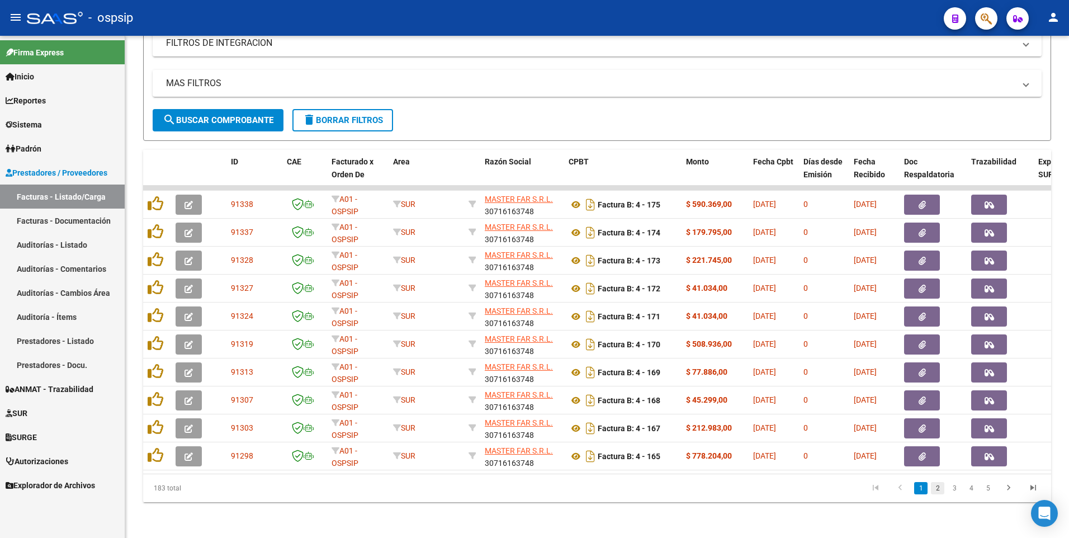
click at [936, 487] on link "2" at bounding box center [937, 488] width 13 height 12
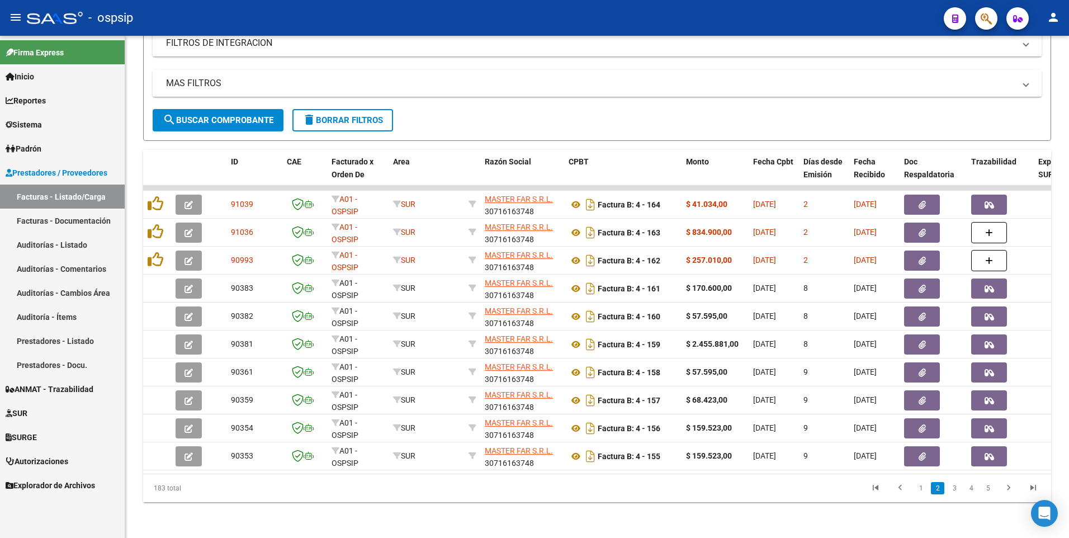
click at [921, 490] on link "1" at bounding box center [920, 488] width 13 height 12
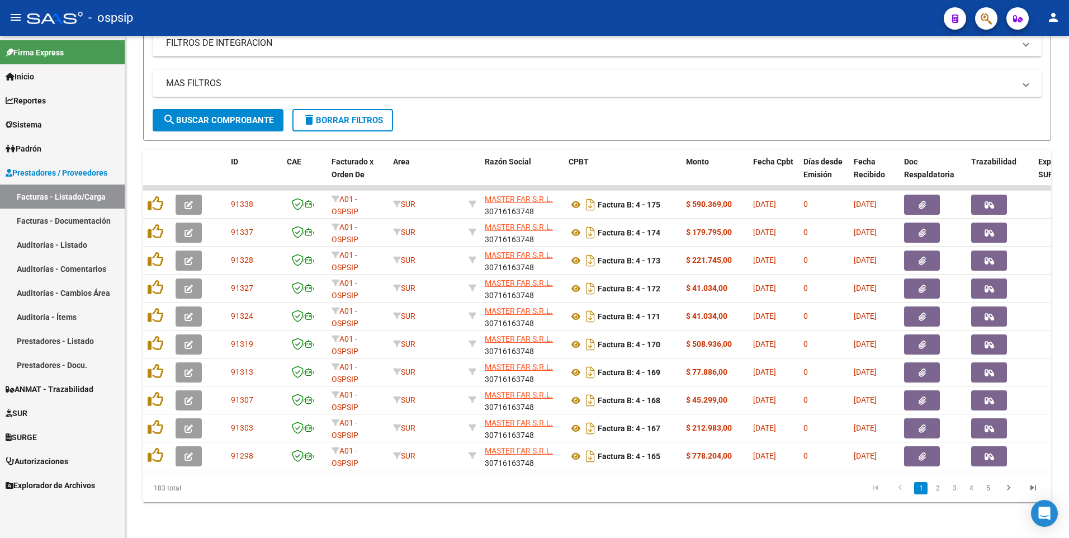
click at [358, 16] on div "- ospsip" at bounding box center [481, 18] width 908 height 25
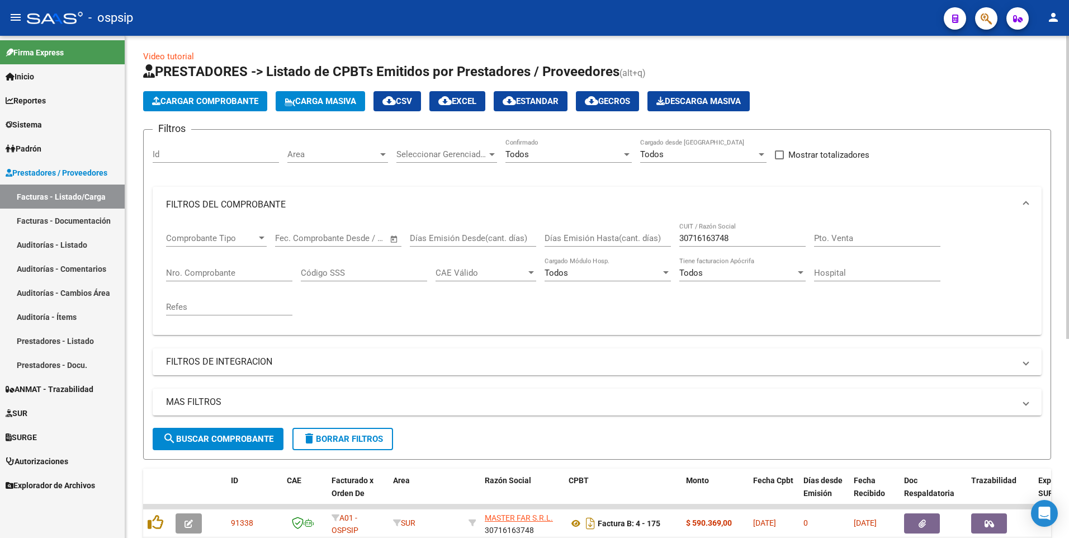
scroll to position [0, 0]
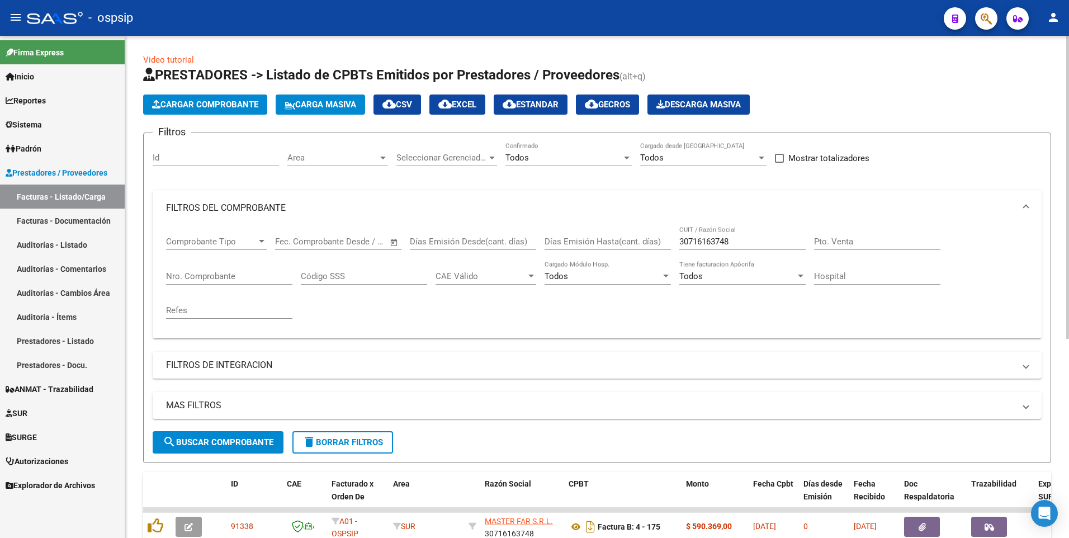
click at [368, 449] on button "delete Borrar Filtros" at bounding box center [342, 442] width 101 height 22
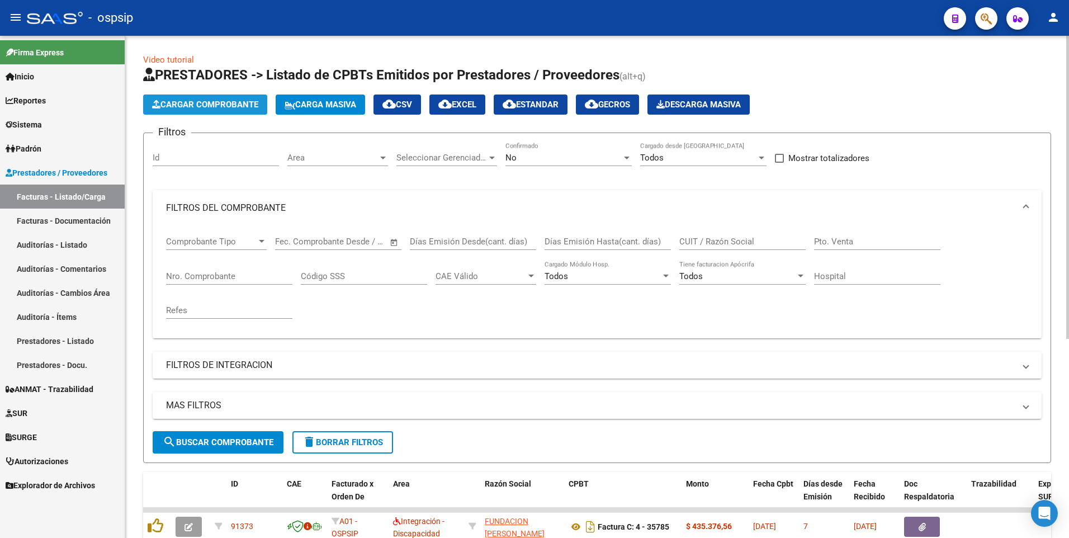
click at [211, 106] on span "Cargar Comprobante" at bounding box center [205, 105] width 106 height 10
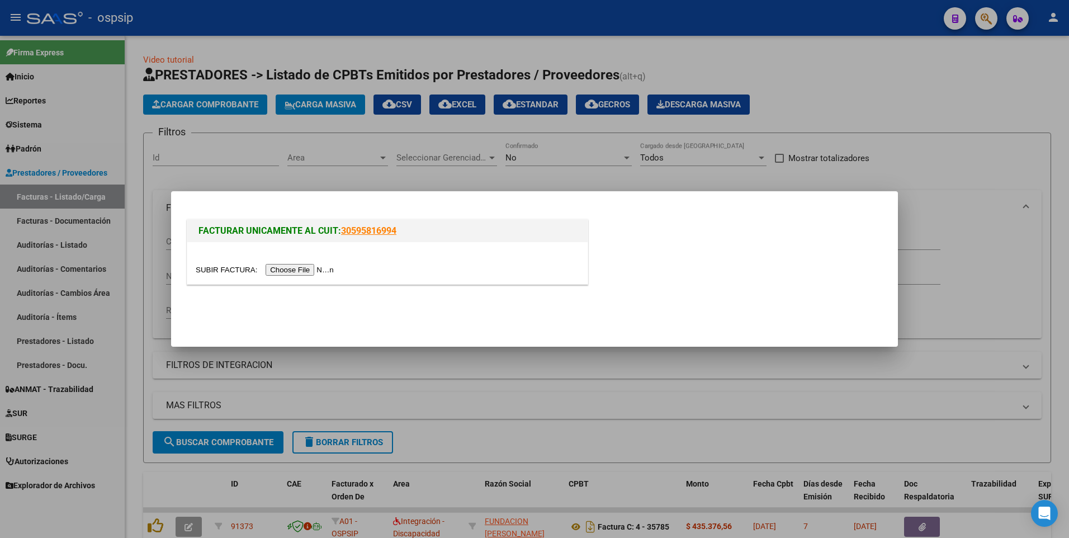
click at [292, 271] on input "file" at bounding box center [266, 270] width 141 height 12
click at [433, 295] on mat-dialog-actions at bounding box center [534, 312] width 700 height 42
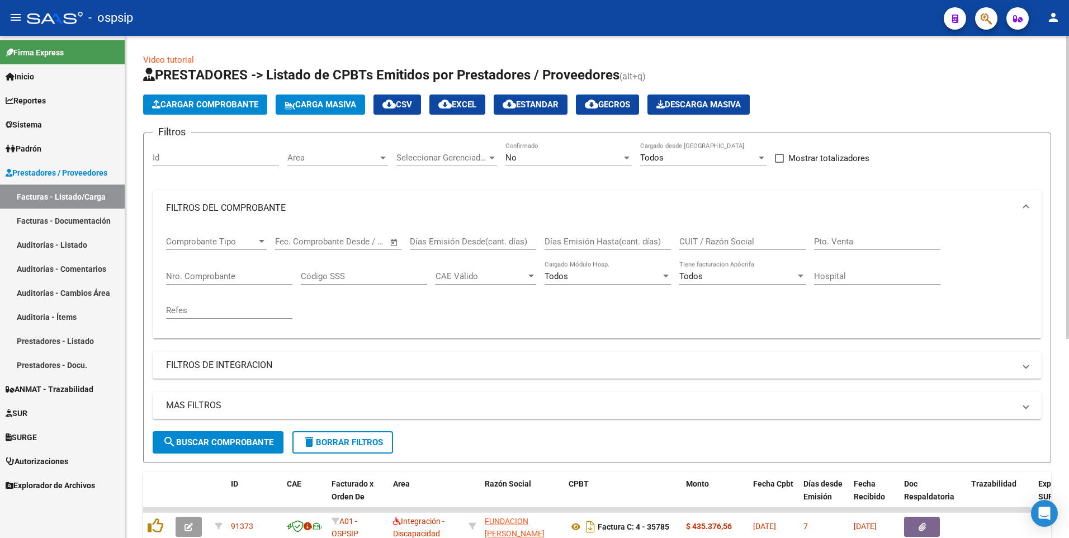
drag, startPoint x: 357, startPoint y: 438, endPoint x: 358, endPoint y: 413, distance: 25.7
click at [358, 418] on form "Filtros Id Area Area Seleccionar Gerenciador Seleccionar Gerenciador No Confirm…" at bounding box center [597, 297] width 908 height 330
click at [359, 435] on button "delete Borrar Filtros" at bounding box center [342, 442] width 101 height 22
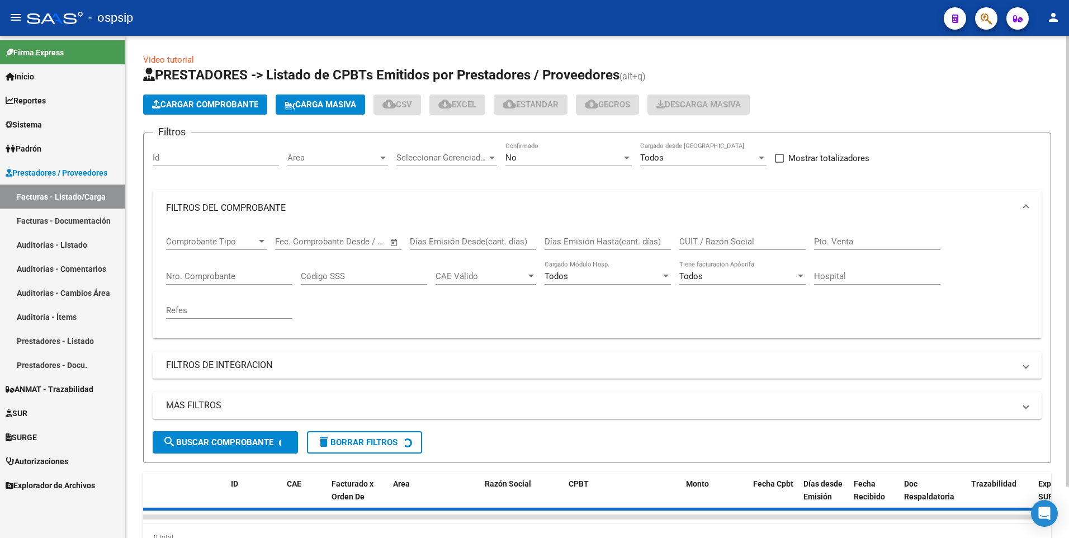
click at [225, 280] on input "Nro. Comprobante" at bounding box center [229, 276] width 126 height 10
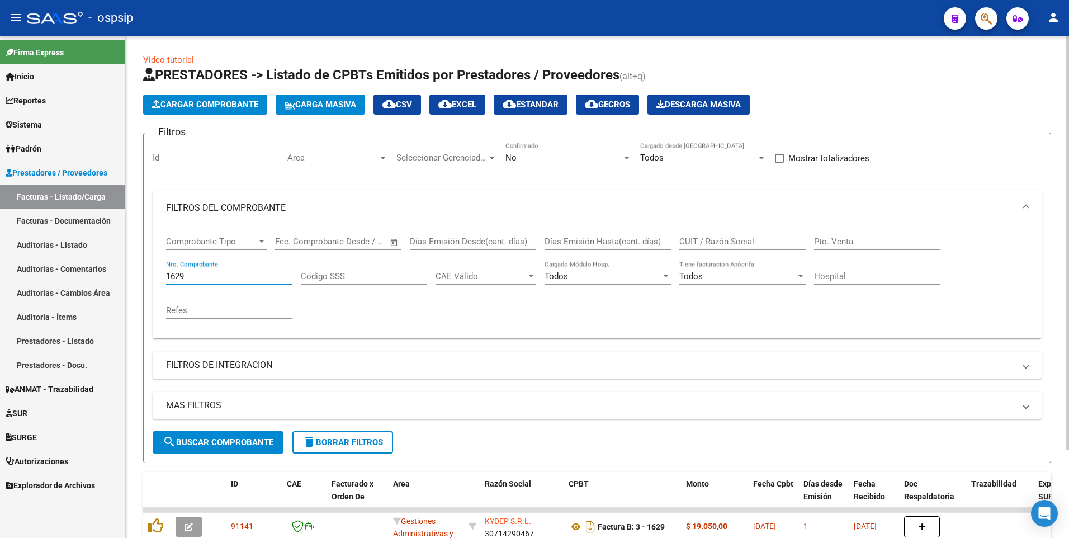
scroll to position [107, 0]
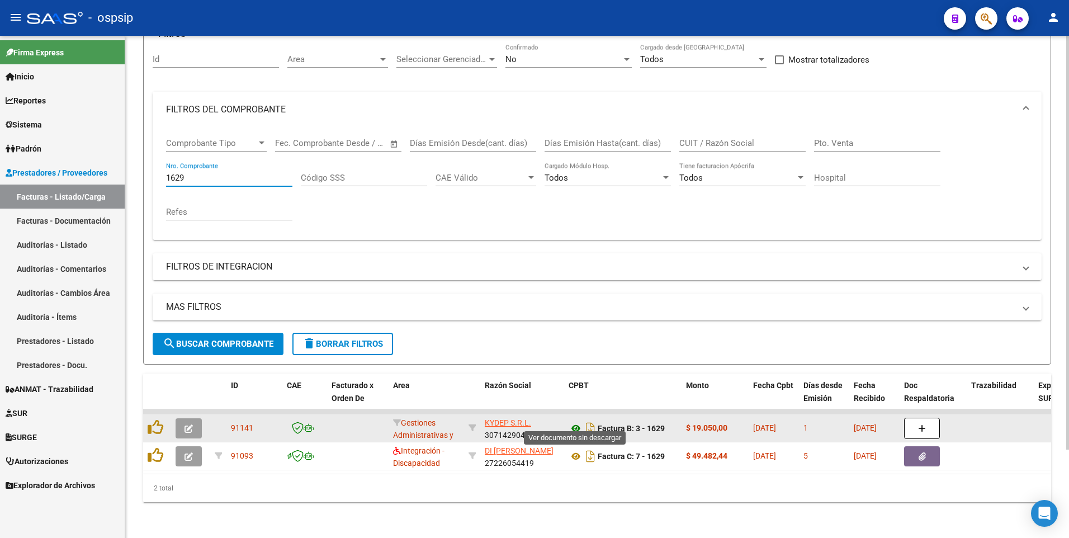
type input "1629"
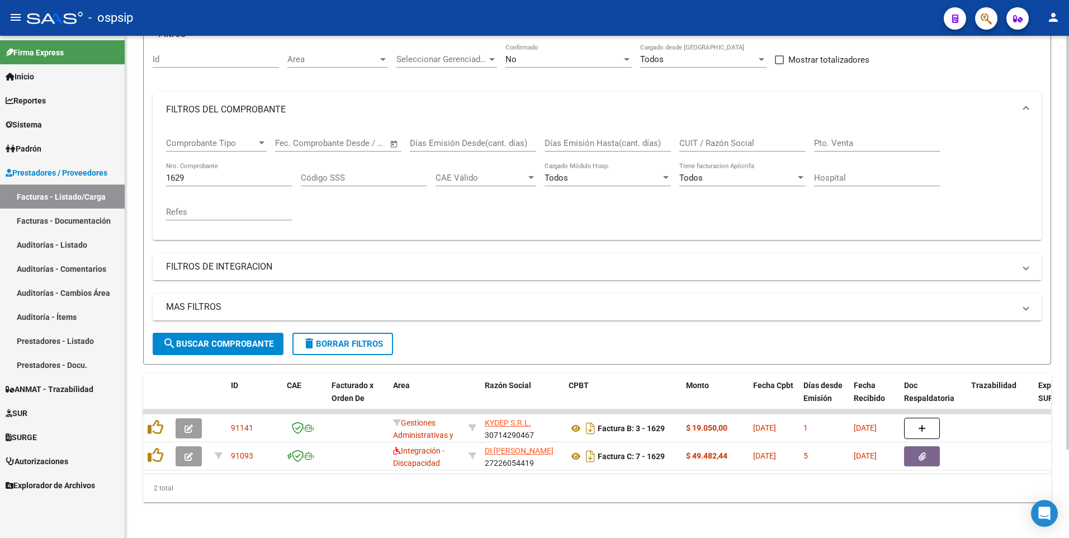
click at [333, 347] on form "Filtros Id Area Area Seleccionar Gerenciador Seleccionar Gerenciador No Confirm…" at bounding box center [597, 199] width 908 height 330
click at [333, 345] on button "delete Borrar Filtros" at bounding box center [342, 344] width 101 height 22
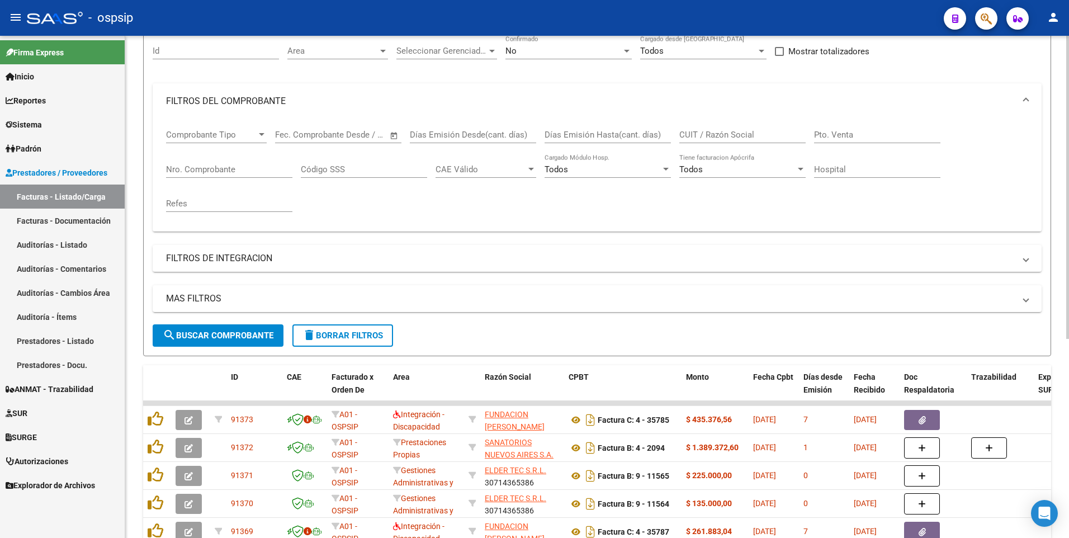
click at [728, 136] on input "CUIT / Razón Social" at bounding box center [742, 135] width 126 height 10
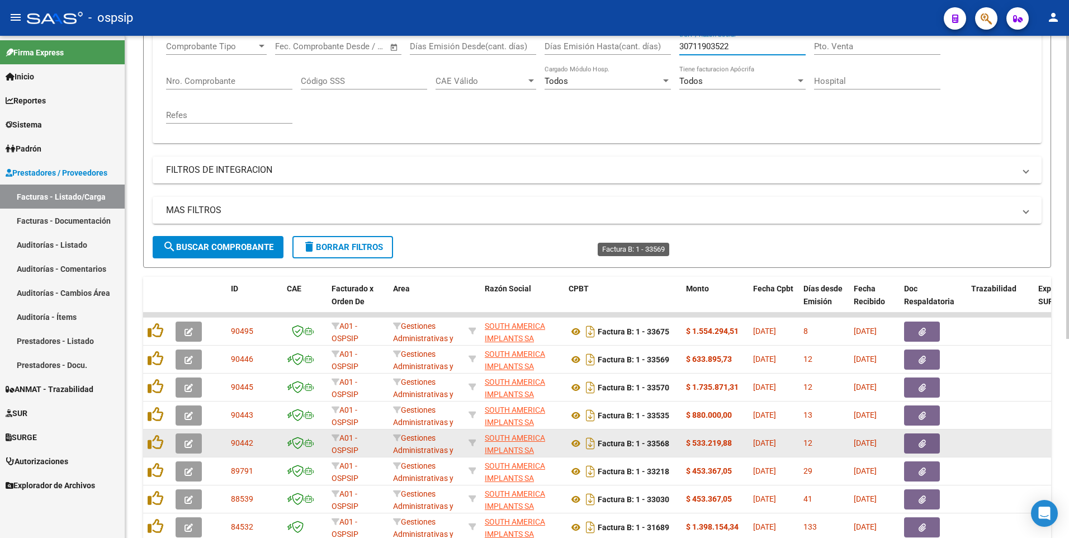
scroll to position [330, 0]
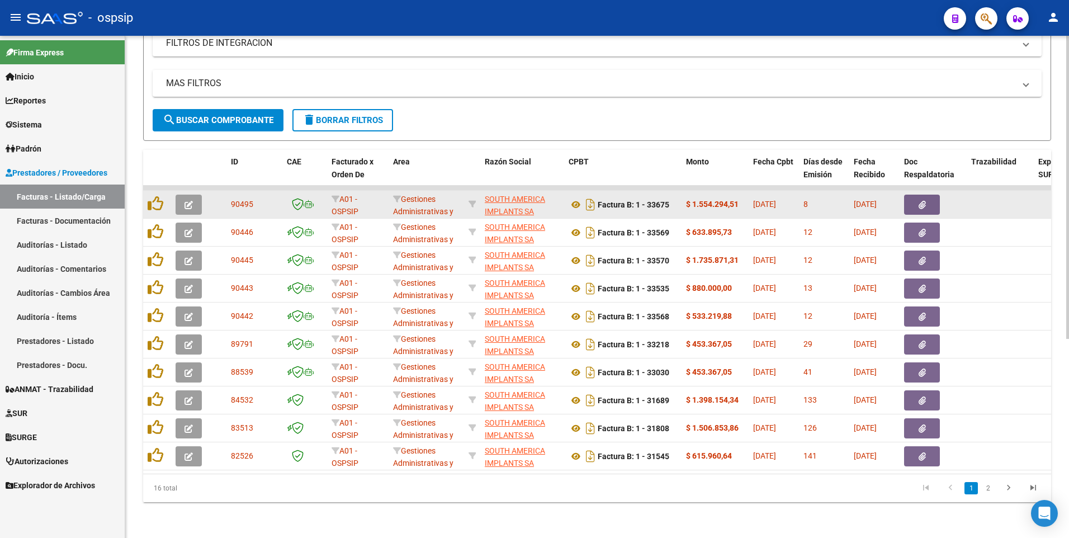
type input "30711903522"
click at [919, 201] on icon "button" at bounding box center [922, 205] width 7 height 8
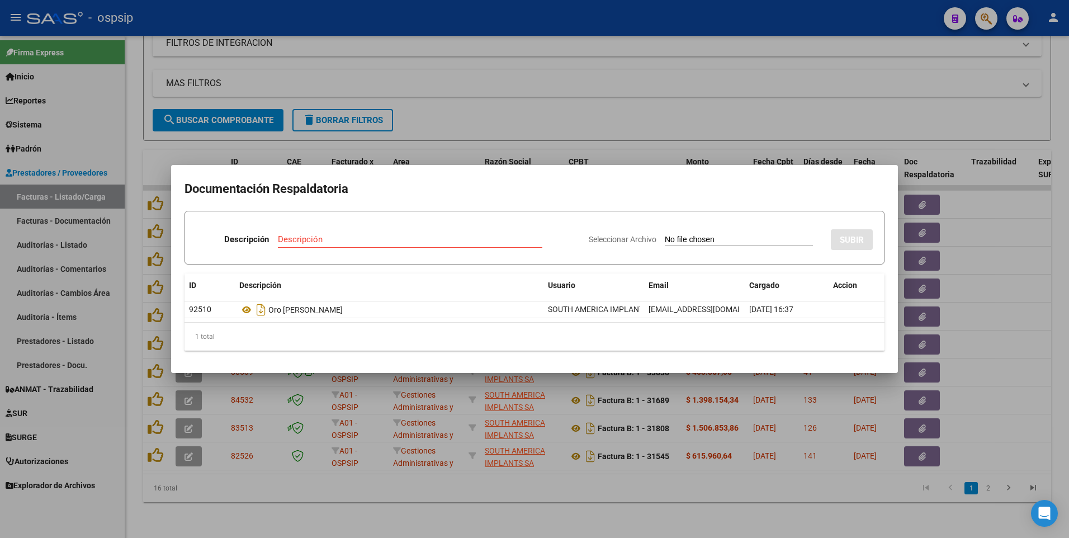
click at [520, 23] on div at bounding box center [534, 269] width 1069 height 538
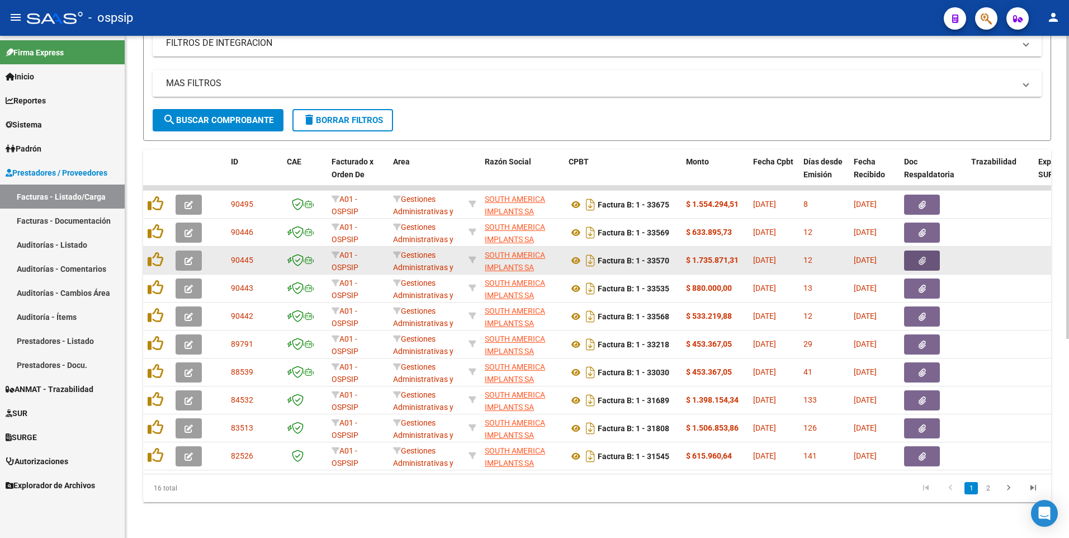
click at [926, 259] on button "button" at bounding box center [922, 260] width 36 height 20
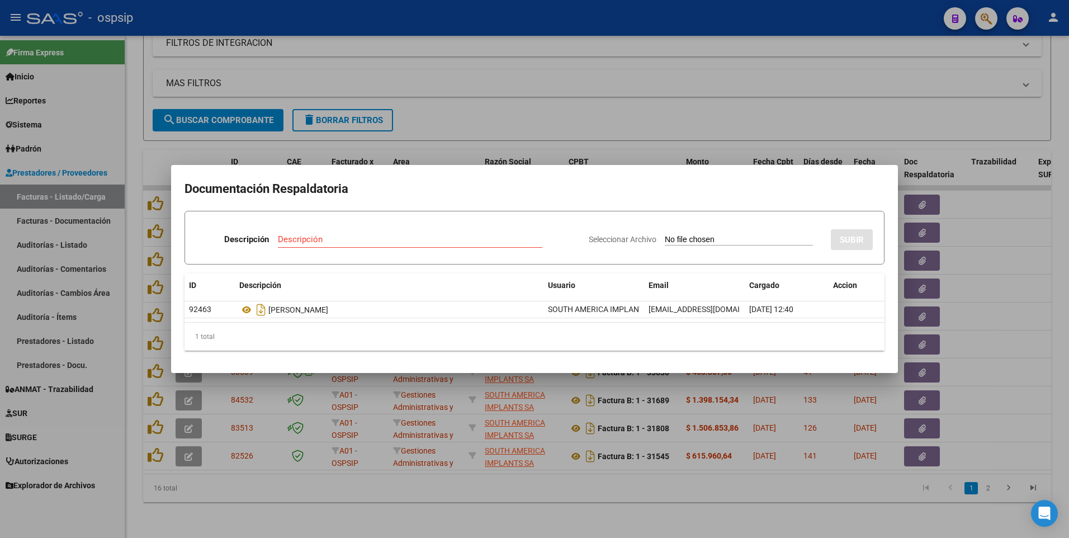
click at [725, 17] on div at bounding box center [534, 269] width 1069 height 538
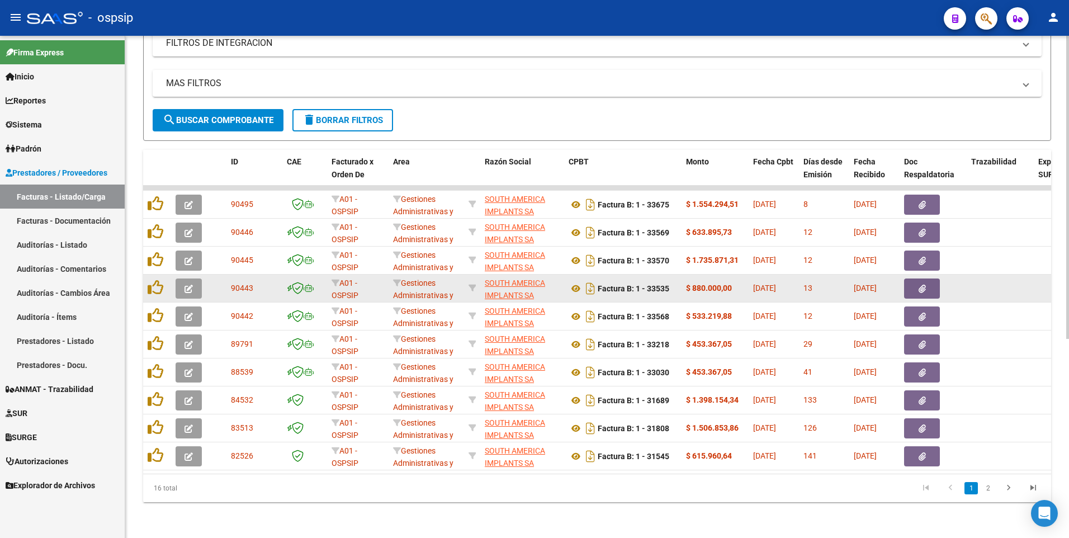
click at [922, 285] on icon "button" at bounding box center [922, 289] width 7 height 8
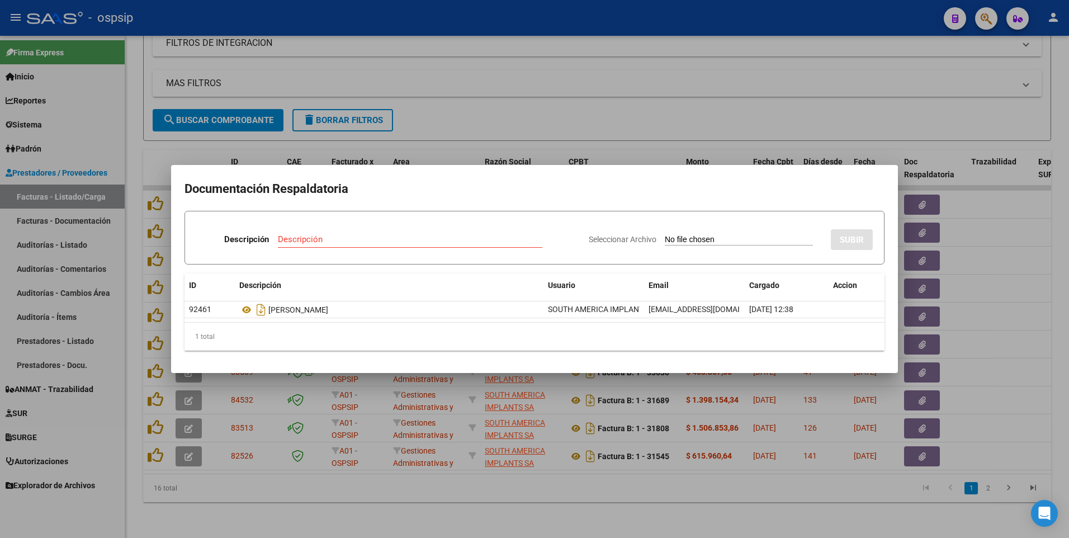
click at [650, 27] on div at bounding box center [534, 269] width 1069 height 538
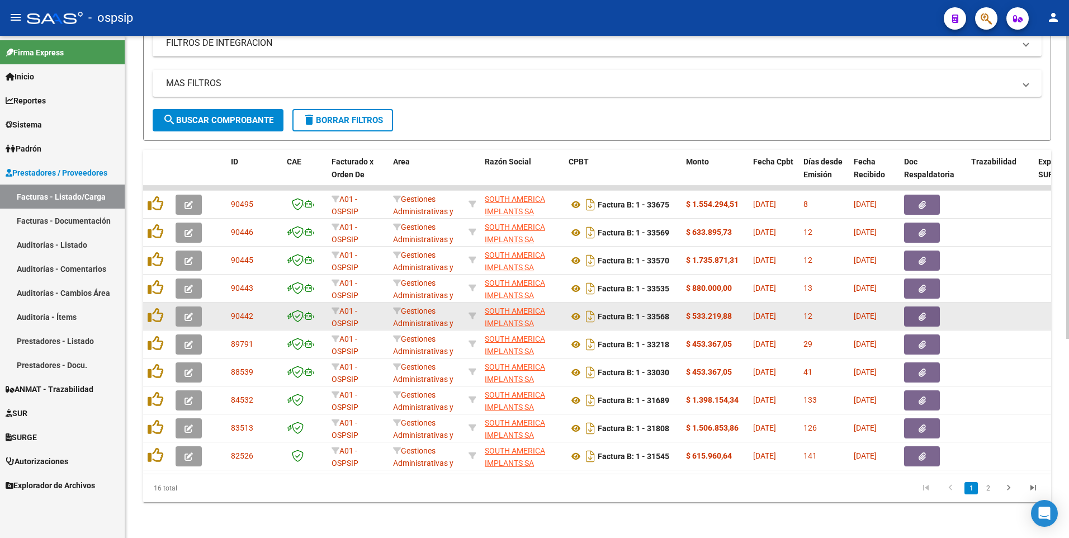
click at [913, 310] on button "button" at bounding box center [922, 316] width 36 height 20
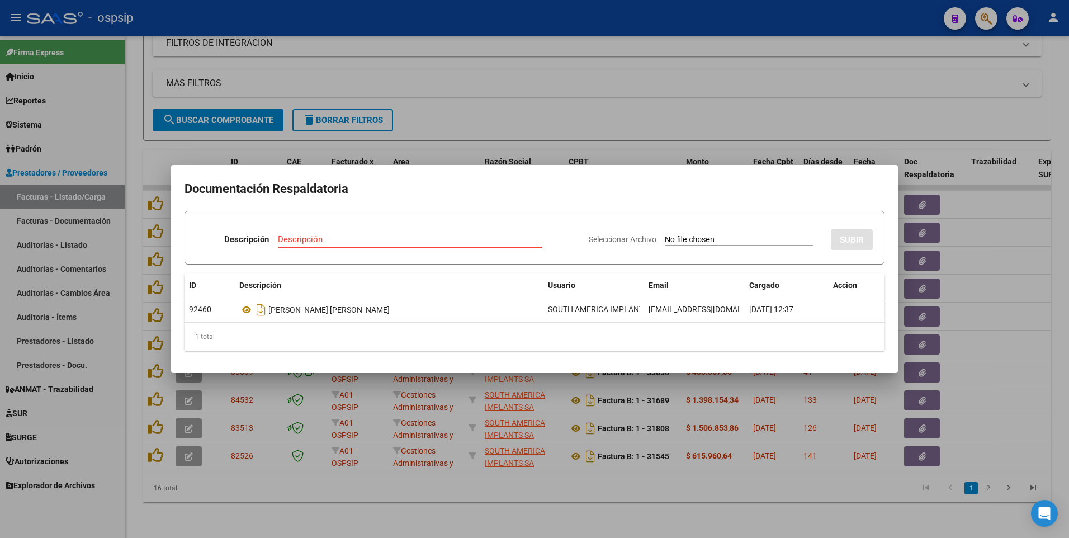
click at [358, 49] on div at bounding box center [534, 269] width 1069 height 538
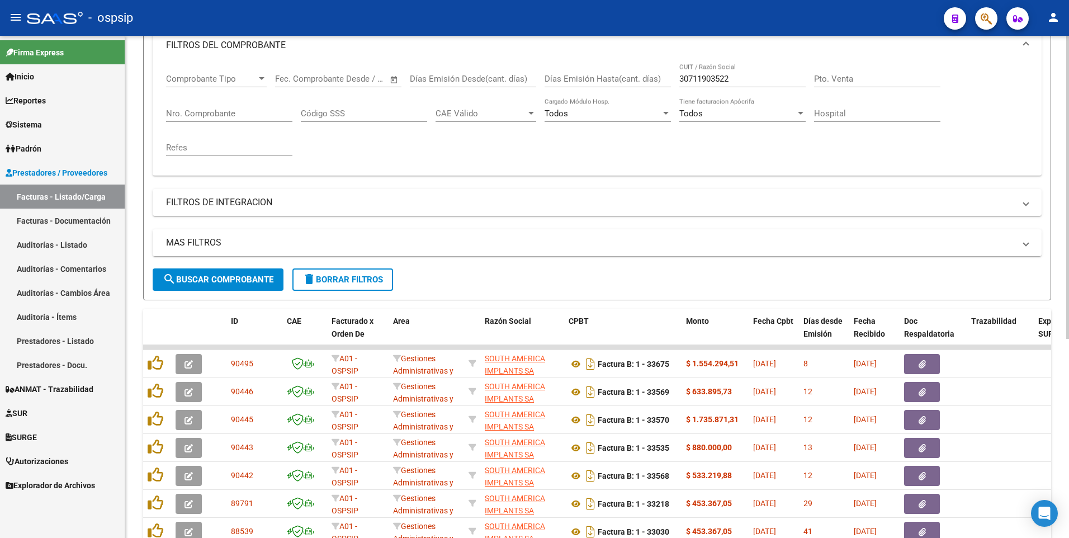
scroll to position [0, 0]
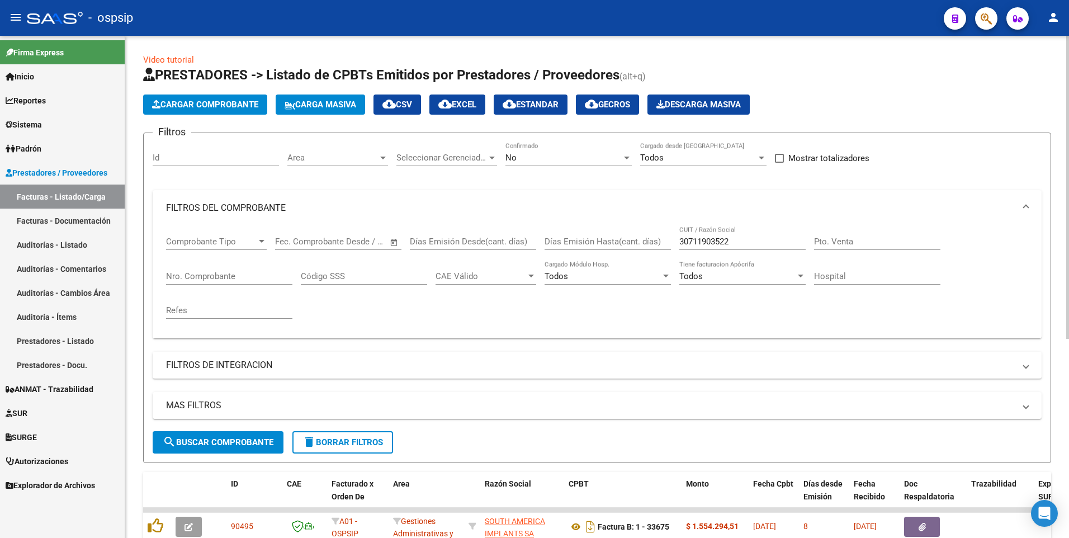
click at [233, 152] on div "Id" at bounding box center [216, 154] width 126 height 24
click at [340, 441] on span "delete Borrar Filtros" at bounding box center [342, 442] width 81 height 10
click at [217, 159] on input "Id" at bounding box center [216, 158] width 126 height 10
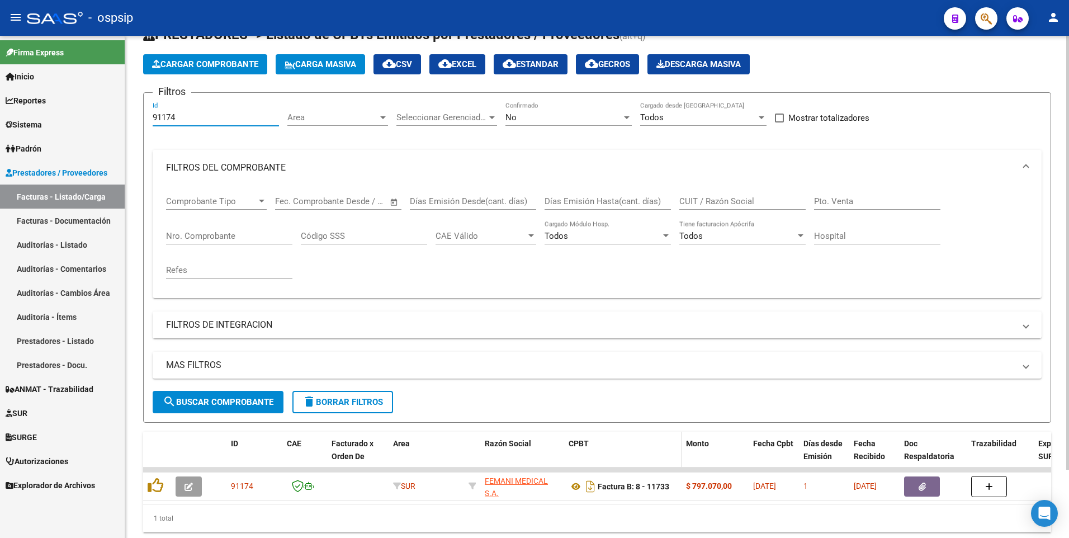
scroll to position [79, 0]
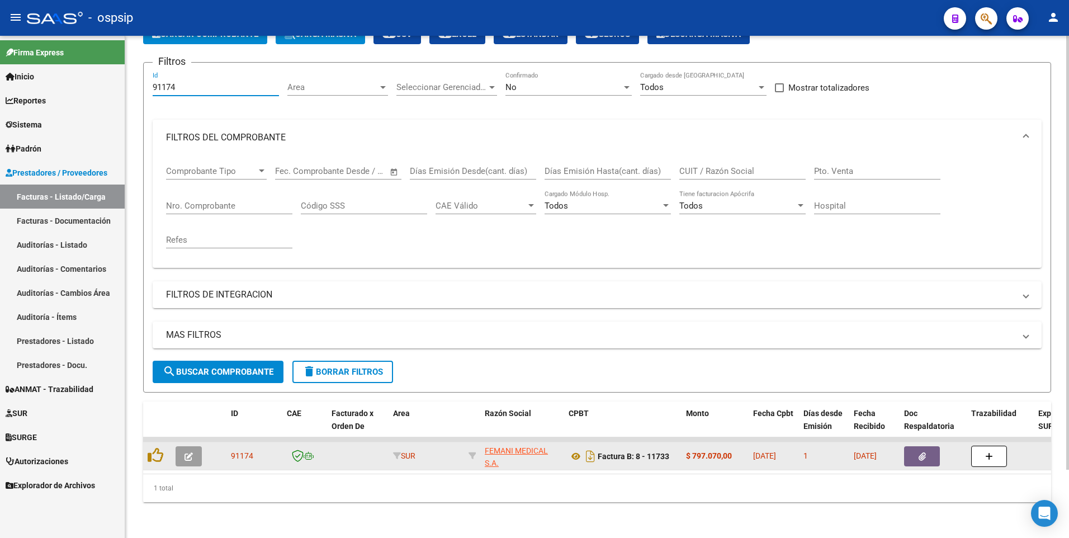
type input "91174"
click at [917, 448] on button "button" at bounding box center [922, 456] width 36 height 20
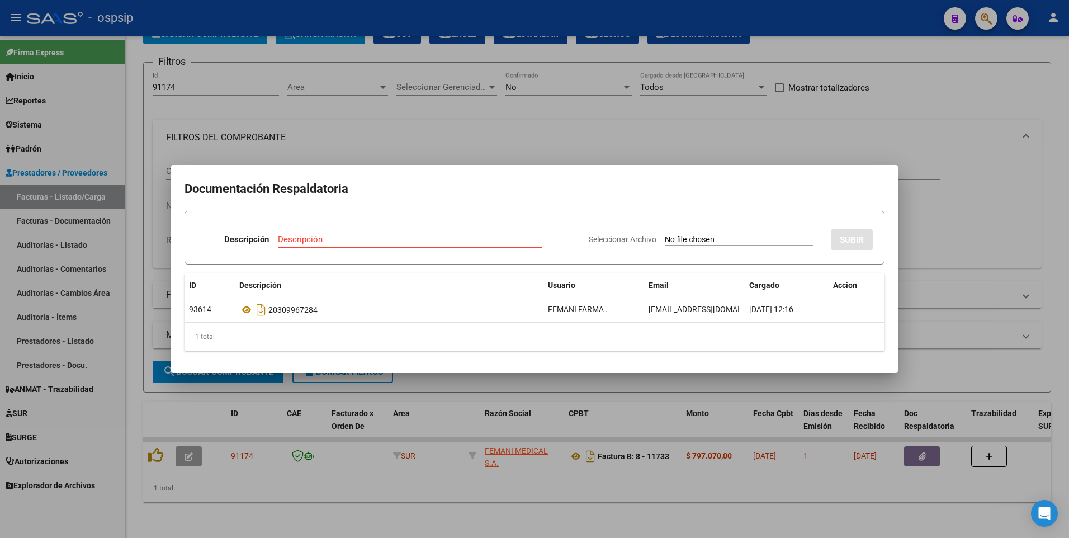
click at [564, 15] on div at bounding box center [534, 269] width 1069 height 538
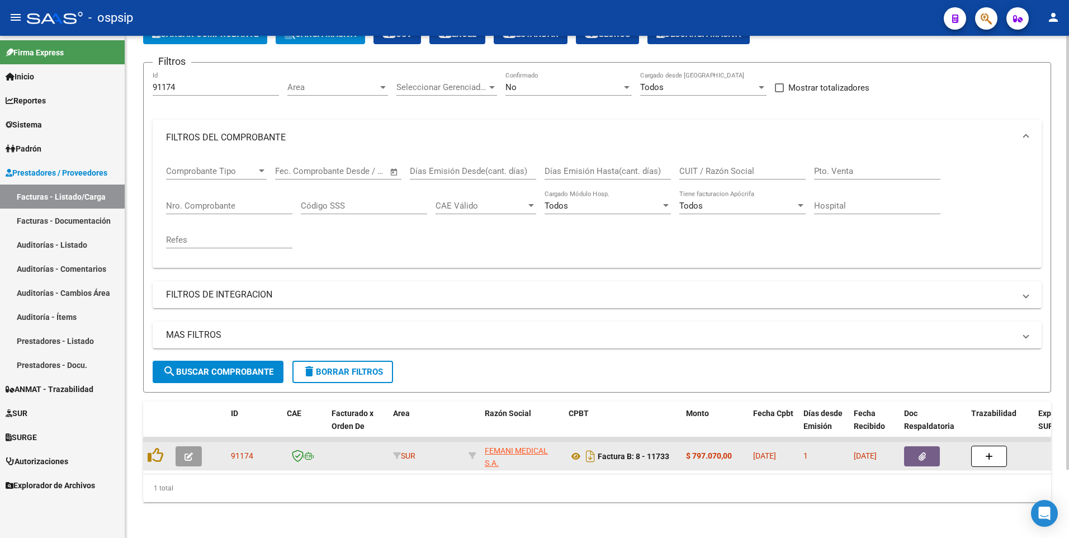
click at [917, 448] on button "button" at bounding box center [922, 456] width 36 height 20
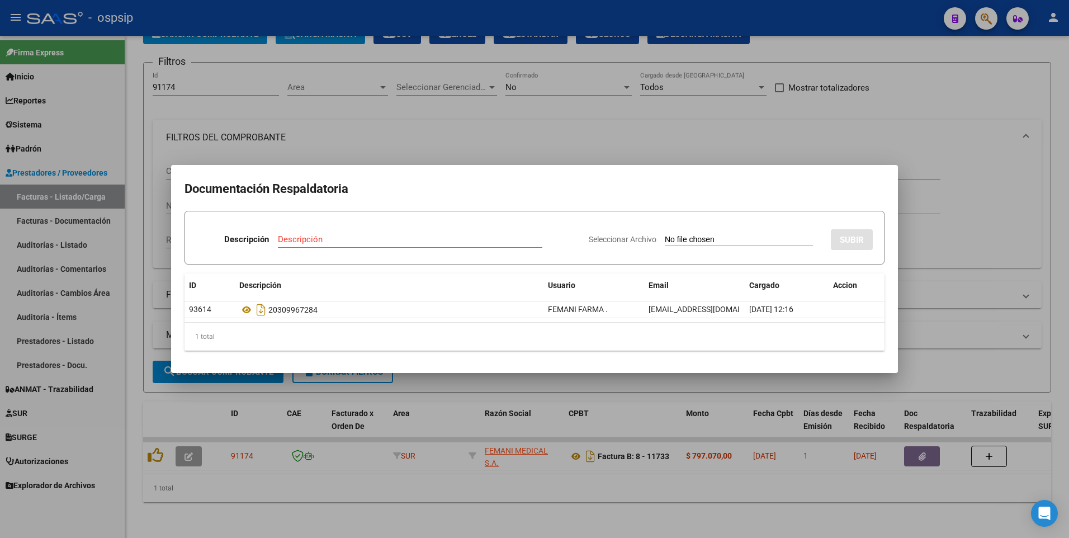
click at [494, 27] on div at bounding box center [534, 269] width 1069 height 538
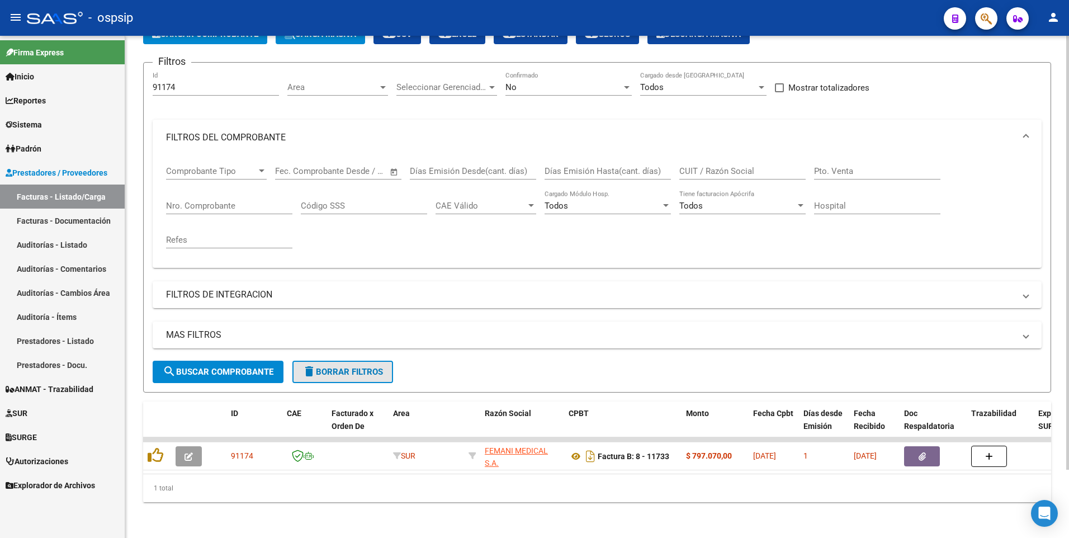
click at [347, 367] on span "delete Borrar Filtros" at bounding box center [342, 372] width 81 height 10
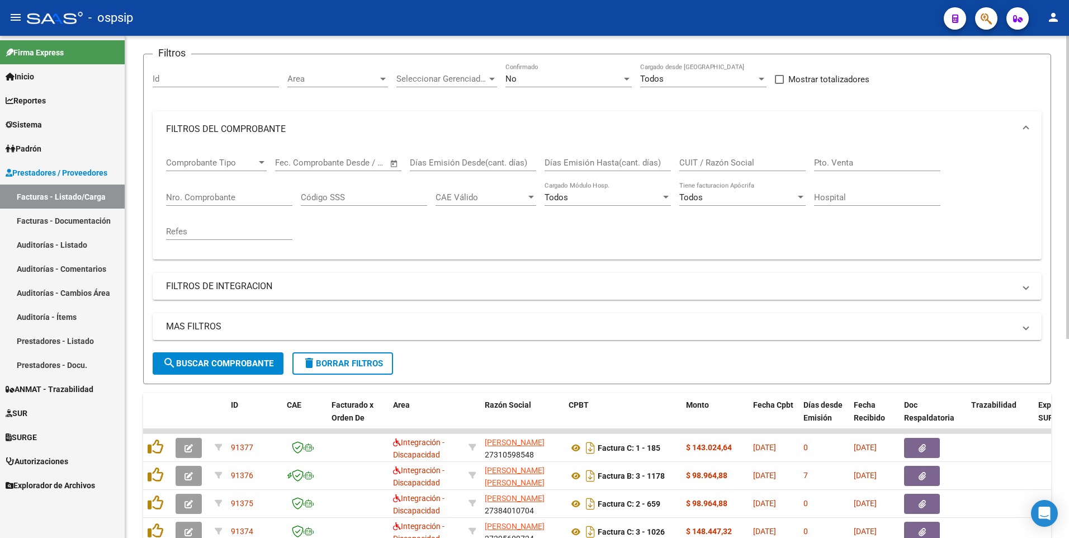
click at [368, 345] on div "MAS FILTROS Todos Con Doc. Respaldatoria Todos Con Trazabilidad Todos Asociado …" at bounding box center [597, 332] width 889 height 39
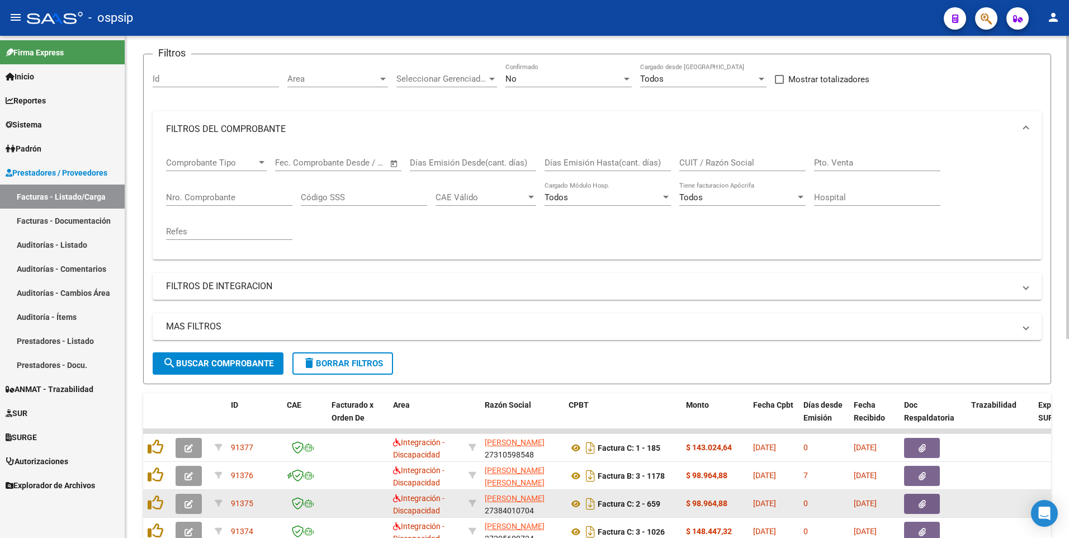
click at [299, 498] on div "Video tutorial PRESTADORES -> Listado de CPBTs Emitidos por Prestadores / Prove…" at bounding box center [597, 360] width 908 height 770
